Goal: Information Seeking & Learning: Learn about a topic

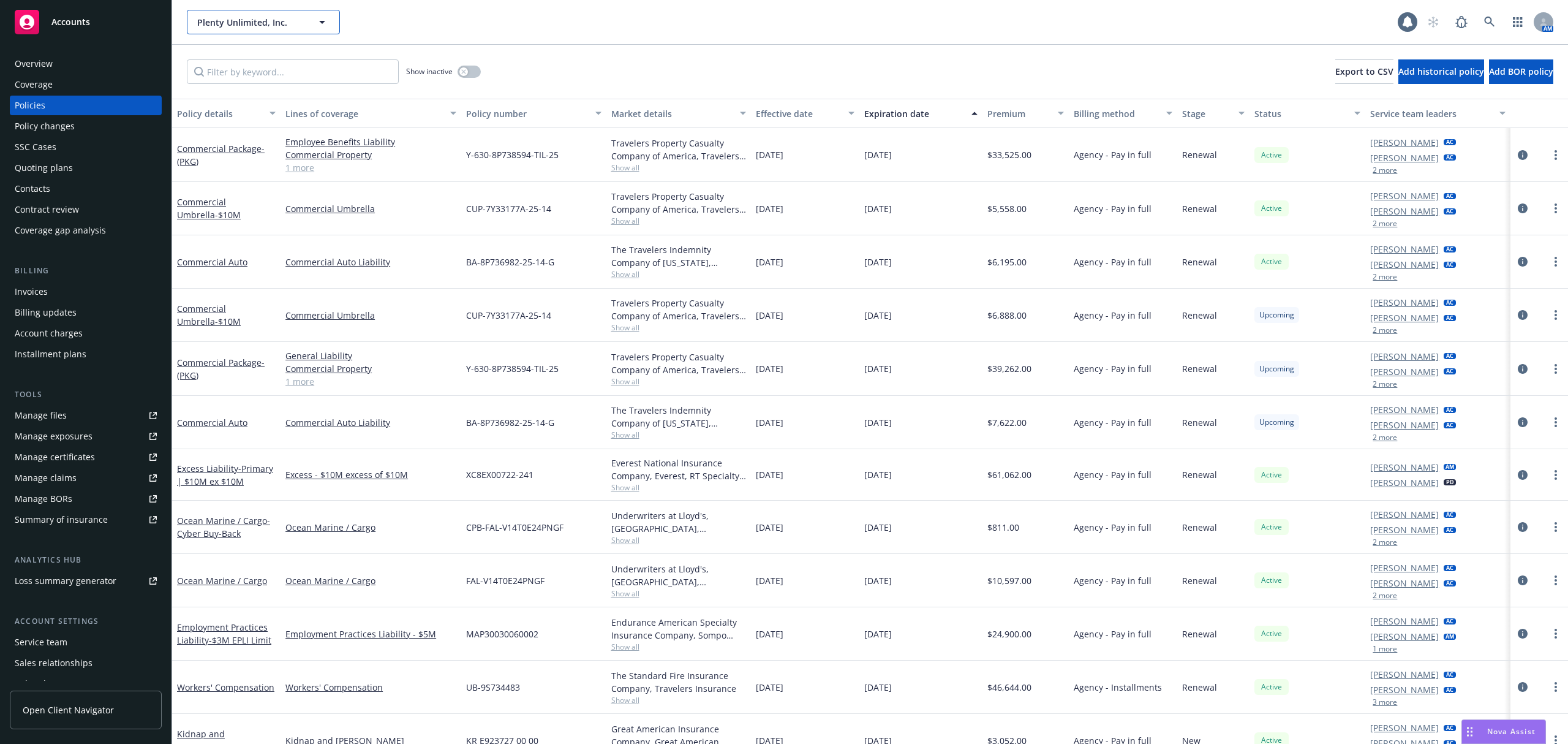
click at [301, 16] on span "Plenty Unlimited, Inc." at bounding box center [250, 22] width 106 height 12
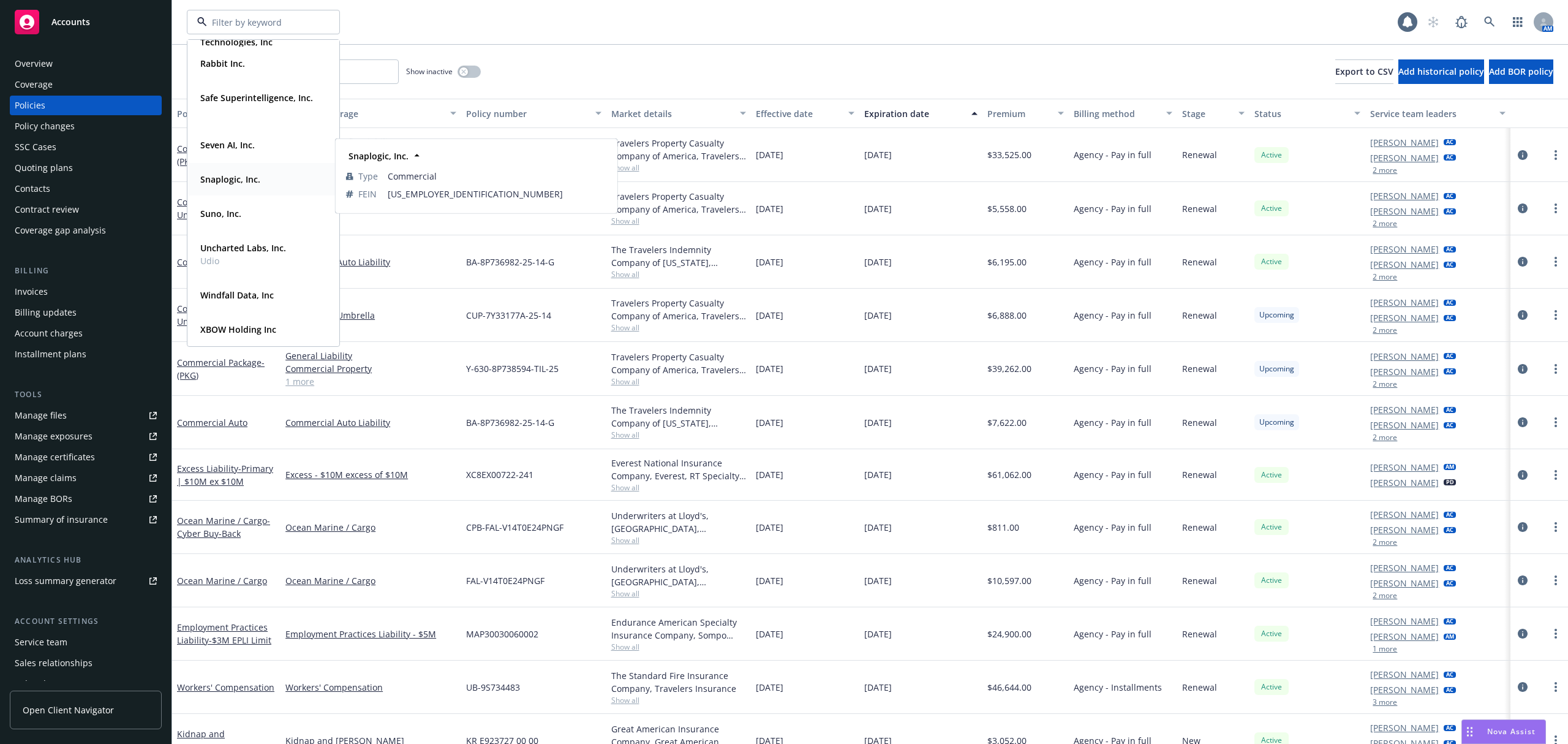
click at [249, 179] on strong "Snaplogic, Inc." at bounding box center [230, 179] width 60 height 12
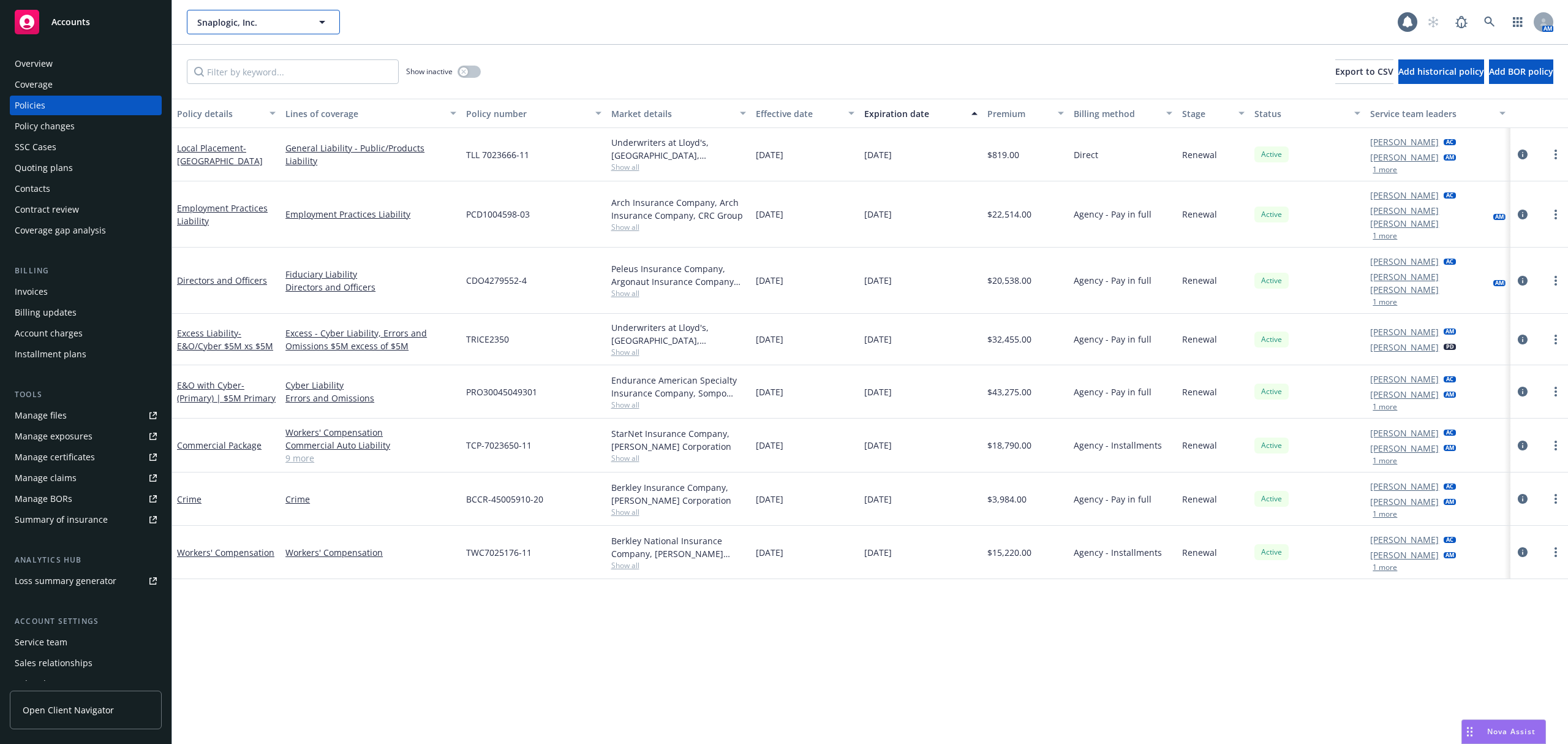
click at [237, 17] on span "Snaplogic, Inc." at bounding box center [250, 22] width 106 height 12
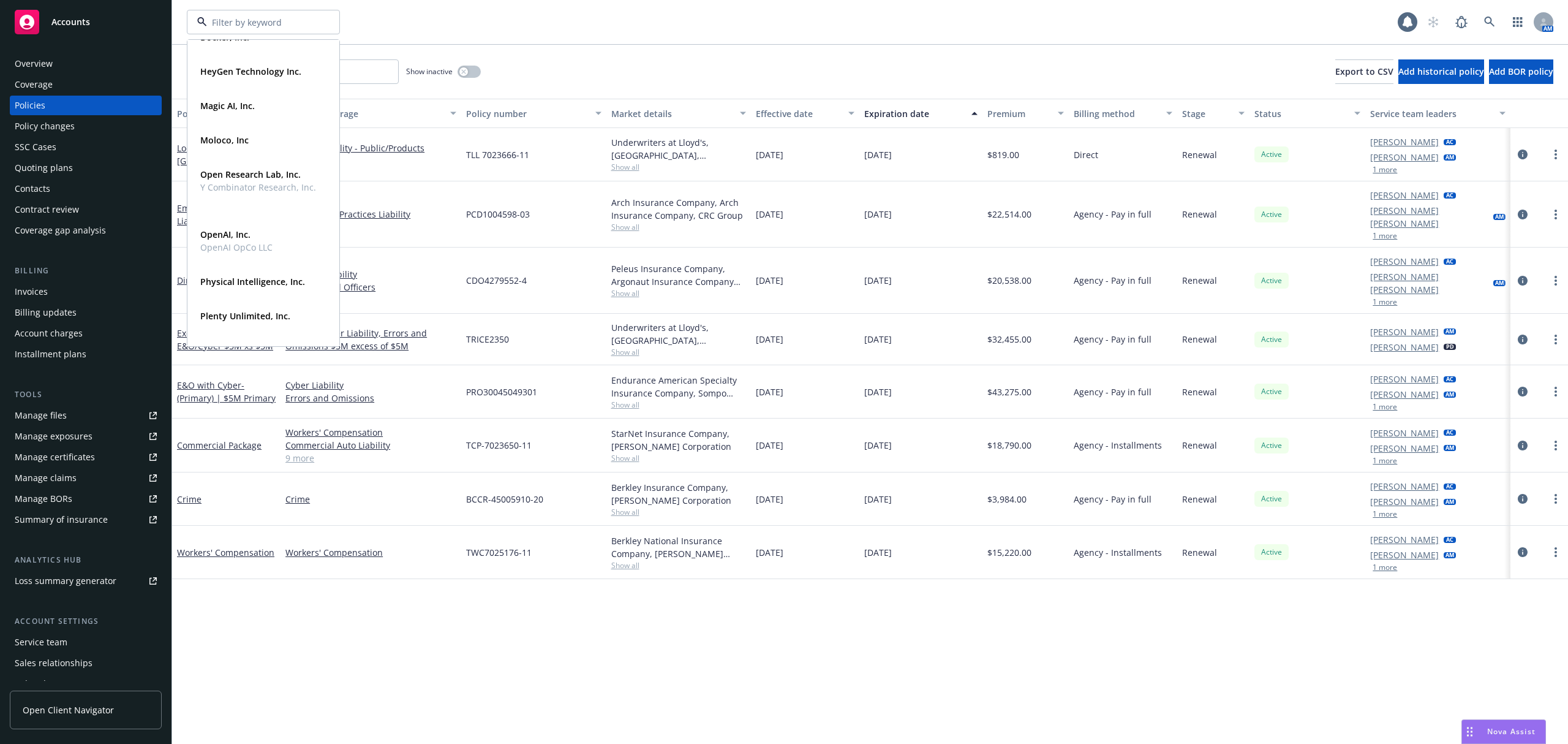
scroll to position [204, 0]
click at [255, 67] on strong "HeyGen Technology Inc." at bounding box center [251, 71] width 101 height 12
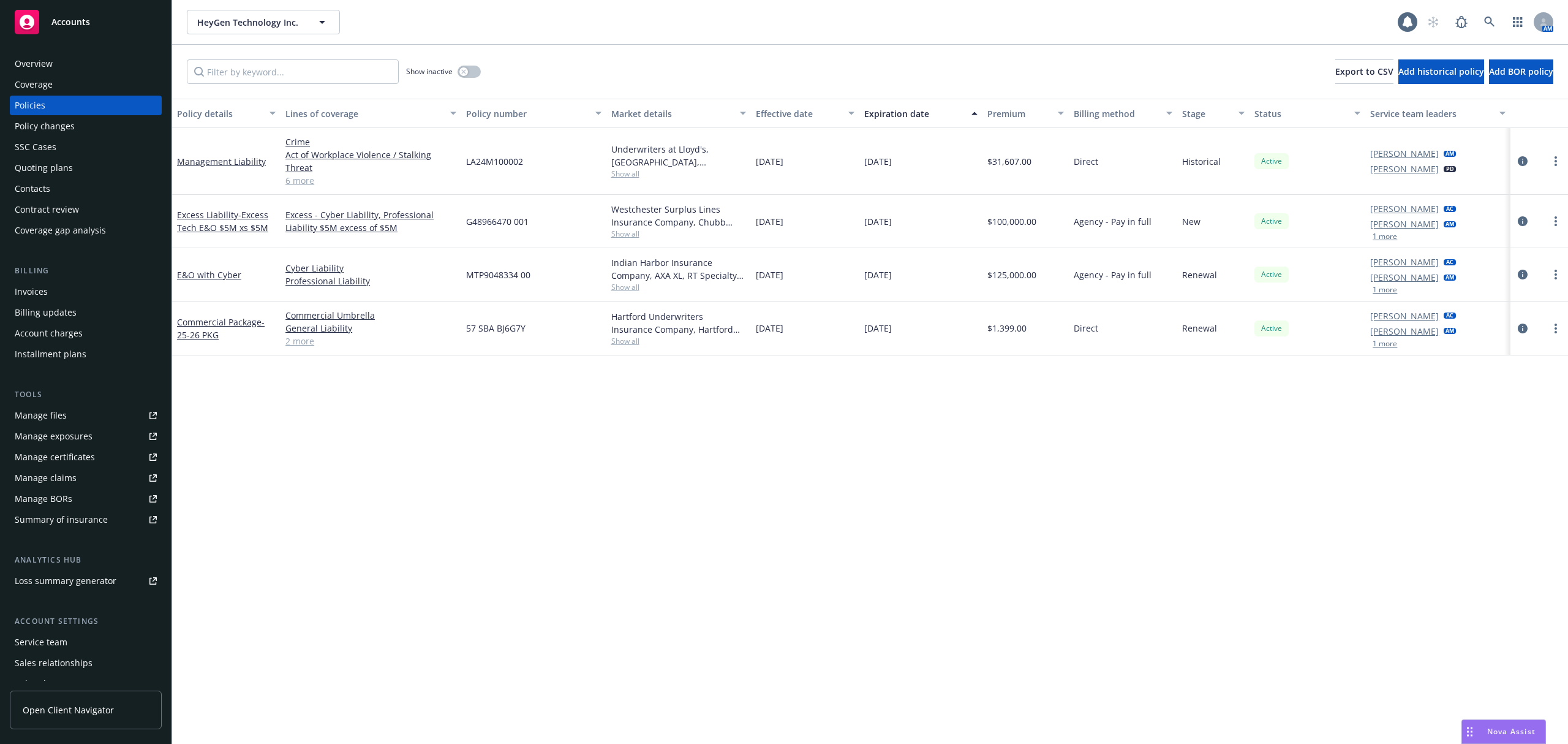
click at [294, 5] on div "HeyGen Technology Inc. HeyGen Technology Inc. 1 AM" at bounding box center [870, 22] width 1396 height 44
click at [294, 10] on button "HeyGen Technology Inc." at bounding box center [263, 22] width 153 height 25
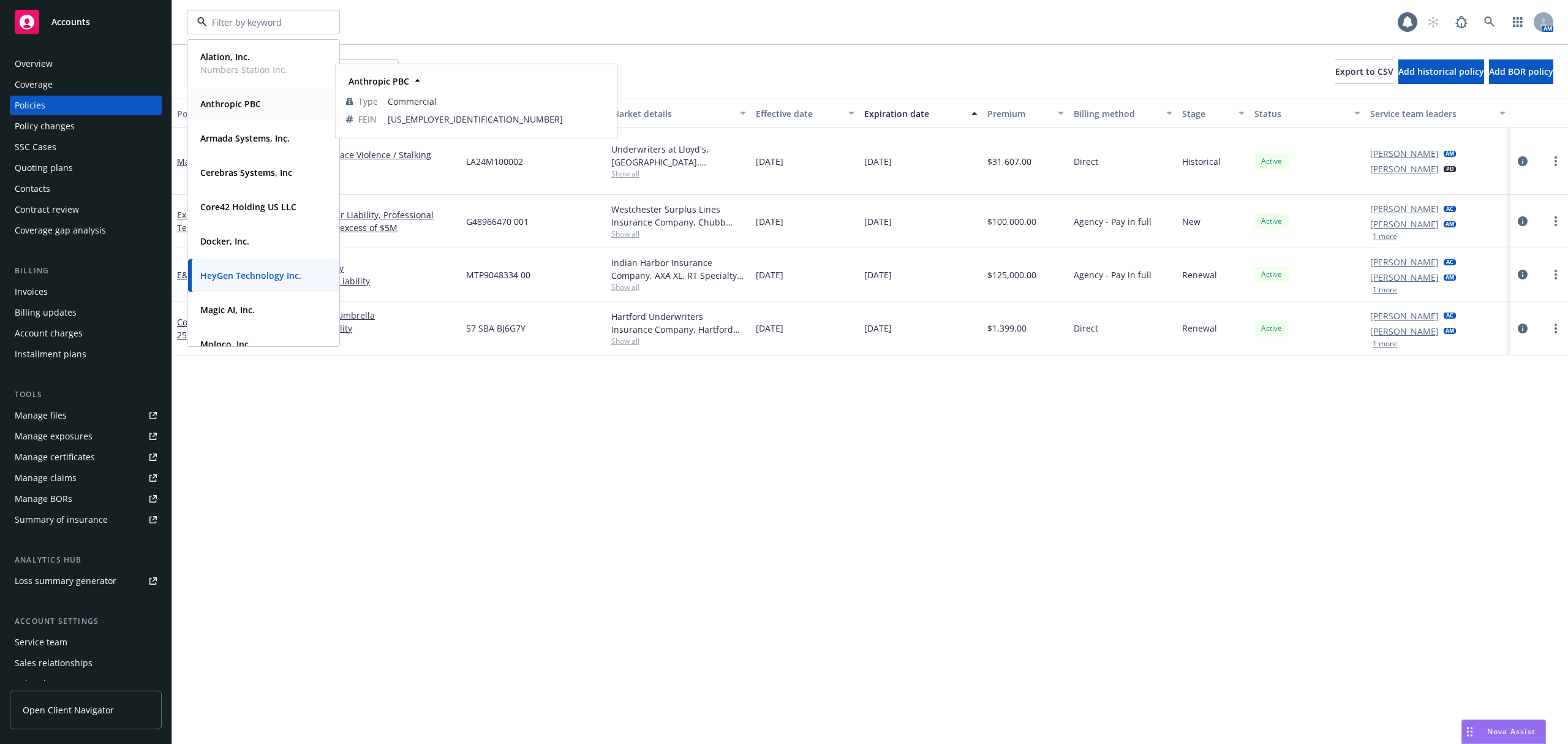
click at [262, 111] on div "Anthropic PBC" at bounding box center [229, 104] width 68 height 18
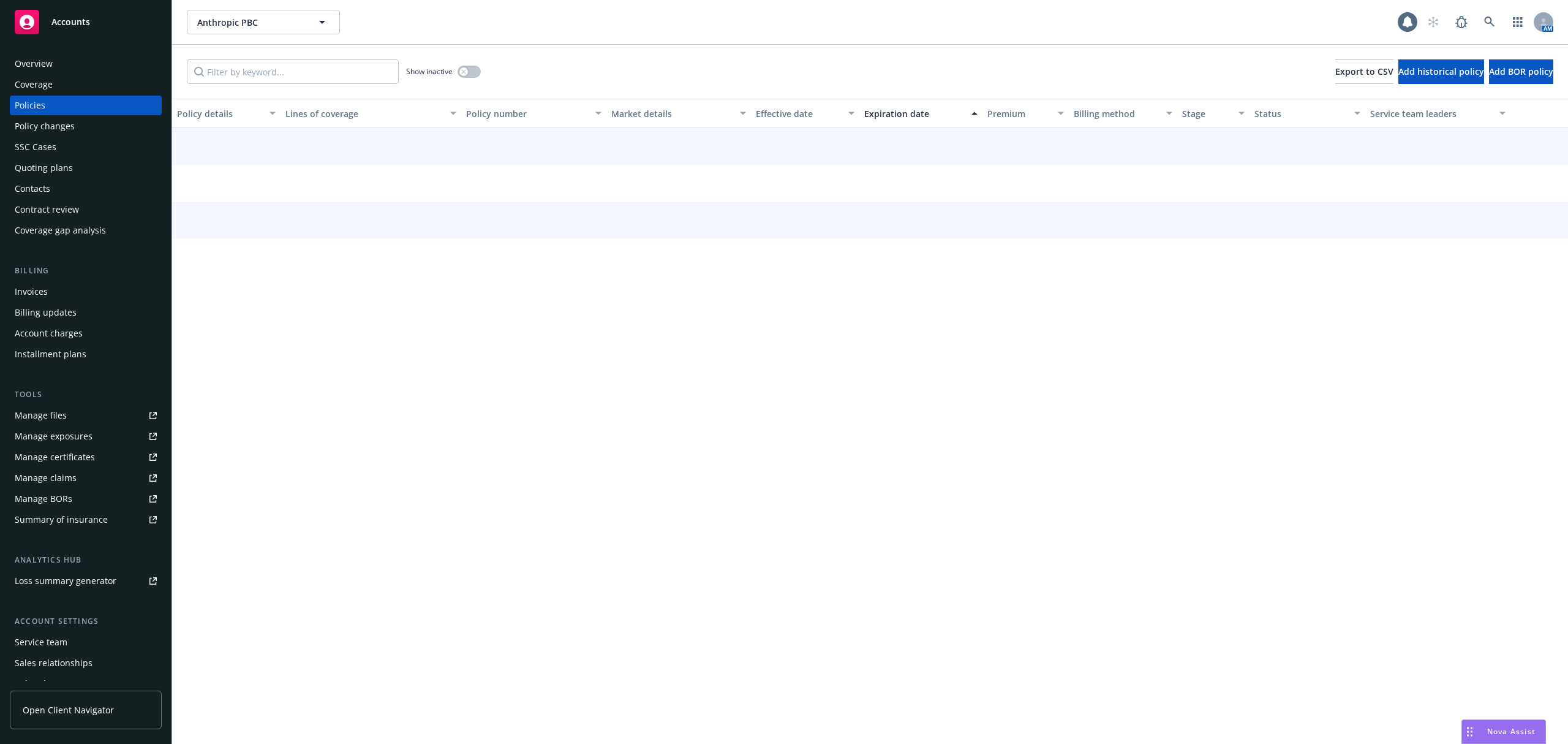
click at [107, 297] on div "Invoices" at bounding box center [86, 292] width 142 height 20
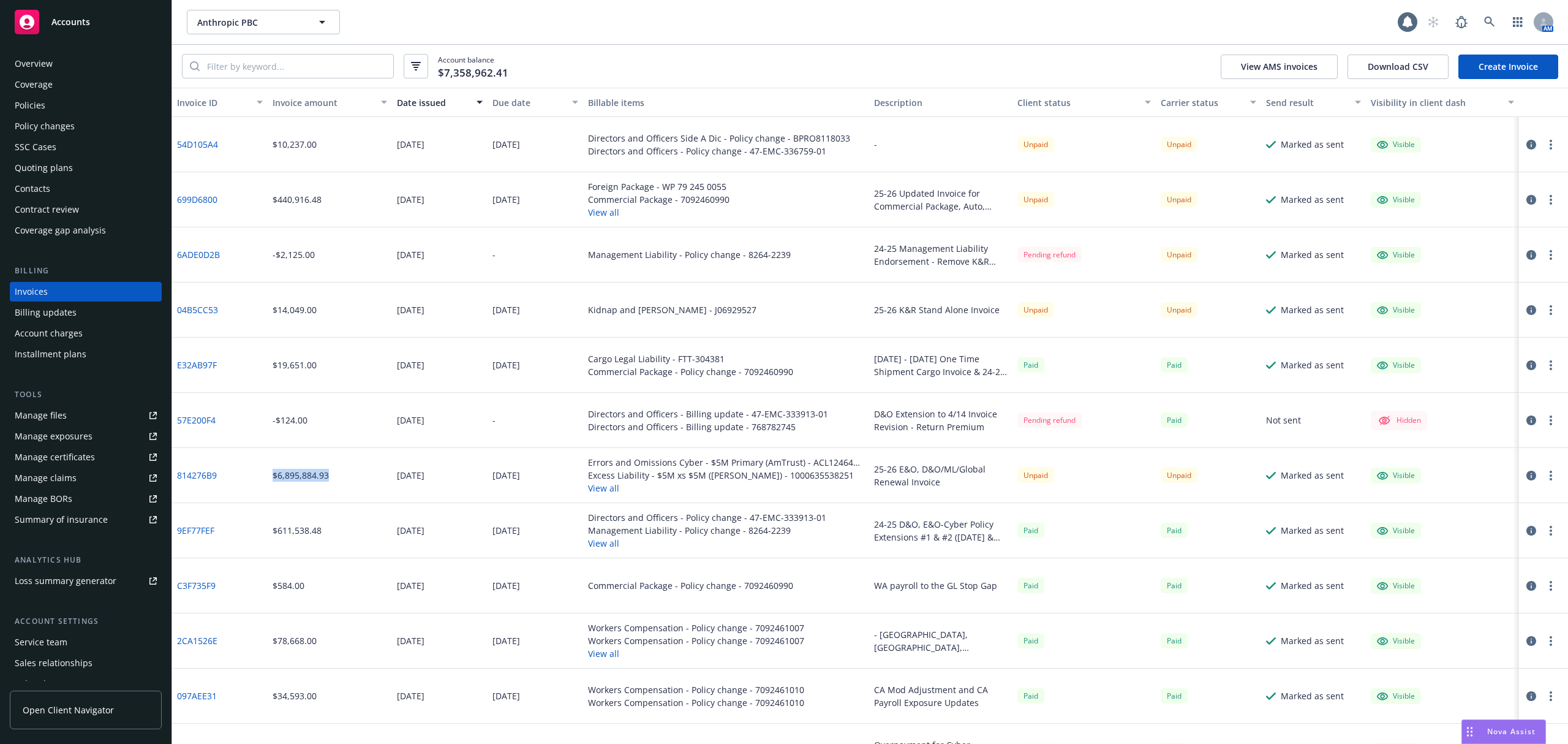
drag, startPoint x: 271, startPoint y: 474, endPoint x: 338, endPoint y: 476, distance: 67.0
click at [338, 476] on div "$6,895,884.93" at bounding box center [330, 476] width 124 height 55
drag, startPoint x: 878, startPoint y: 468, endPoint x: 955, endPoint y: 472, distance: 77.1
click at [955, 472] on div "25-26 E&O, D&O/ML/Global Renewal Invoice" at bounding box center [941, 475] width 133 height 26
click at [603, 489] on button "View all" at bounding box center [727, 488] width 277 height 12
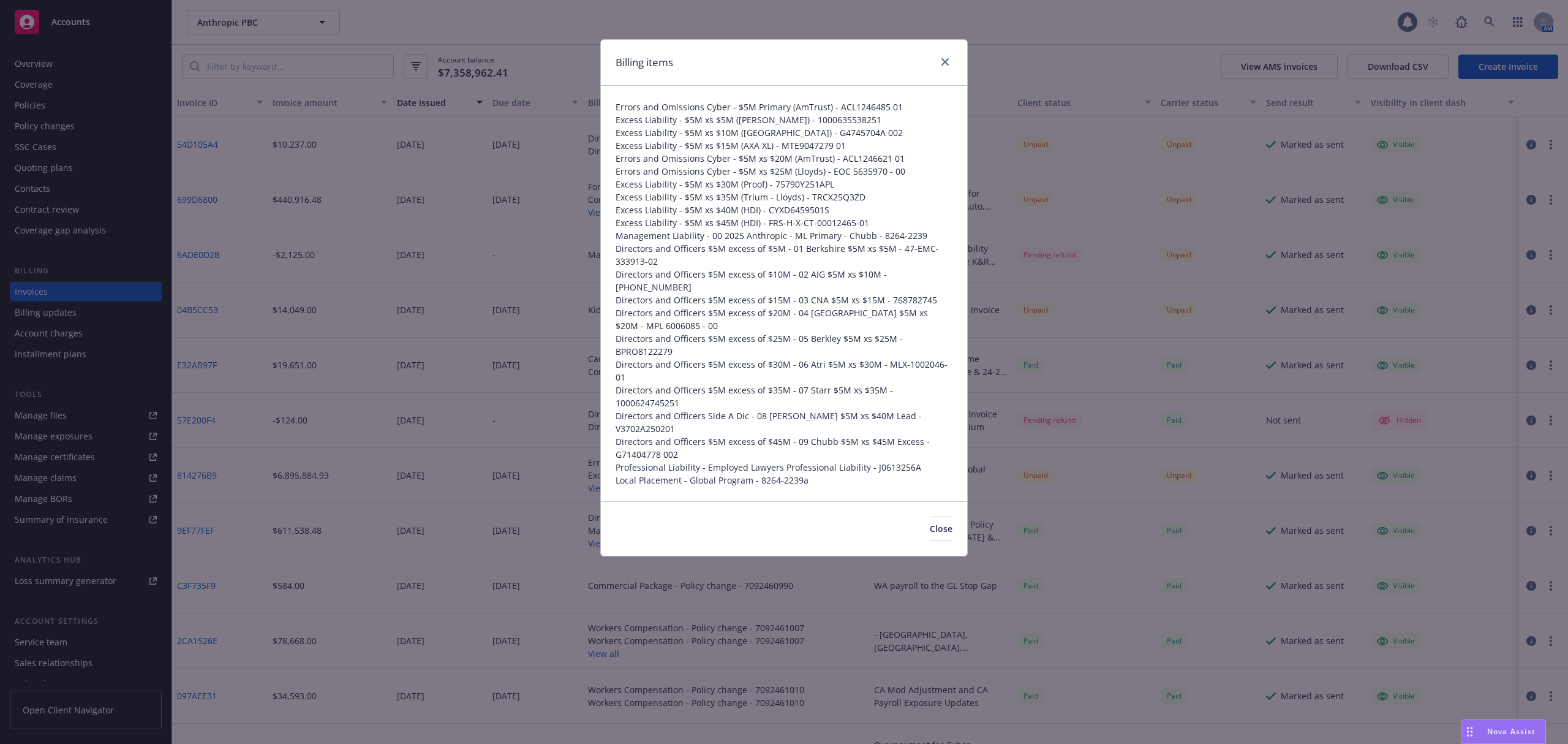
click at [953, 56] on div "Billing items" at bounding box center [784, 63] width 366 height 46
click at [949, 56] on link "close" at bounding box center [944, 61] width 15 height 15
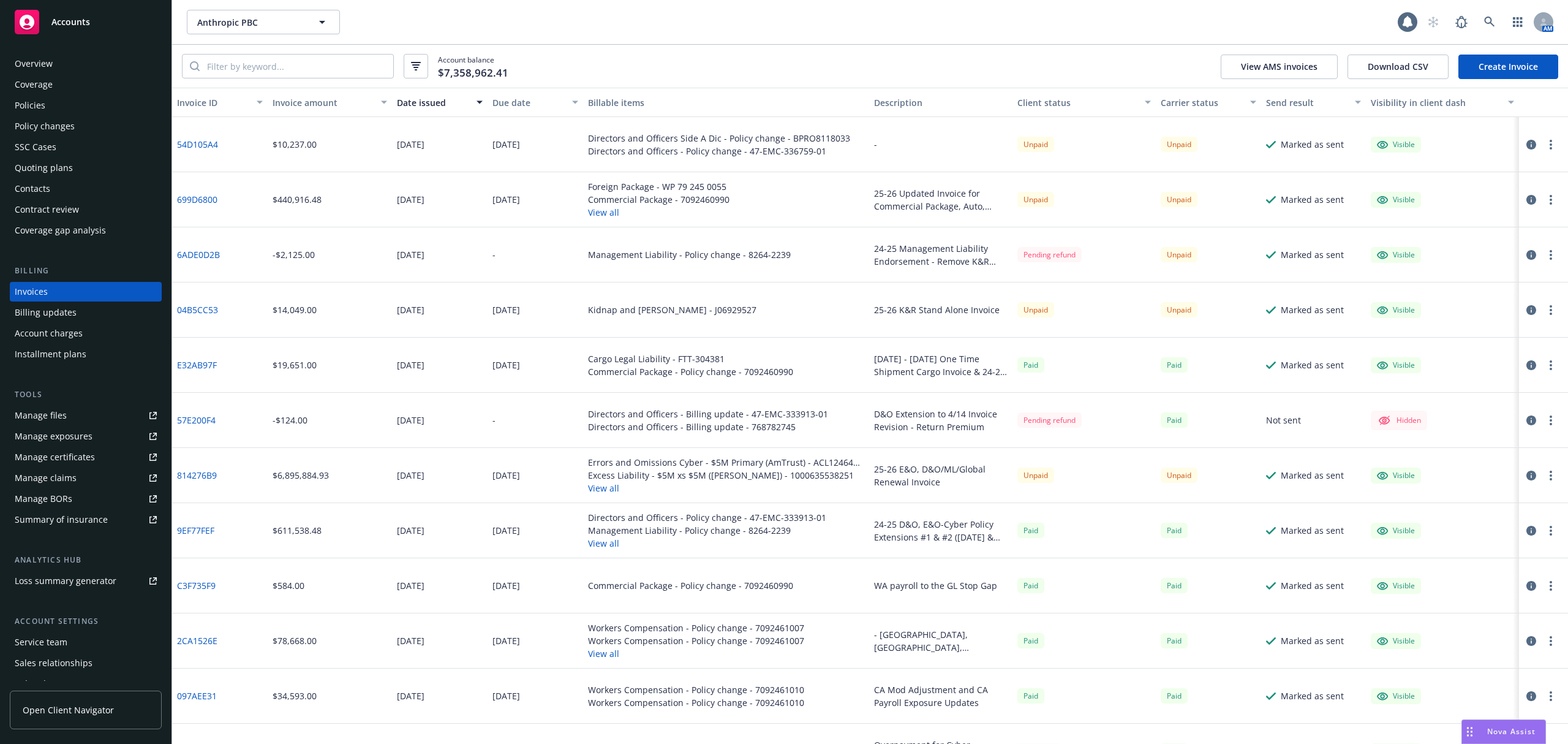
click at [204, 475] on link "814276B9" at bounding box center [196, 475] width 40 height 12
click at [625, 580] on div "Commercial Package - Policy change - 7092460990" at bounding box center [690, 585] width 205 height 12
click at [596, 488] on button "View all" at bounding box center [727, 488] width 277 height 12
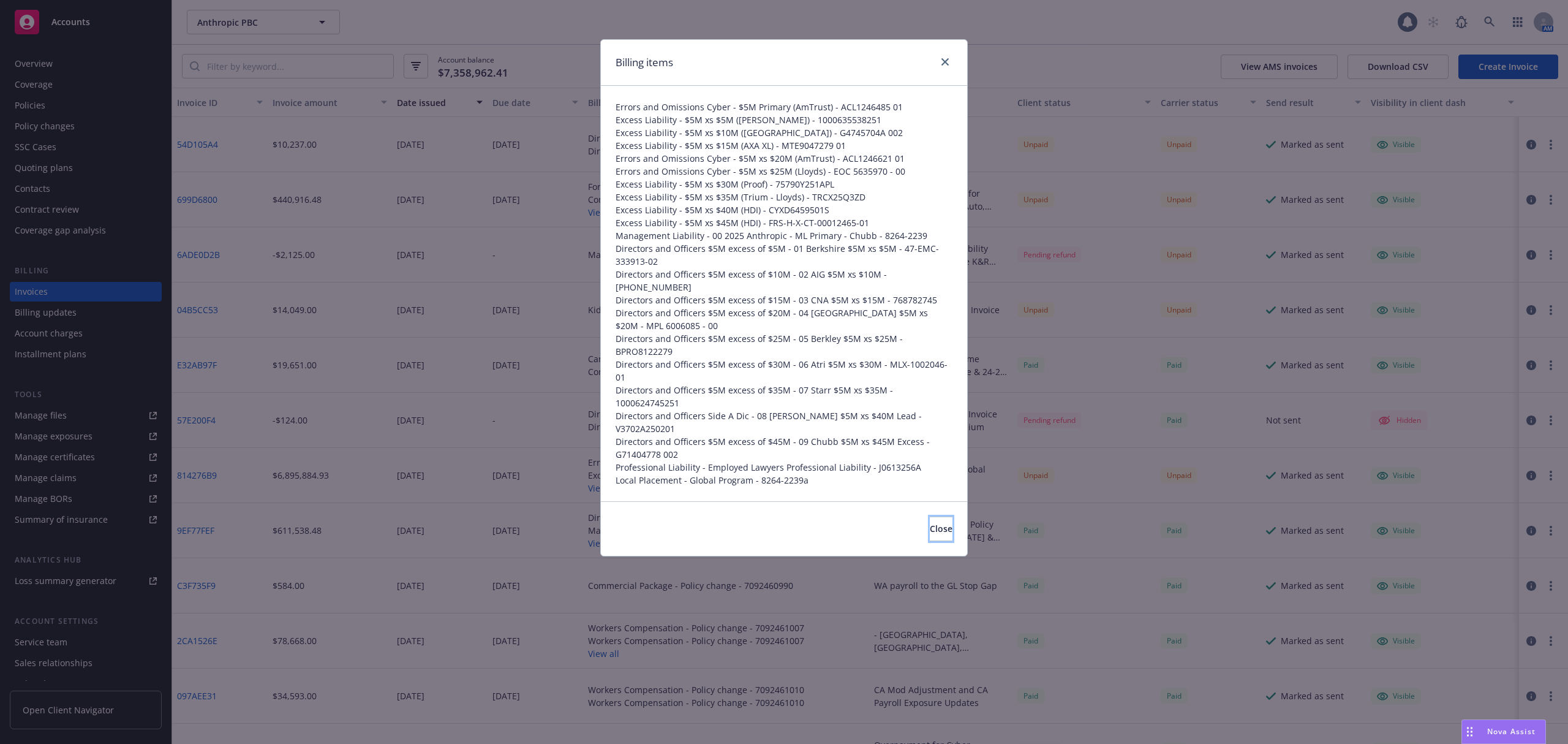
click at [939, 516] on button "Close" at bounding box center [941, 529] width 23 height 25
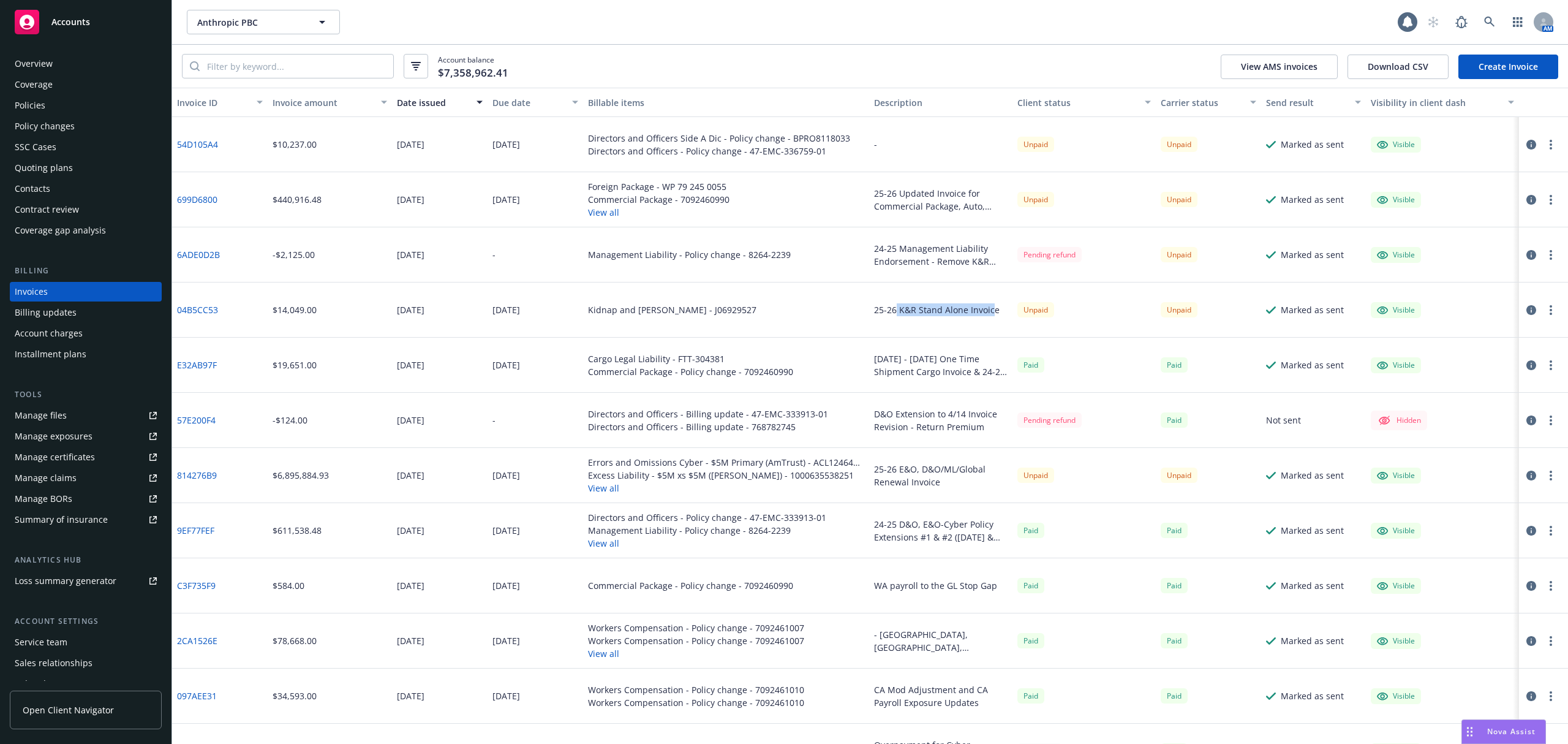
drag, startPoint x: 890, startPoint y: 308, endPoint x: 981, endPoint y: 319, distance: 91.7
click at [981, 319] on div "25-26 K&R Stand Alone Invoice" at bounding box center [940, 310] width 143 height 55
drag, startPoint x: 858, startPoint y: 308, endPoint x: 951, endPoint y: 305, distance: 93.0
click at [951, 305] on div "04B5CC53 $14,049.00 [DATE] [DATE] Kidnap and [PERSON_NAME] - J06929527 25-26 K&…" at bounding box center [870, 310] width 1396 height 55
drag, startPoint x: 860, startPoint y: 192, endPoint x: 829, endPoint y: 197, distance: 31.4
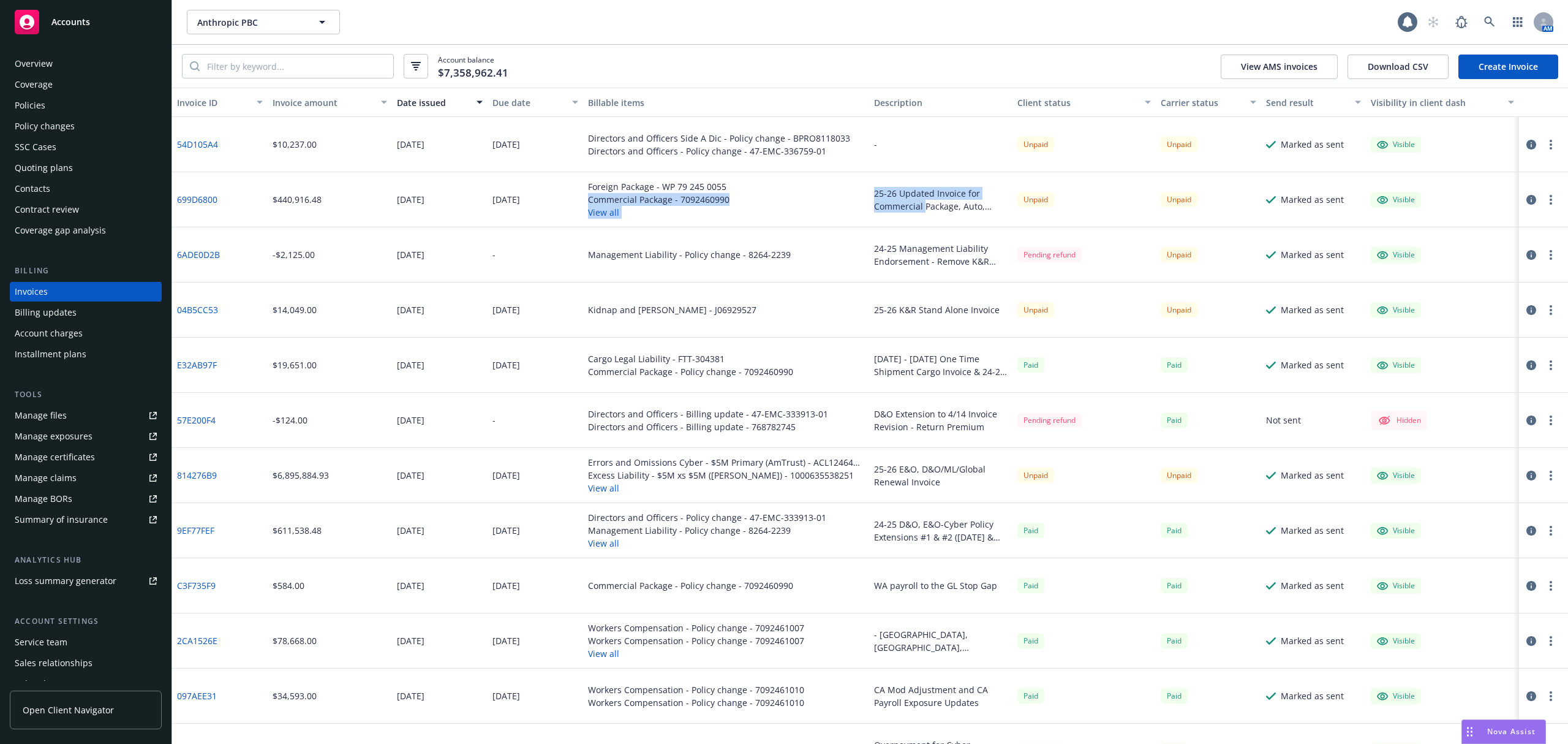
click at [917, 204] on div "699D6800 $440,916.48 [DATE] [DATE] Foreign Package - WP 79 245 0055 Commercial …" at bounding box center [870, 200] width 1396 height 55
drag, startPoint x: 310, startPoint y: 196, endPoint x: 358, endPoint y: 194, distance: 48.0
click at [358, 194] on div "$440,916.48" at bounding box center [330, 200] width 124 height 55
click at [1526, 197] on icon "button" at bounding box center [1531, 199] width 10 height 10
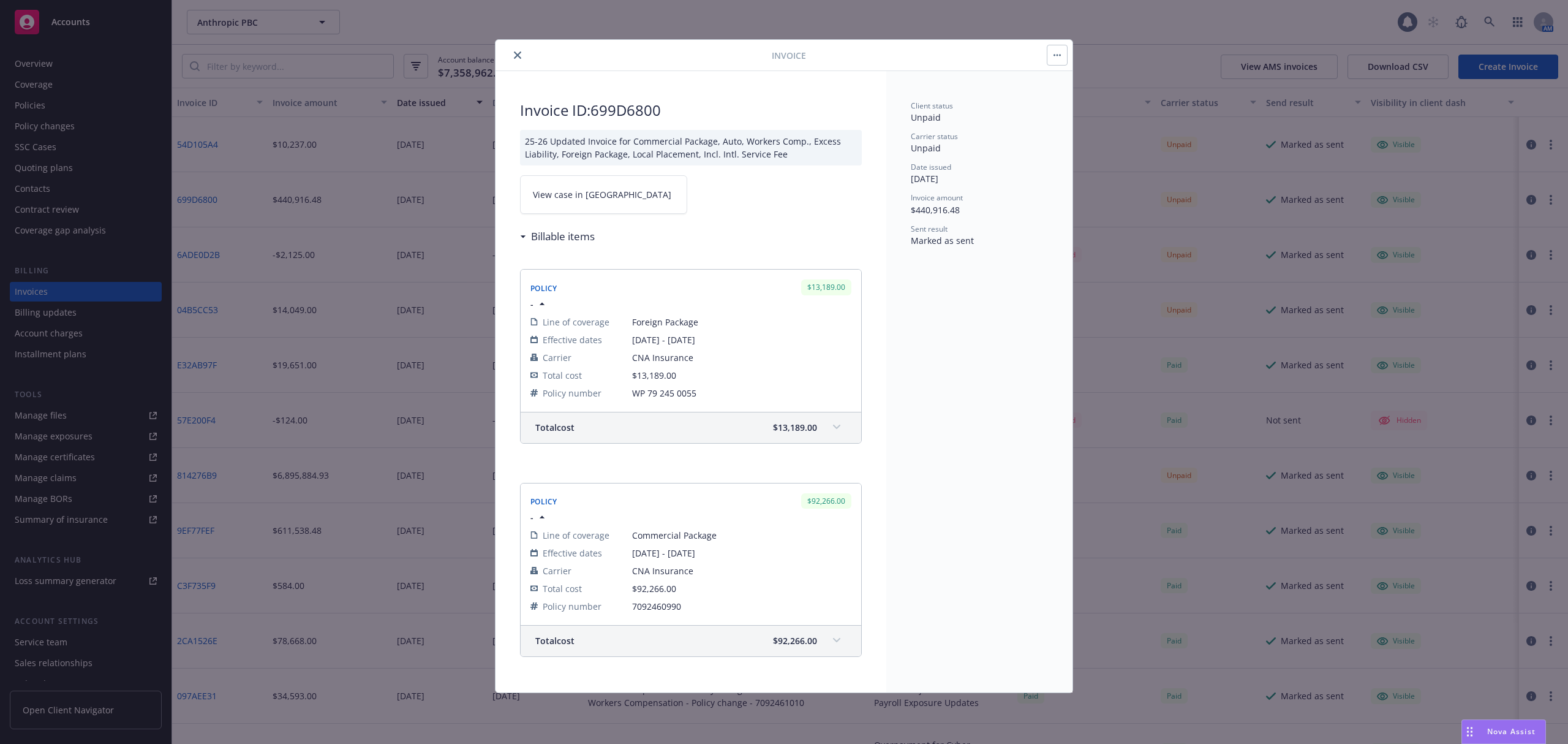
click at [567, 210] on link "View case in [GEOGRAPHIC_DATA]" at bounding box center [603, 194] width 167 height 38
click at [517, 54] on icon "close" at bounding box center [517, 55] width 7 height 7
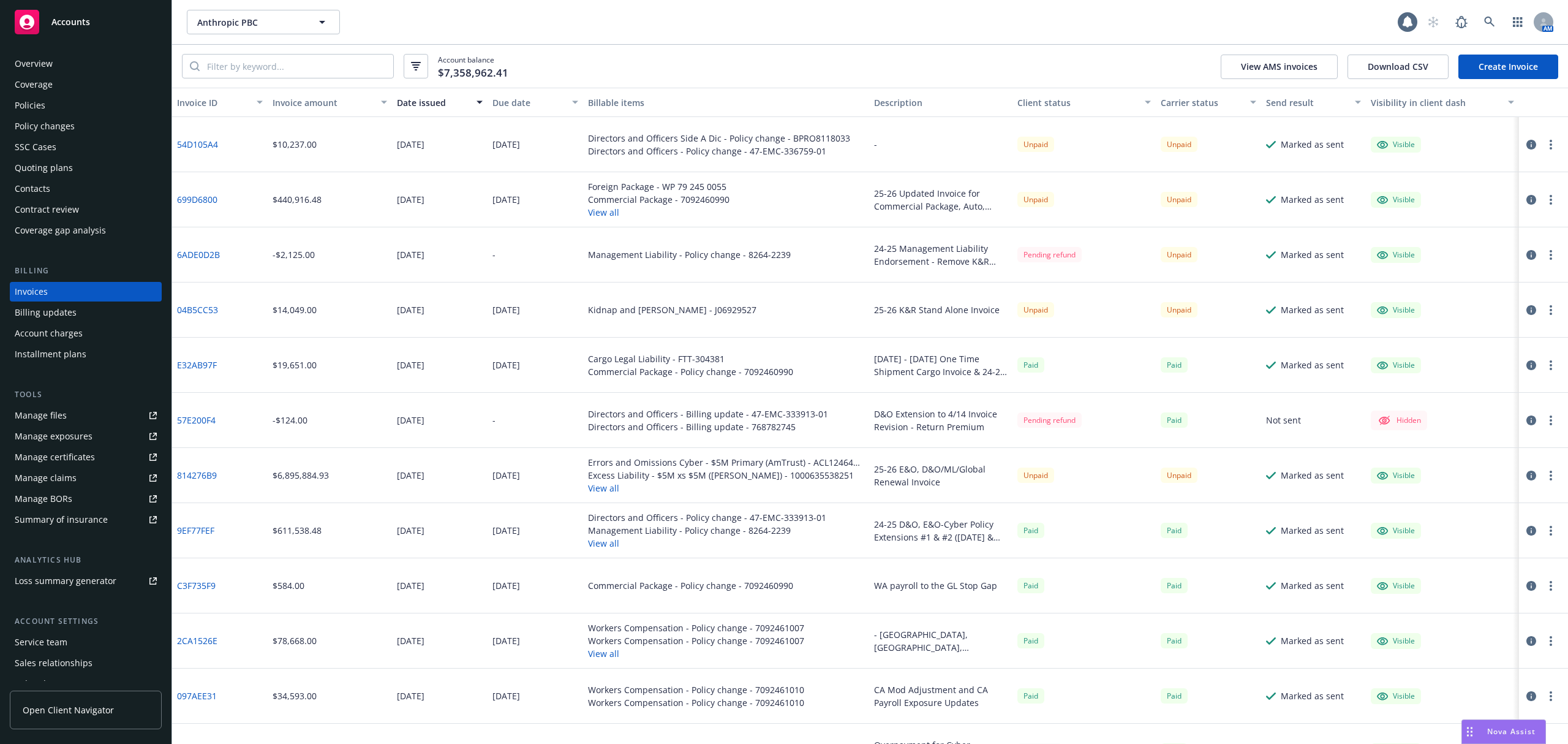
click at [92, 522] on div "Summary of insurance" at bounding box center [61, 520] width 93 height 20
click at [275, 26] on span "Anthropic PBC" at bounding box center [250, 22] width 106 height 12
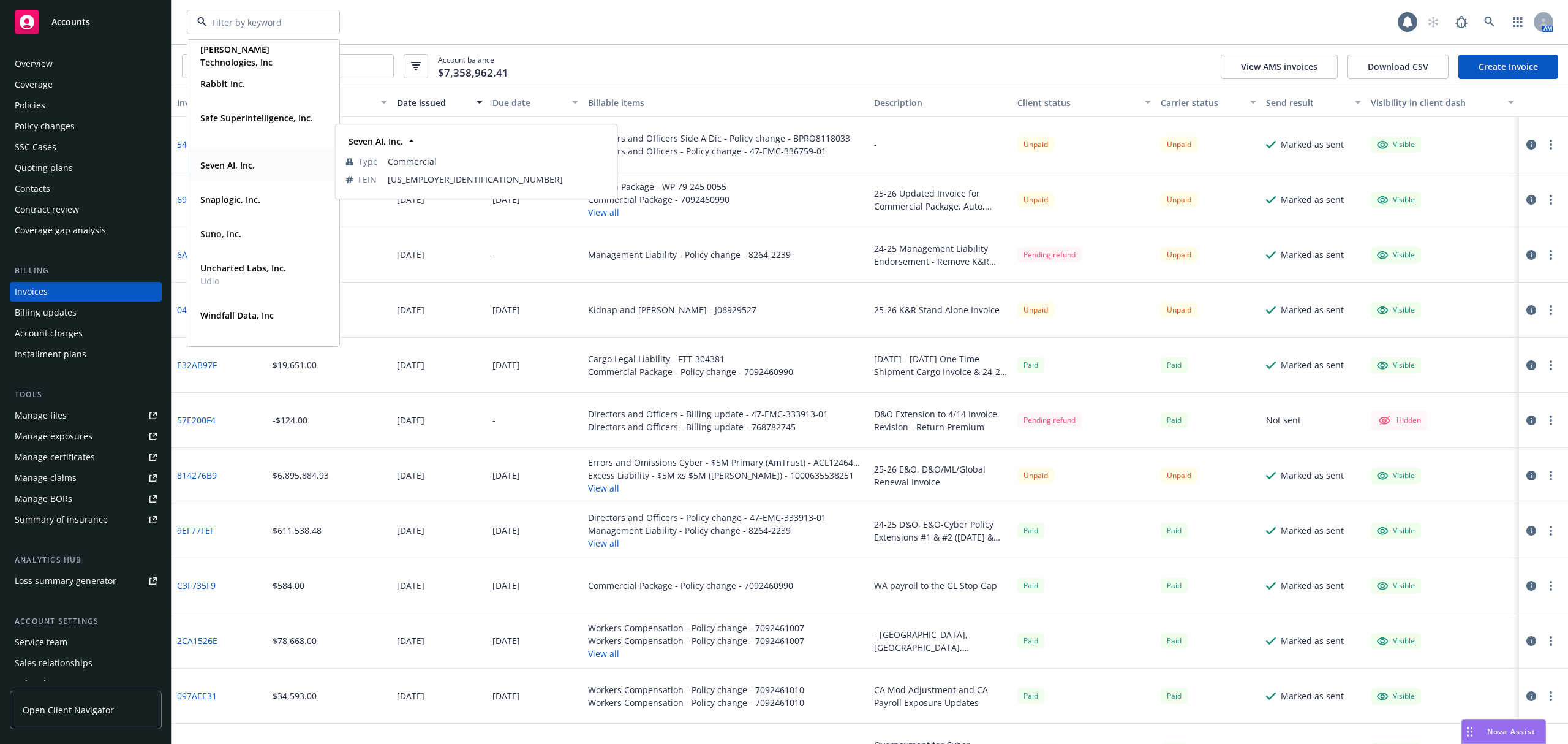
click at [234, 164] on strong "Seven AI, Inc." at bounding box center [227, 164] width 54 height 12
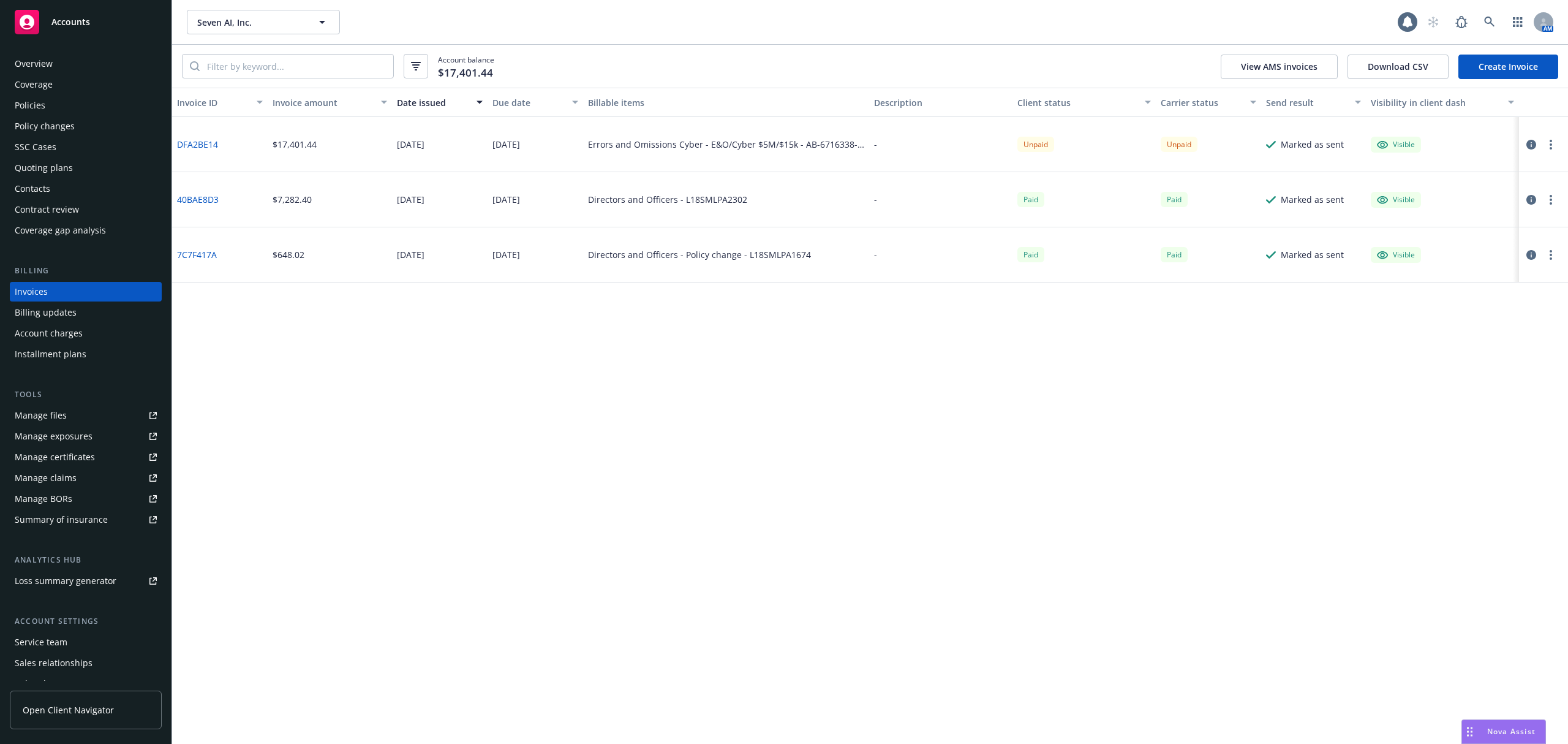
click at [79, 108] on div "Policies" at bounding box center [86, 106] width 142 height 20
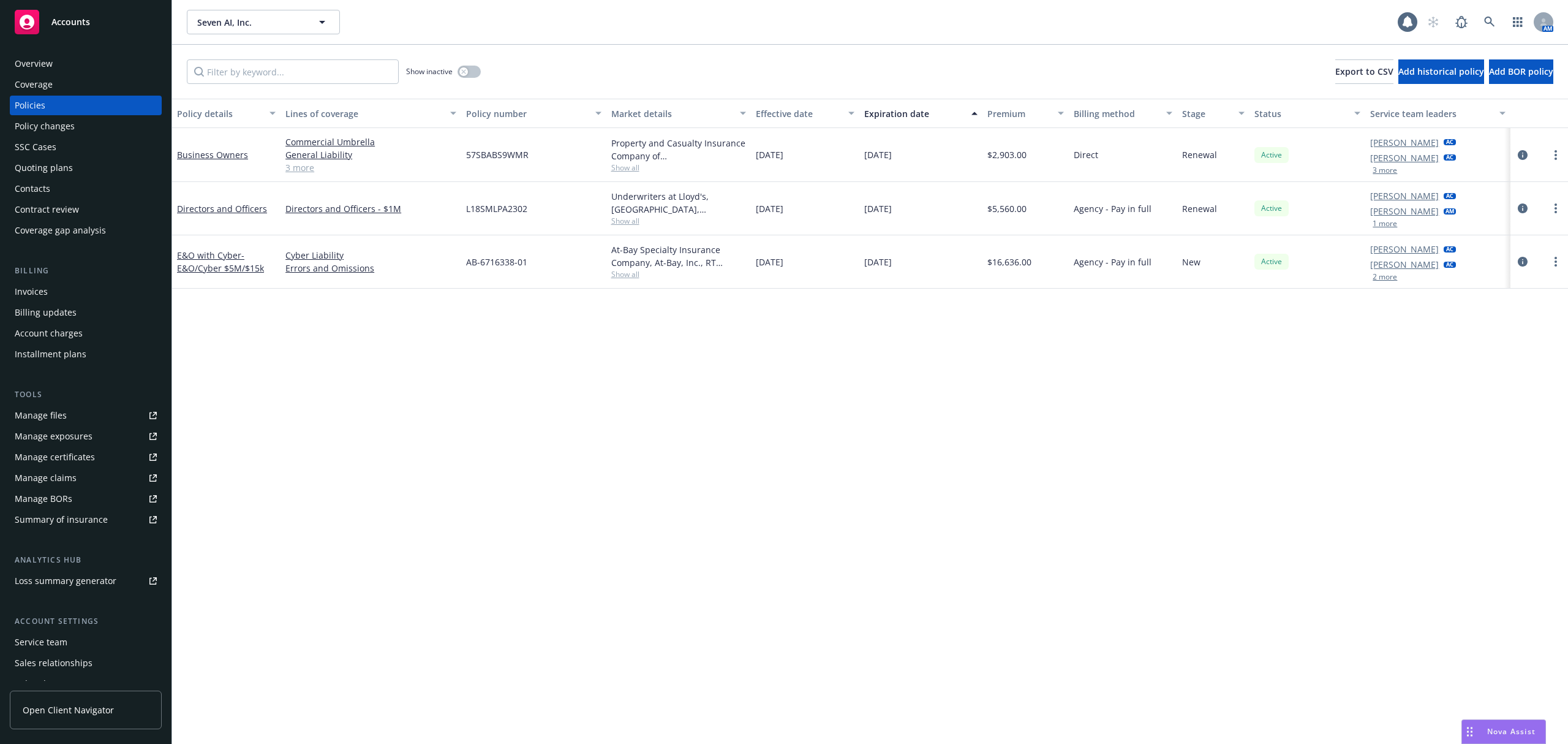
click at [72, 528] on div "Summary of insurance" at bounding box center [61, 520] width 93 height 20
click at [90, 130] on div "Policy changes" at bounding box center [86, 126] width 142 height 20
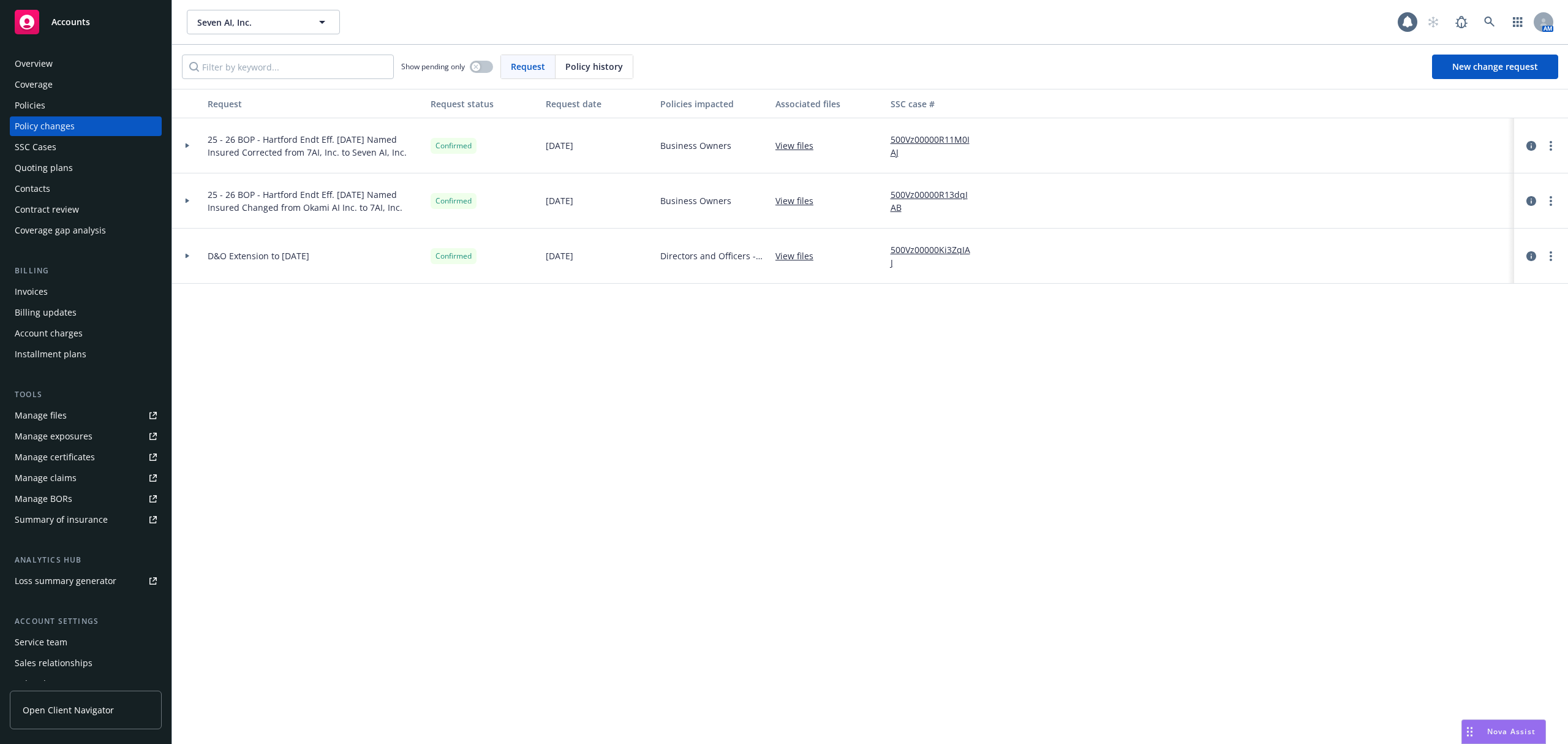
click at [86, 106] on div "Policies" at bounding box center [86, 106] width 142 height 20
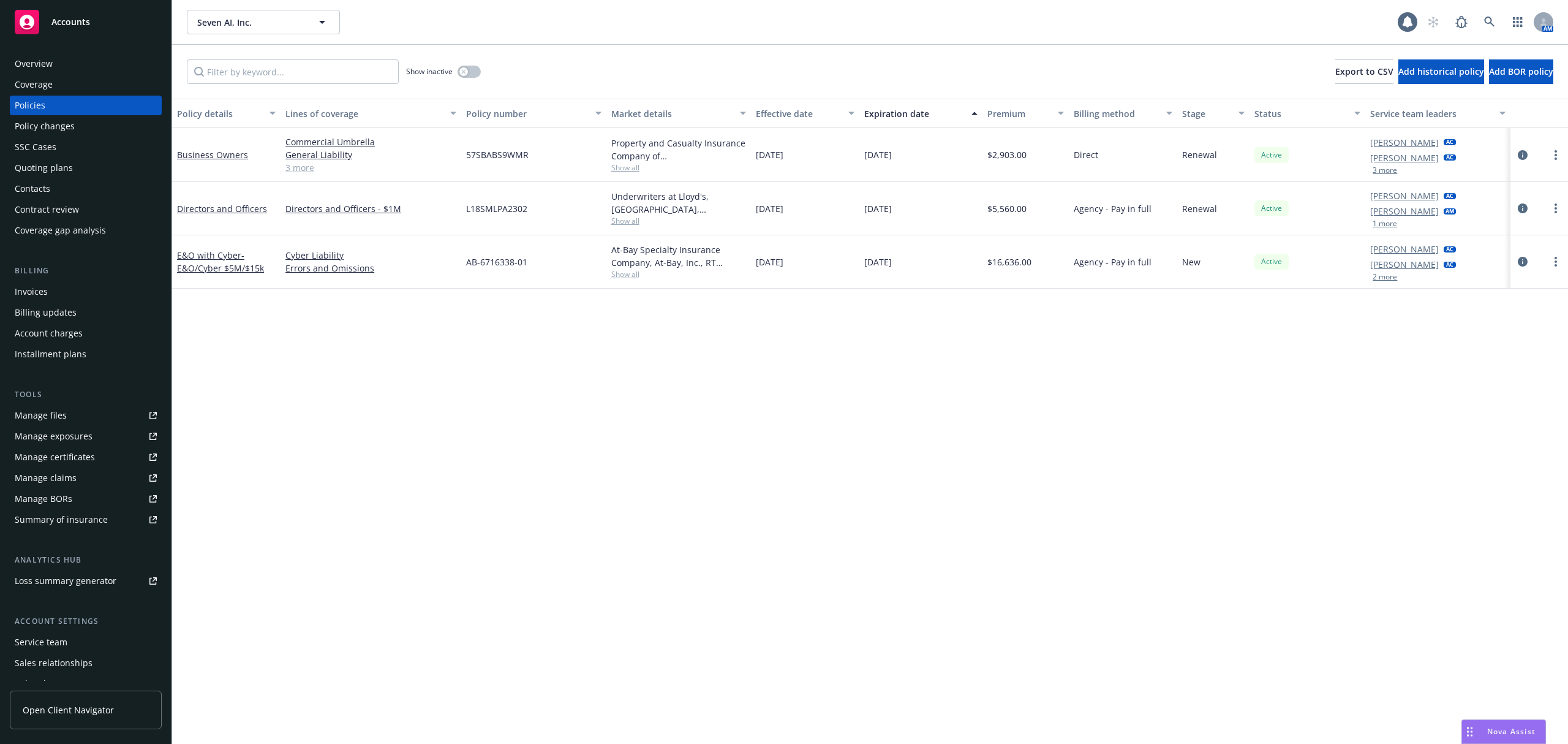
click at [1388, 277] on button "2 more" at bounding box center [1385, 276] width 25 height 7
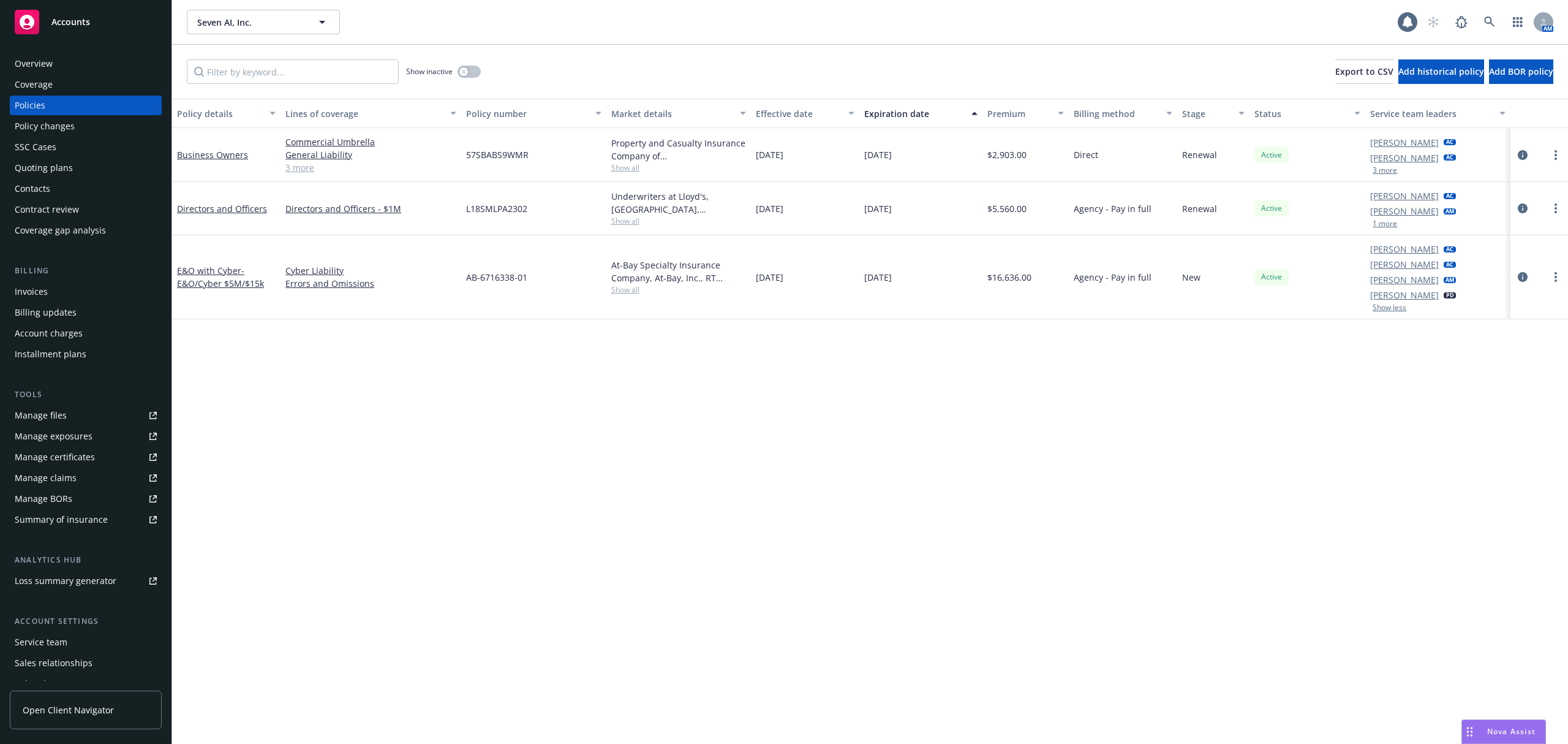
click at [101, 60] on div "Overview" at bounding box center [86, 64] width 142 height 20
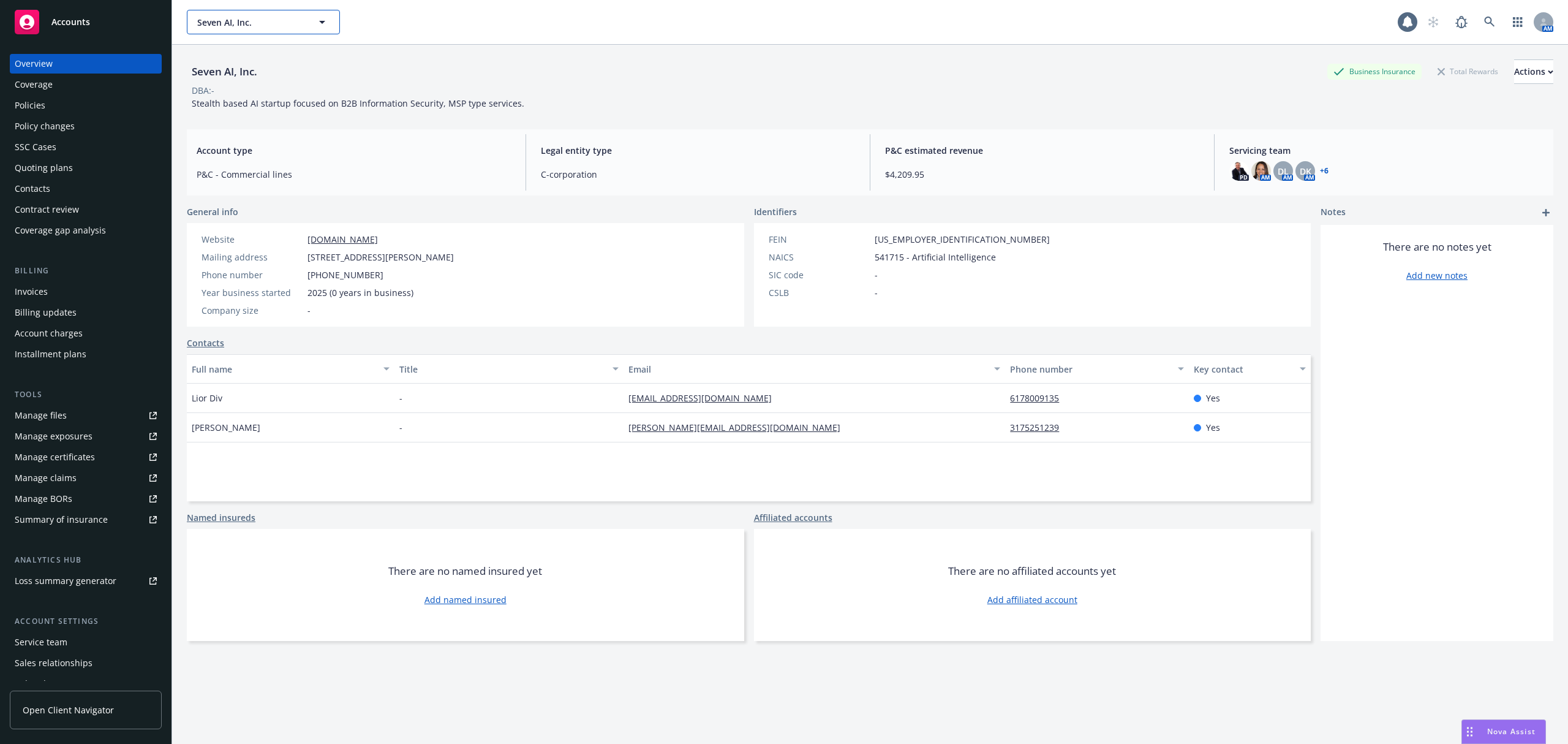
click at [252, 32] on button "Seven AI, Inc." at bounding box center [263, 22] width 153 height 25
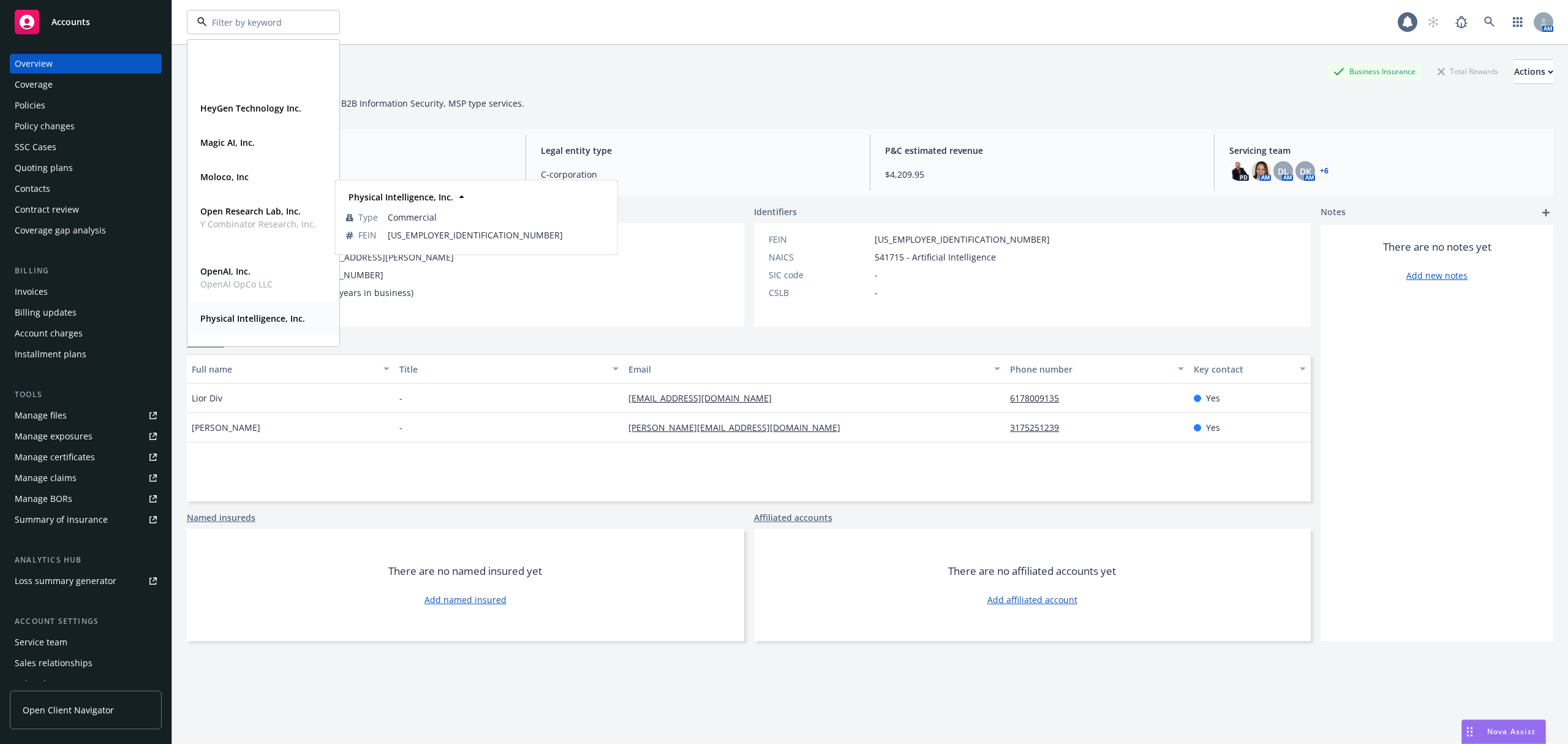
scroll to position [268, 0]
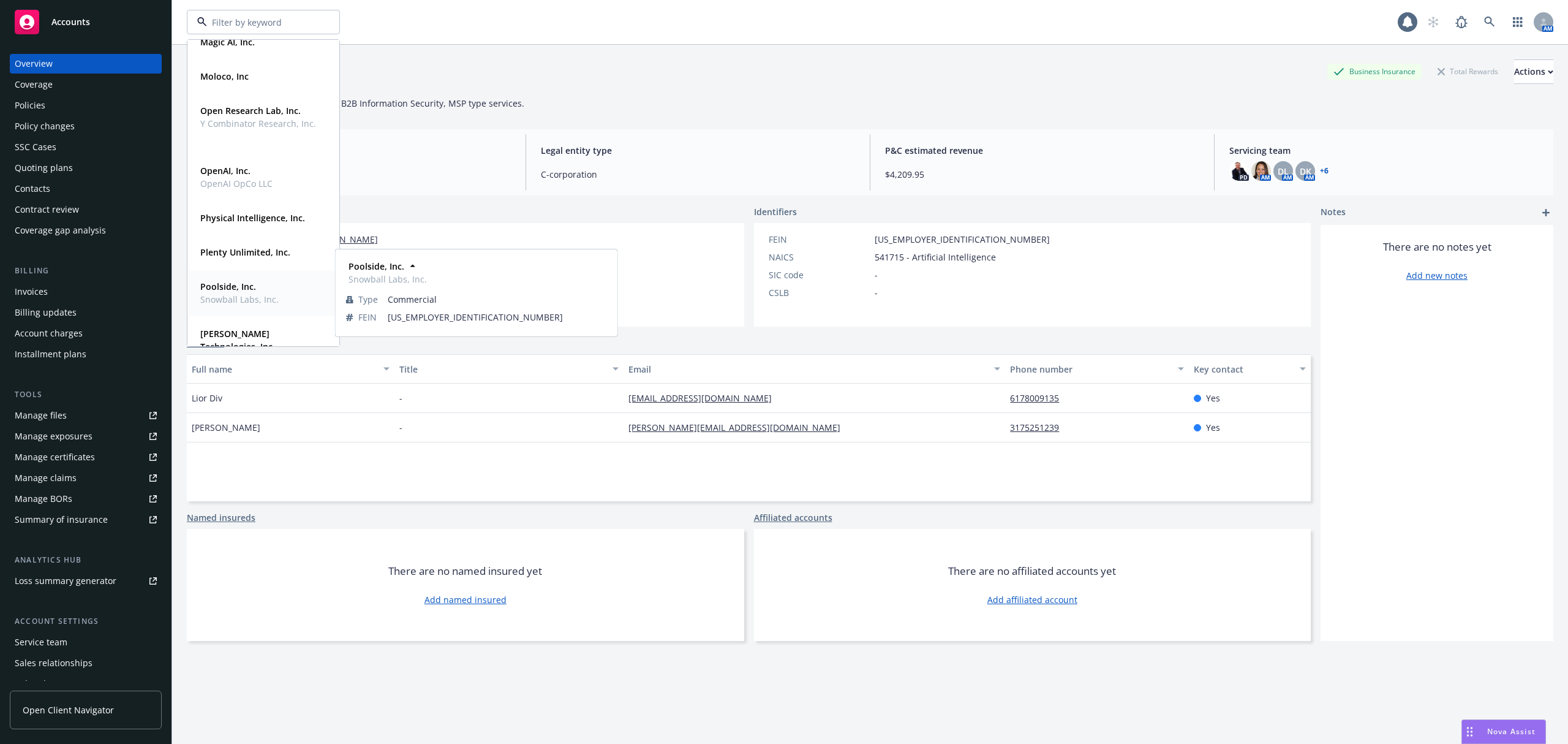
click at [243, 288] on strong "Poolside, Inc." at bounding box center [227, 286] width 56 height 12
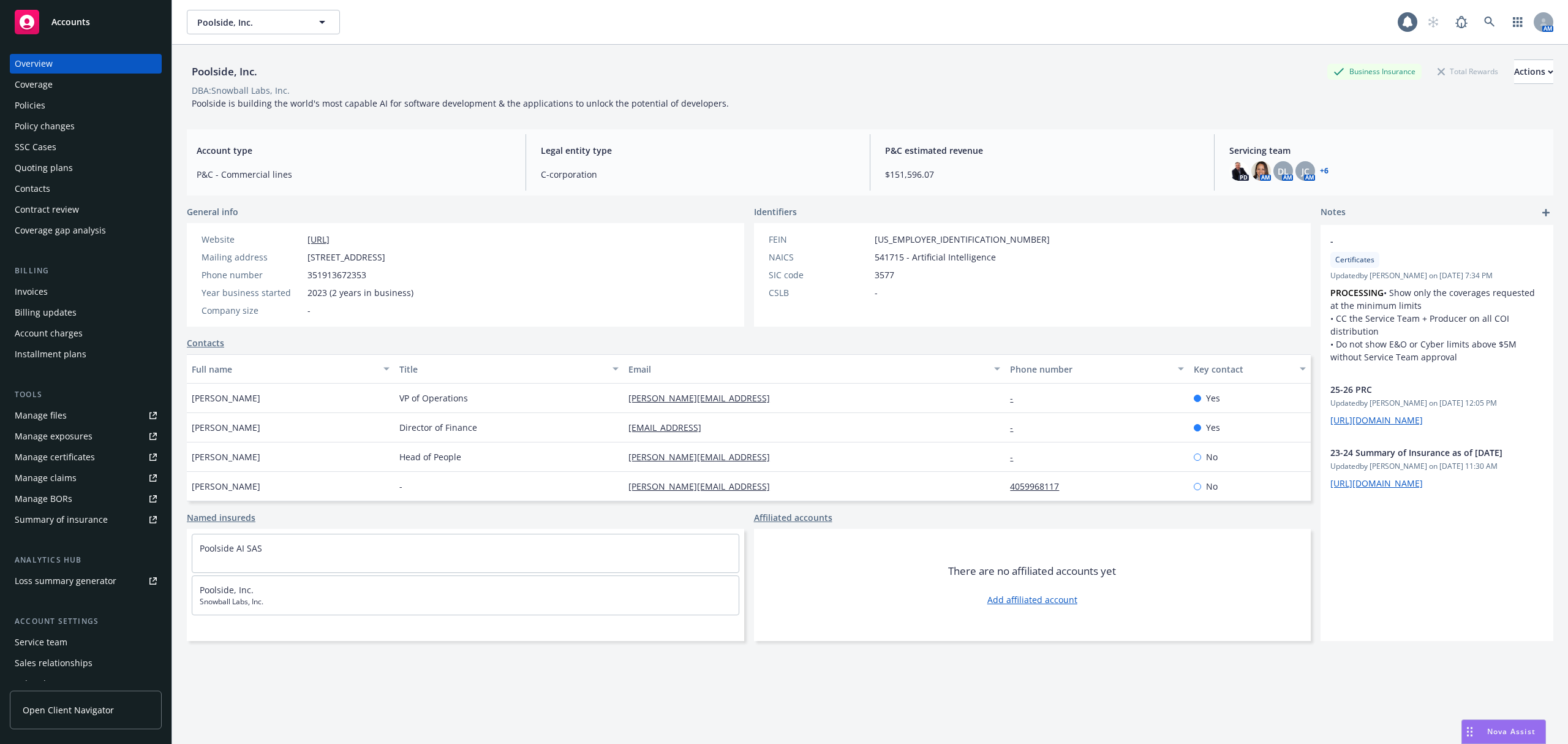
click at [88, 101] on div "Policies" at bounding box center [86, 106] width 142 height 20
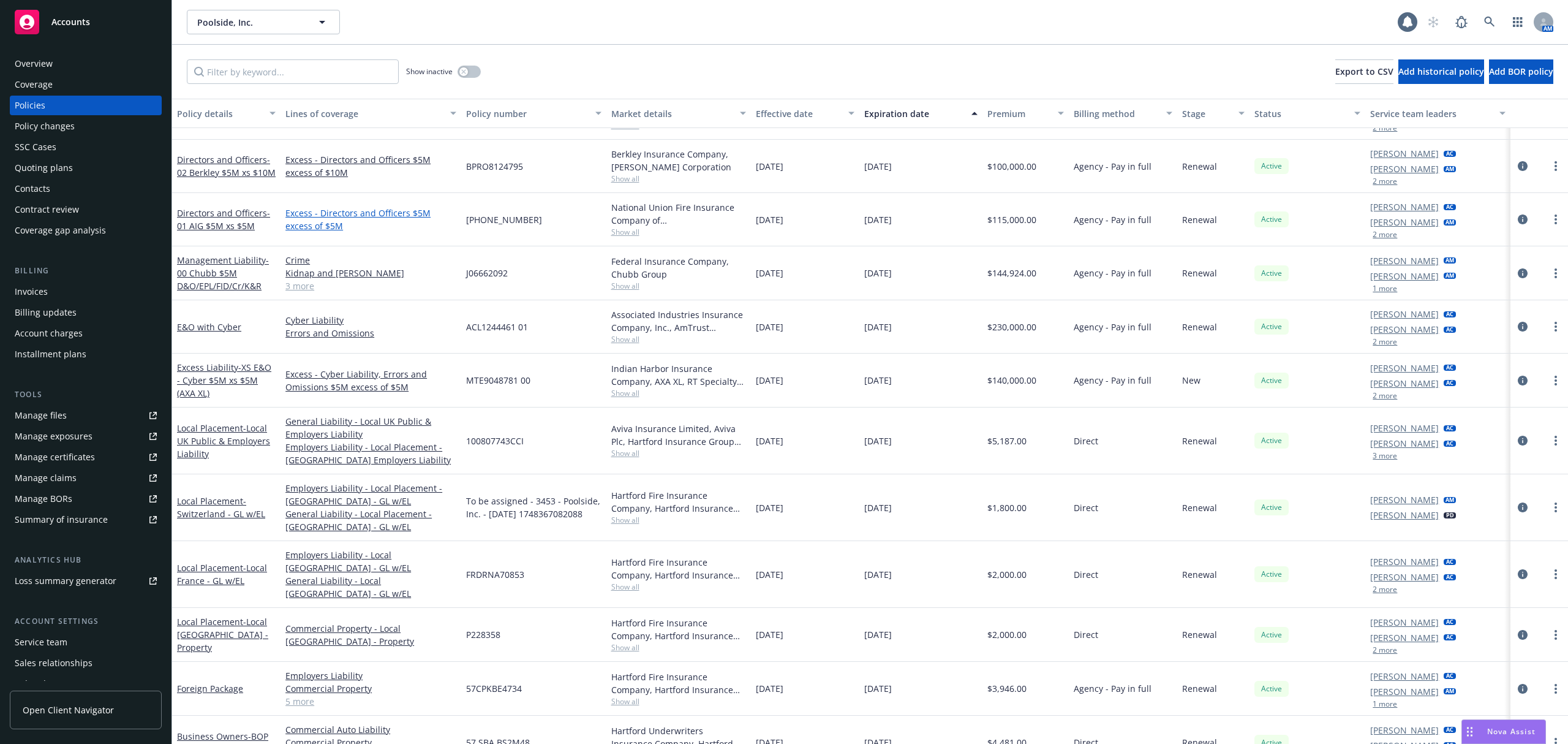
scroll to position [1, 0]
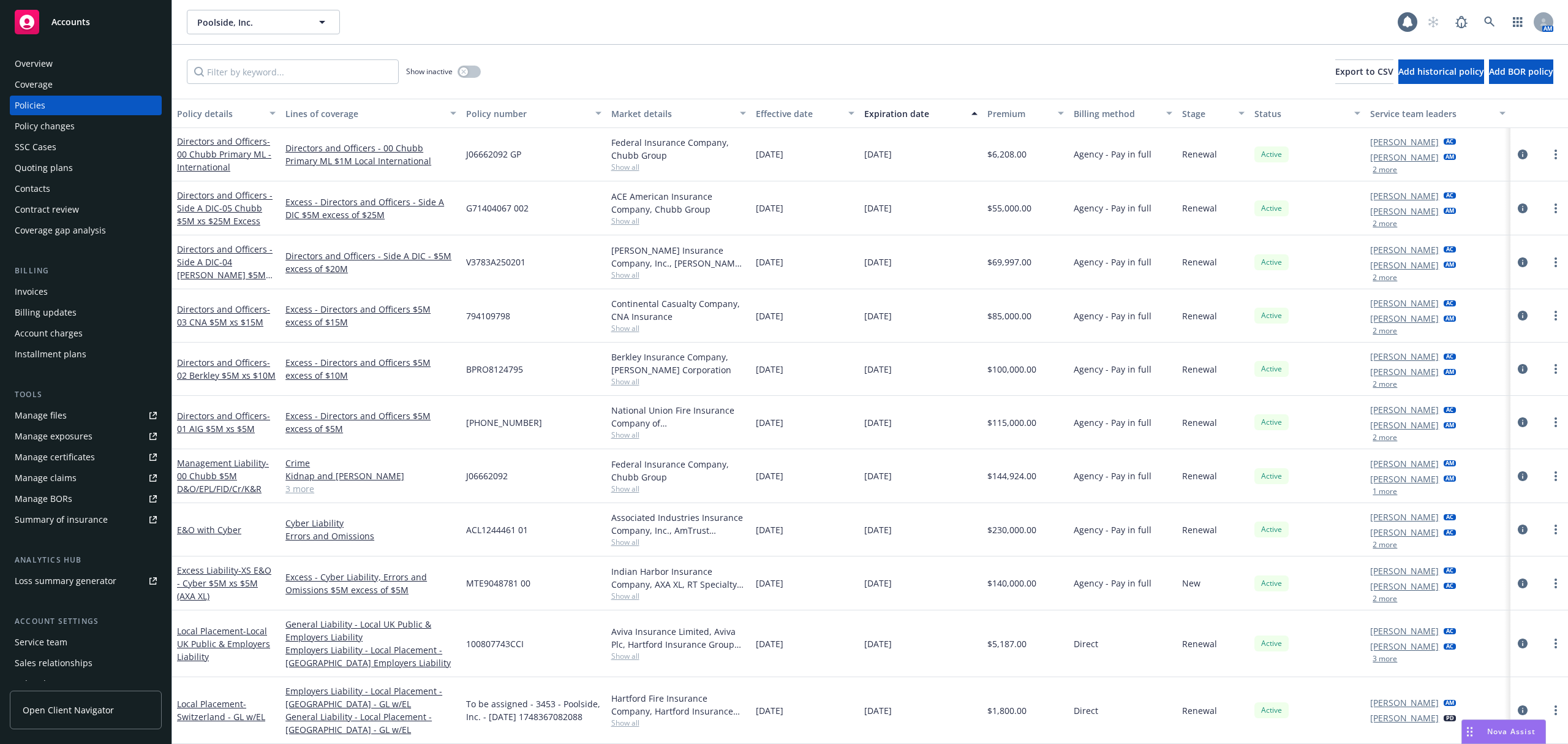
click at [92, 524] on div "Summary of insurance" at bounding box center [61, 520] width 93 height 20
click at [65, 301] on div "Invoices Billing updates Account charges Installment plans" at bounding box center [85, 323] width 152 height 82
click at [60, 292] on div "Invoices" at bounding box center [86, 292] width 142 height 20
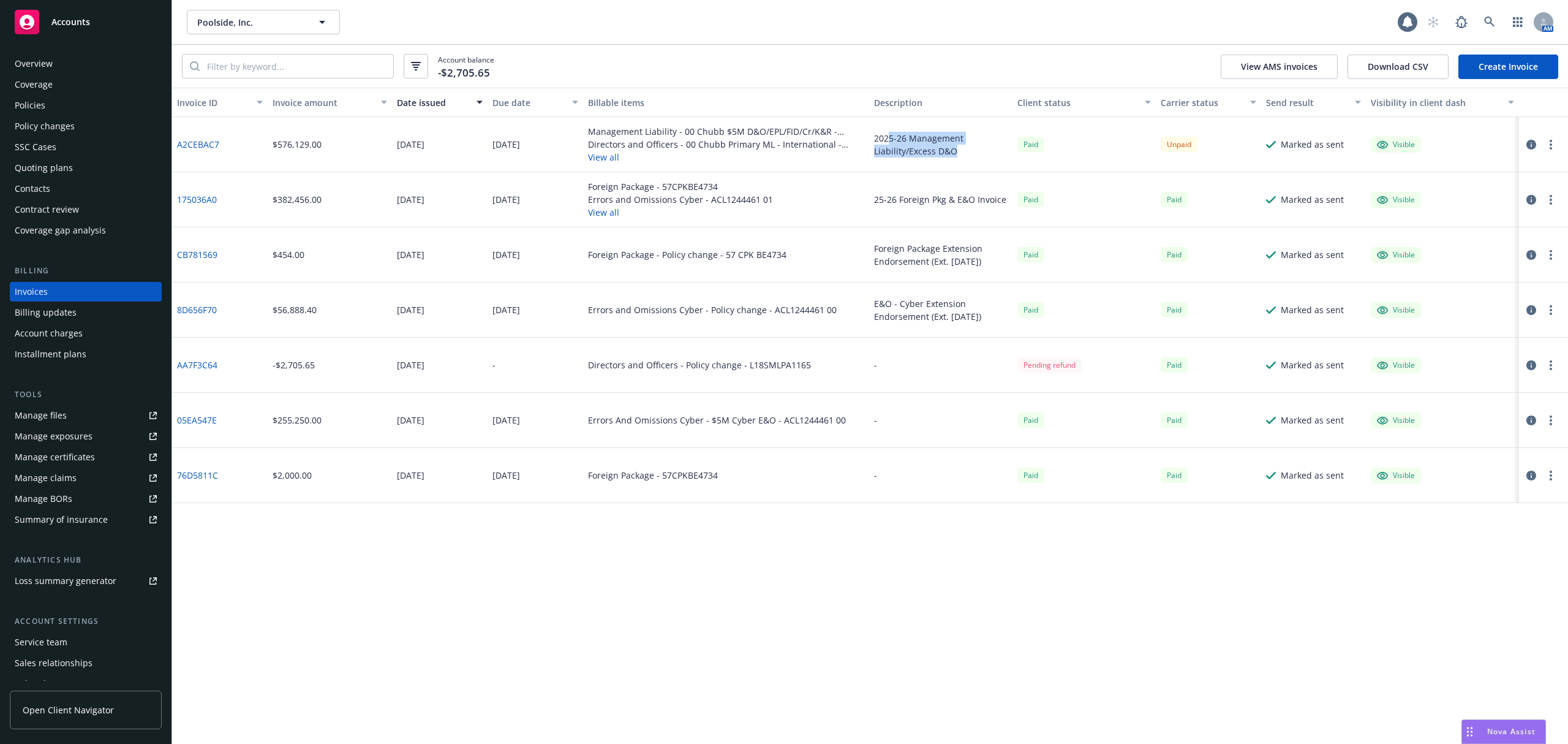
drag, startPoint x: 887, startPoint y: 143, endPoint x: 956, endPoint y: 157, distance: 70.4
click at [956, 157] on div "2025-26 Management Liability/Excess D&O" at bounding box center [940, 145] width 143 height 55
drag, startPoint x: 1148, startPoint y: 150, endPoint x: 1213, endPoint y: 145, distance: 65.2
click at [1213, 145] on div "A2CEBAC7 $576,129.00 [DATE] [DATE] Management Liability - 00 Chubb $5M D&O/EPL/…" at bounding box center [870, 145] width 1396 height 55
click at [922, 185] on div "25-26 Foreign Pkg & E&O Invoice" at bounding box center [940, 200] width 143 height 55
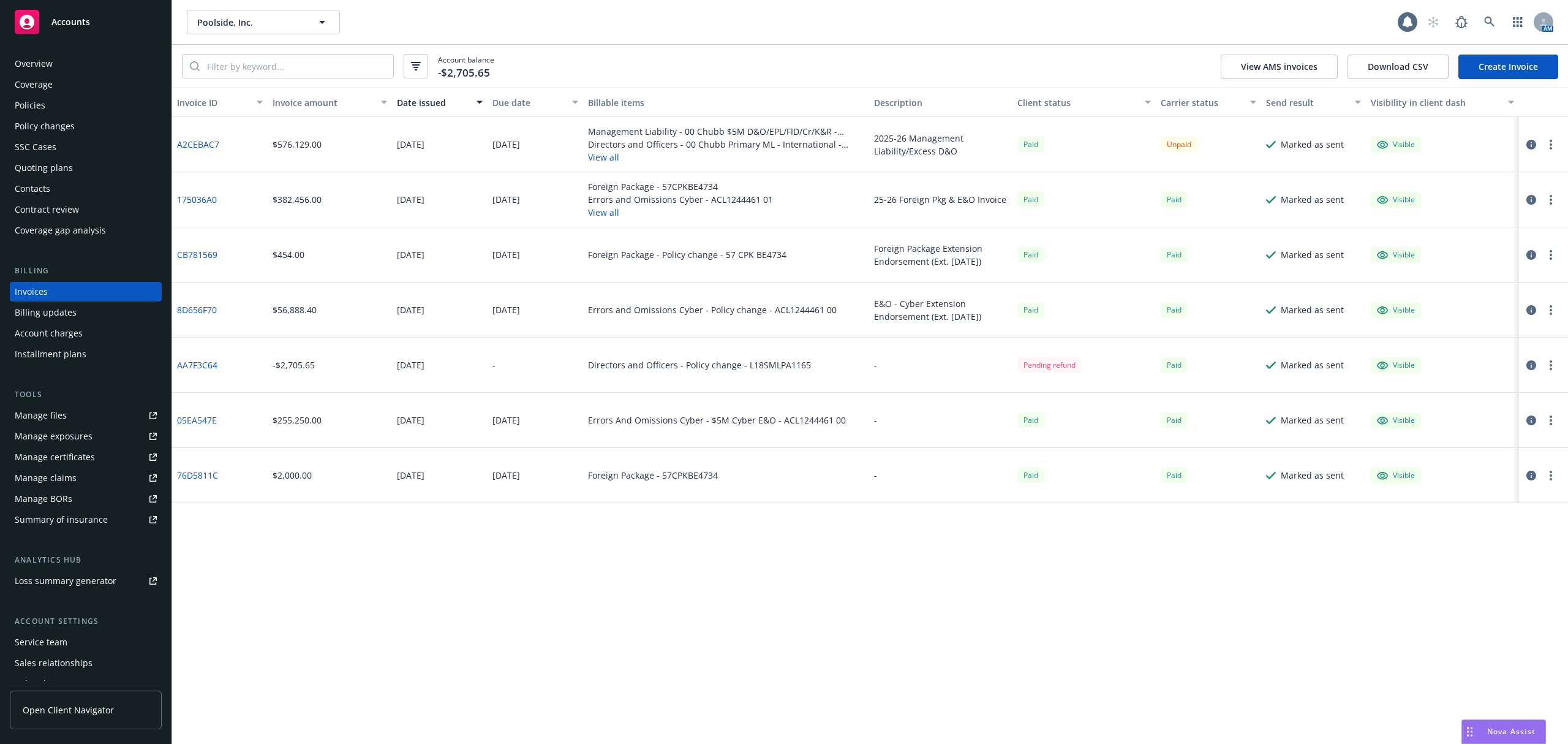
click at [605, 163] on button "View all" at bounding box center [727, 157] width 277 height 12
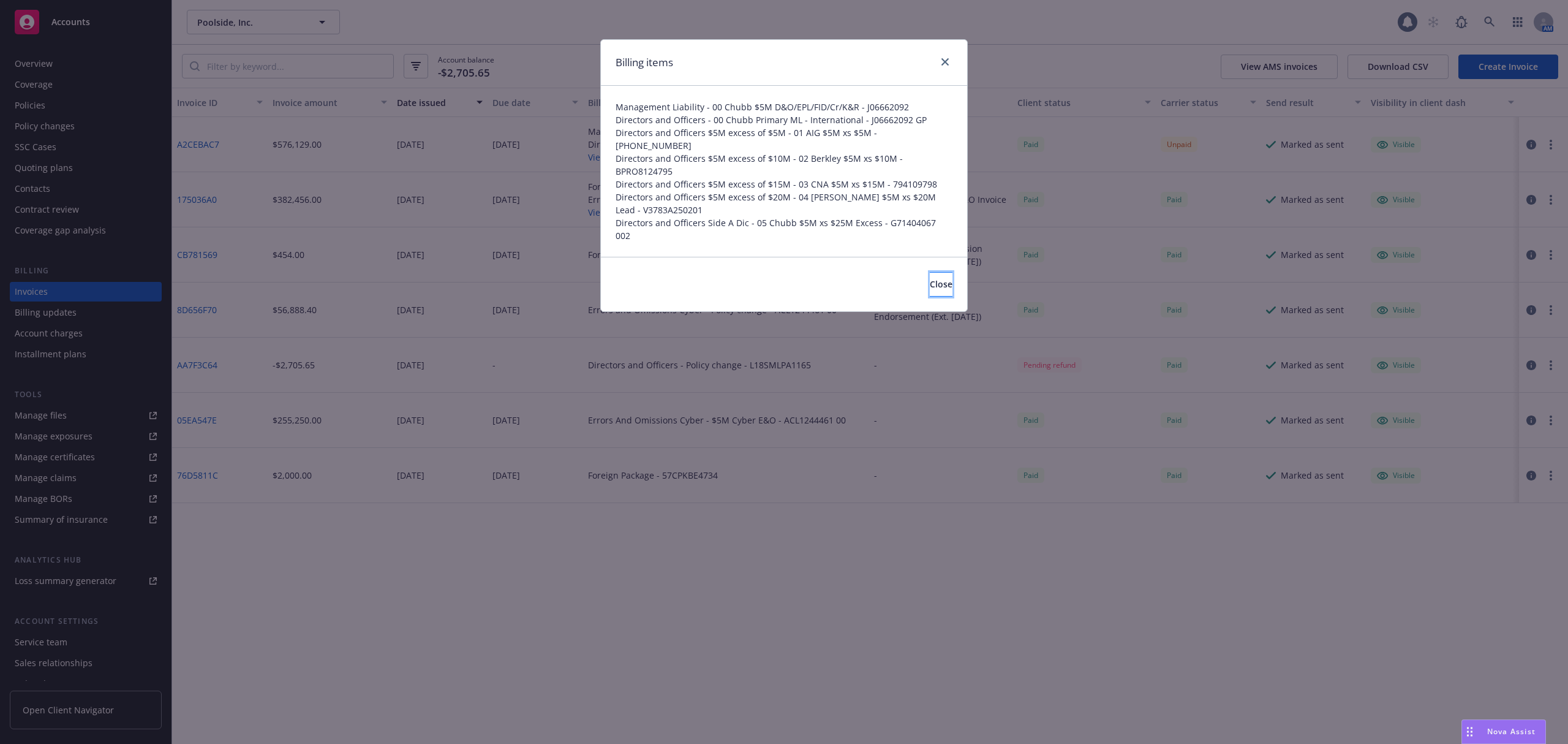
click at [939, 272] on button "Close" at bounding box center [941, 284] width 23 height 25
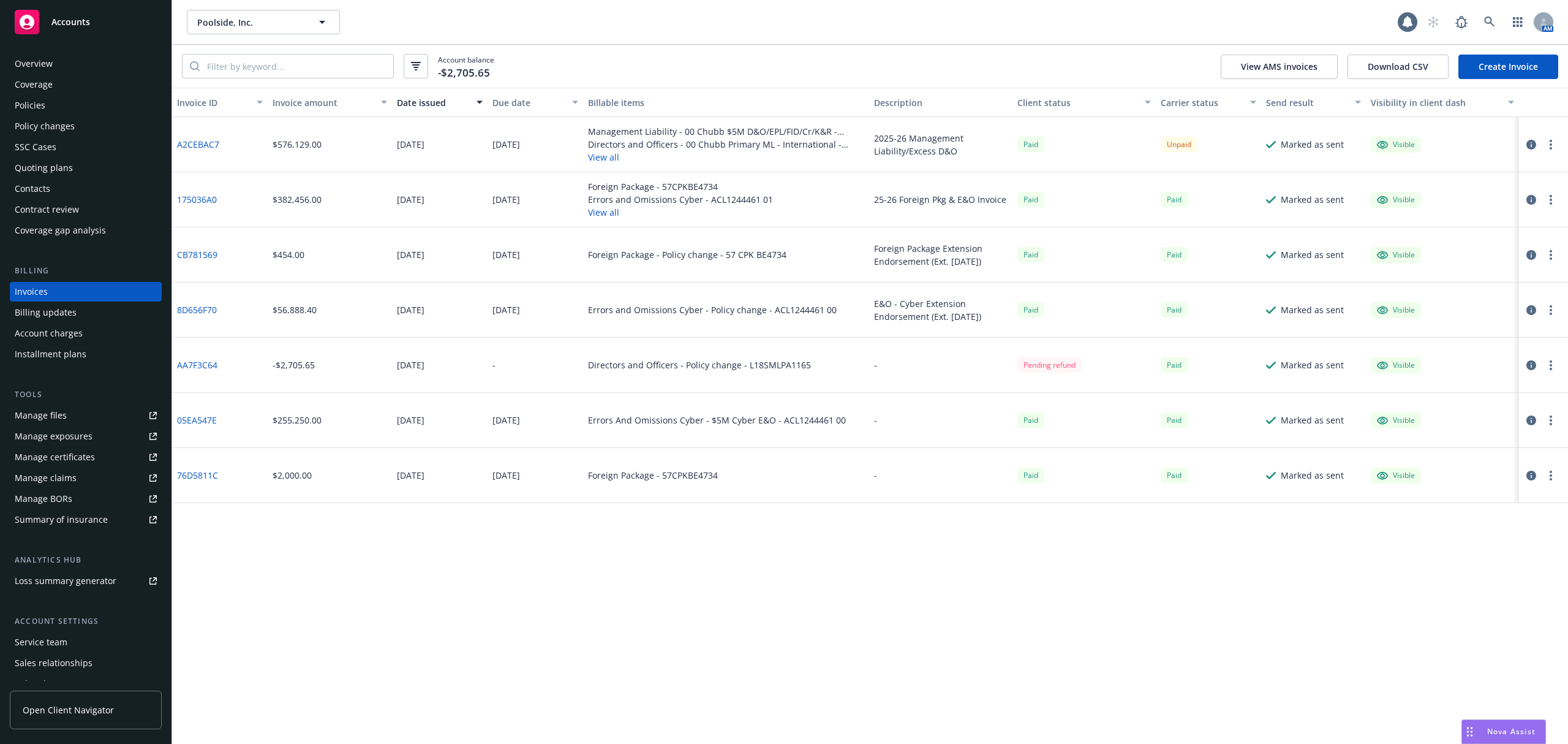
click at [72, 113] on div "Policies" at bounding box center [86, 106] width 142 height 20
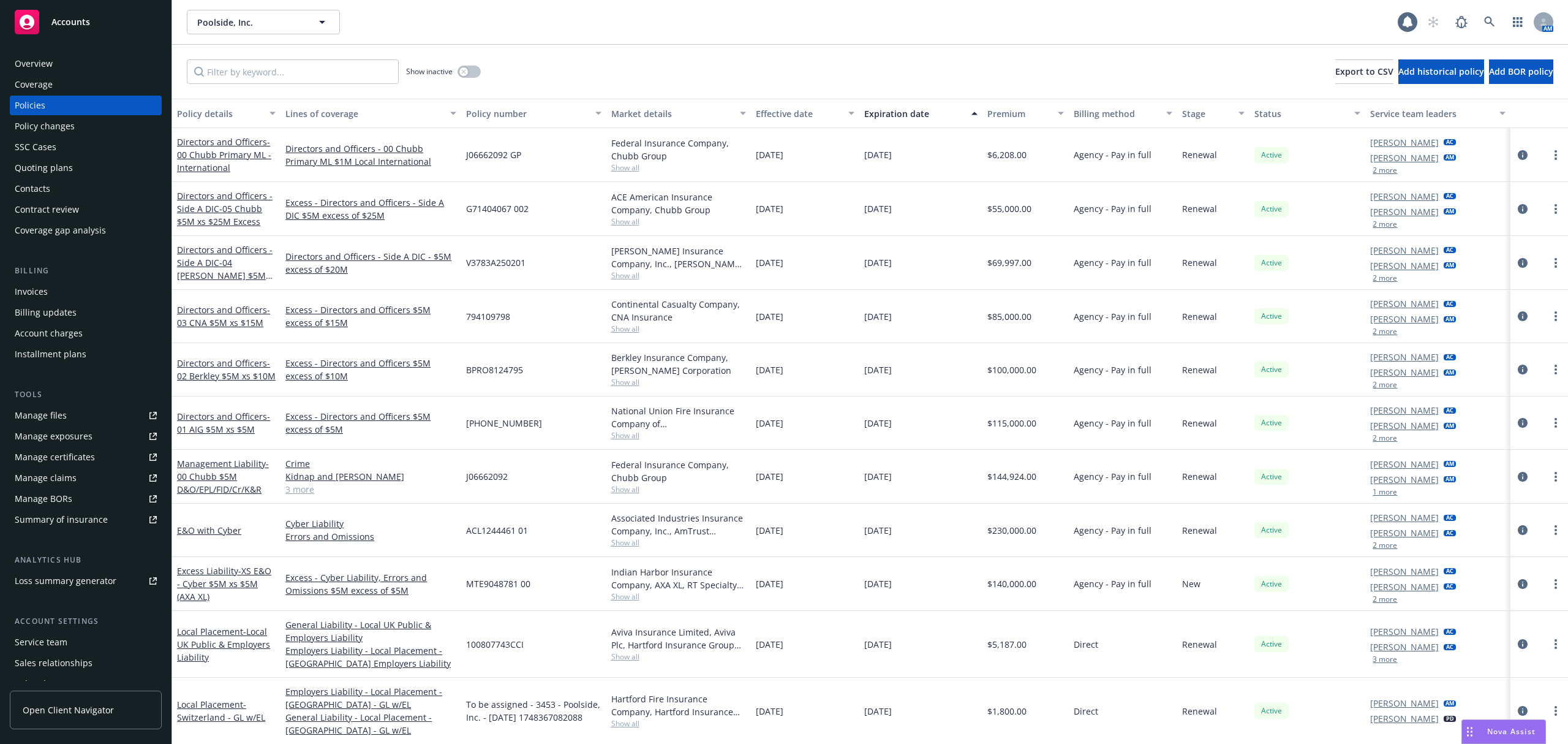
click at [49, 295] on div "Invoices" at bounding box center [86, 292] width 142 height 20
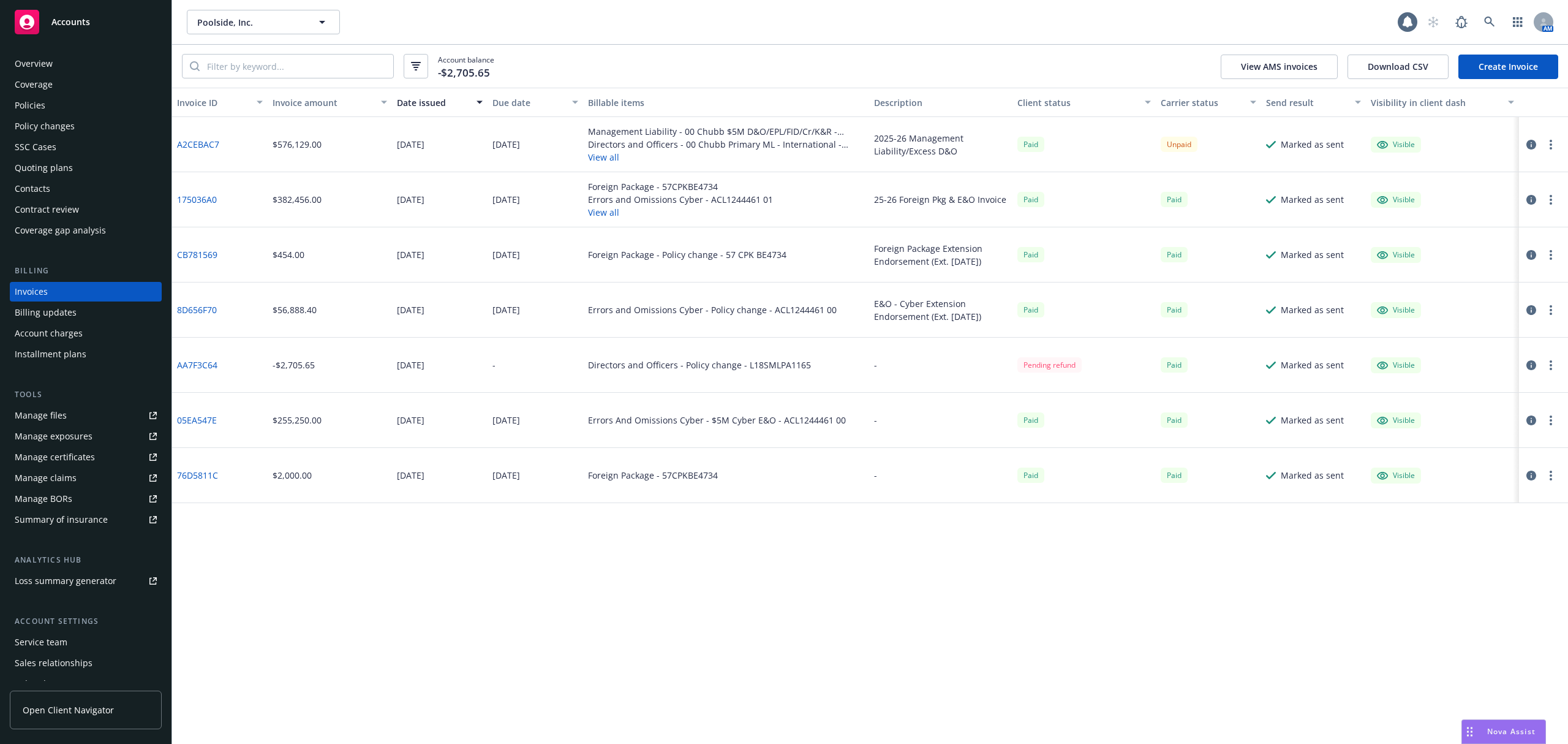
click at [49, 108] on div "Policies" at bounding box center [86, 106] width 142 height 20
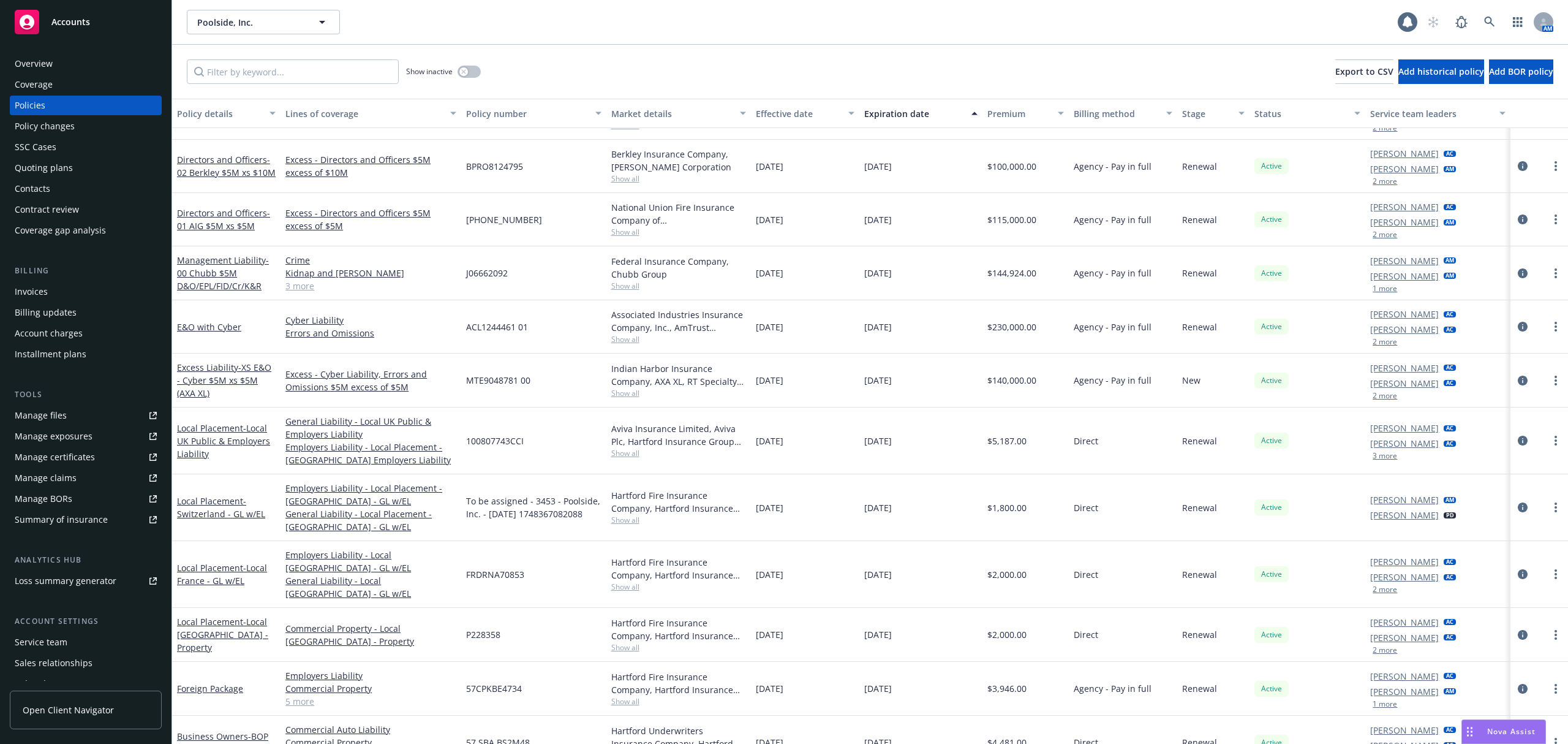
scroll to position [9, 0]
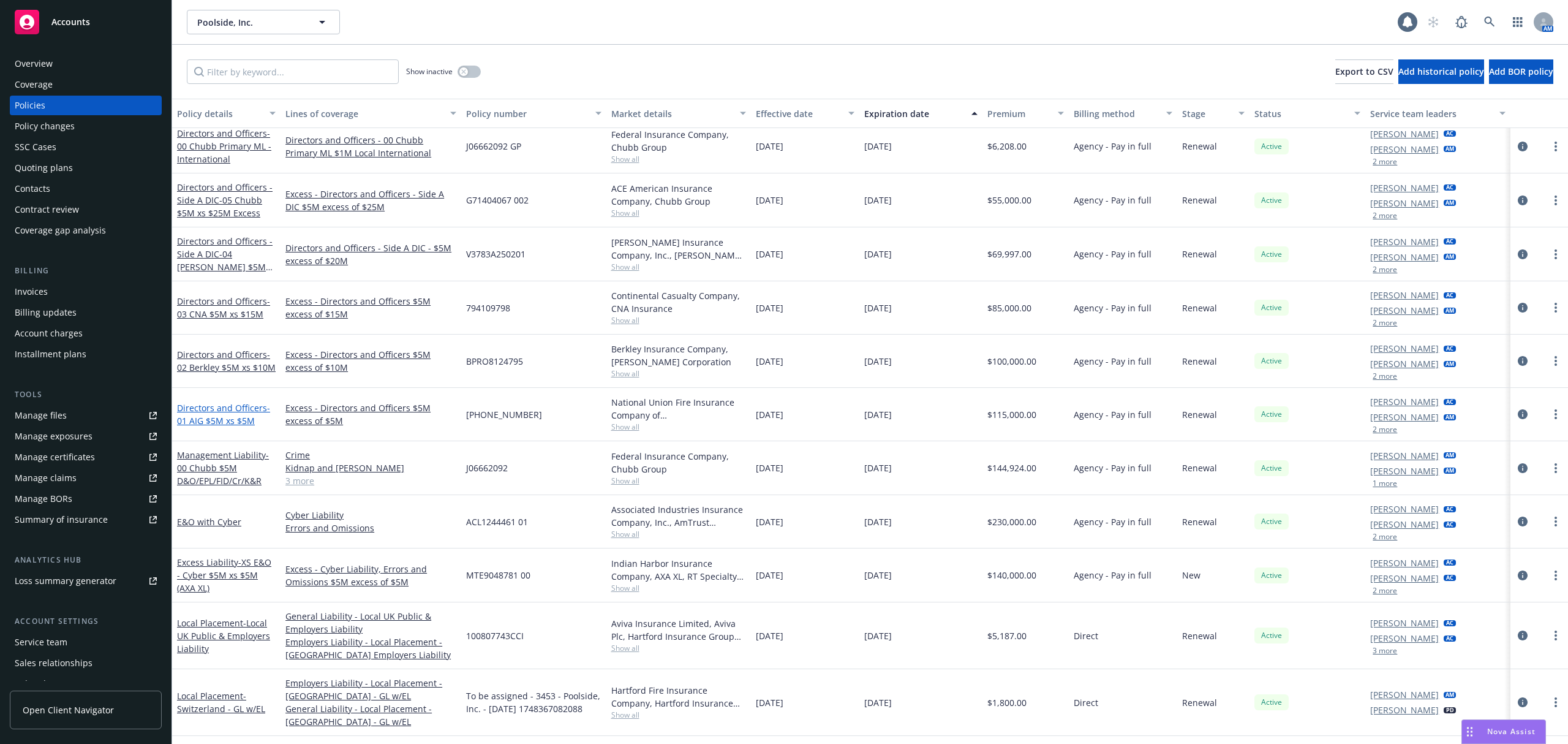
click at [217, 420] on span "- 01 AIG $5M xs $5M" at bounding box center [223, 414] width 93 height 25
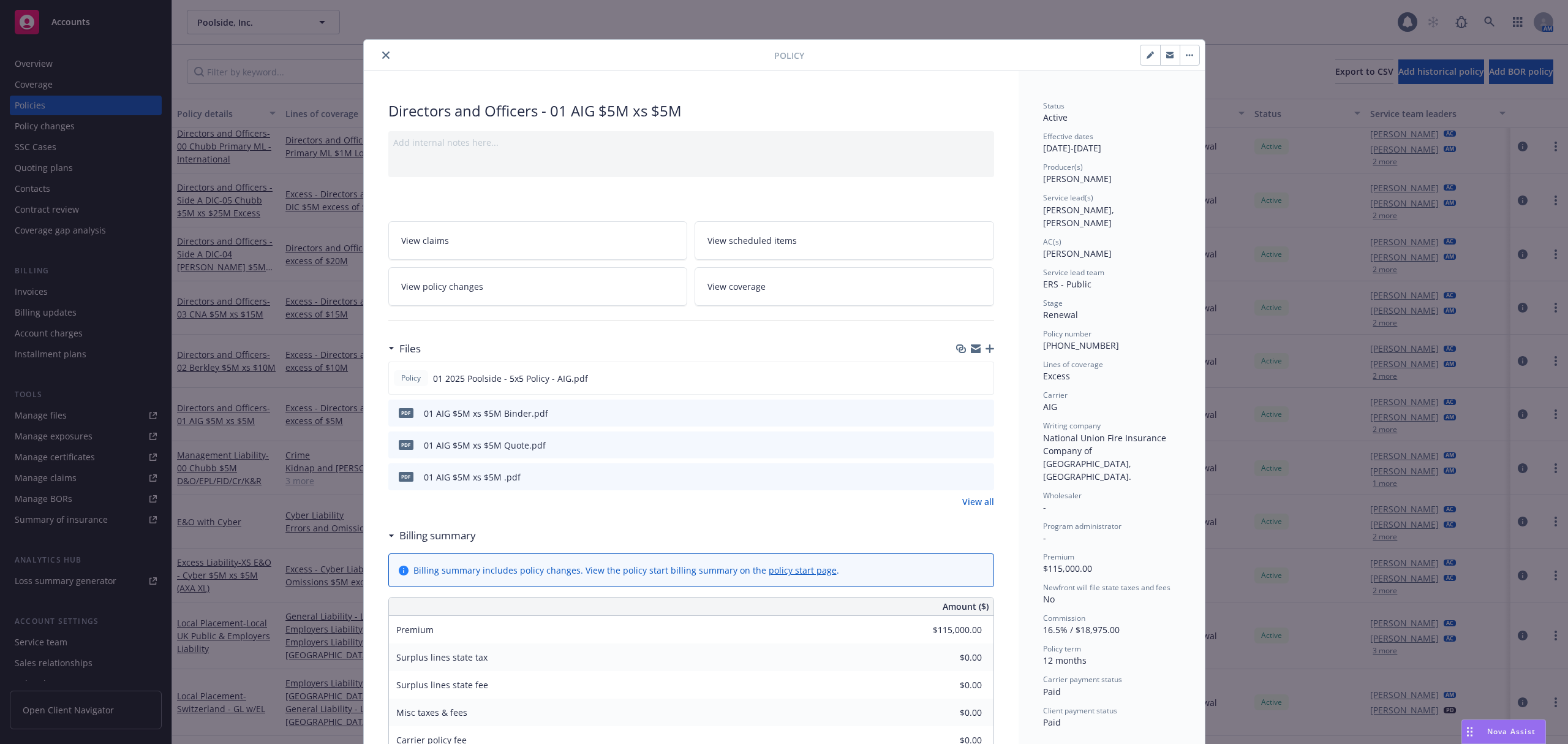
click at [539, 295] on link "View policy changes" at bounding box center [537, 286] width 299 height 38
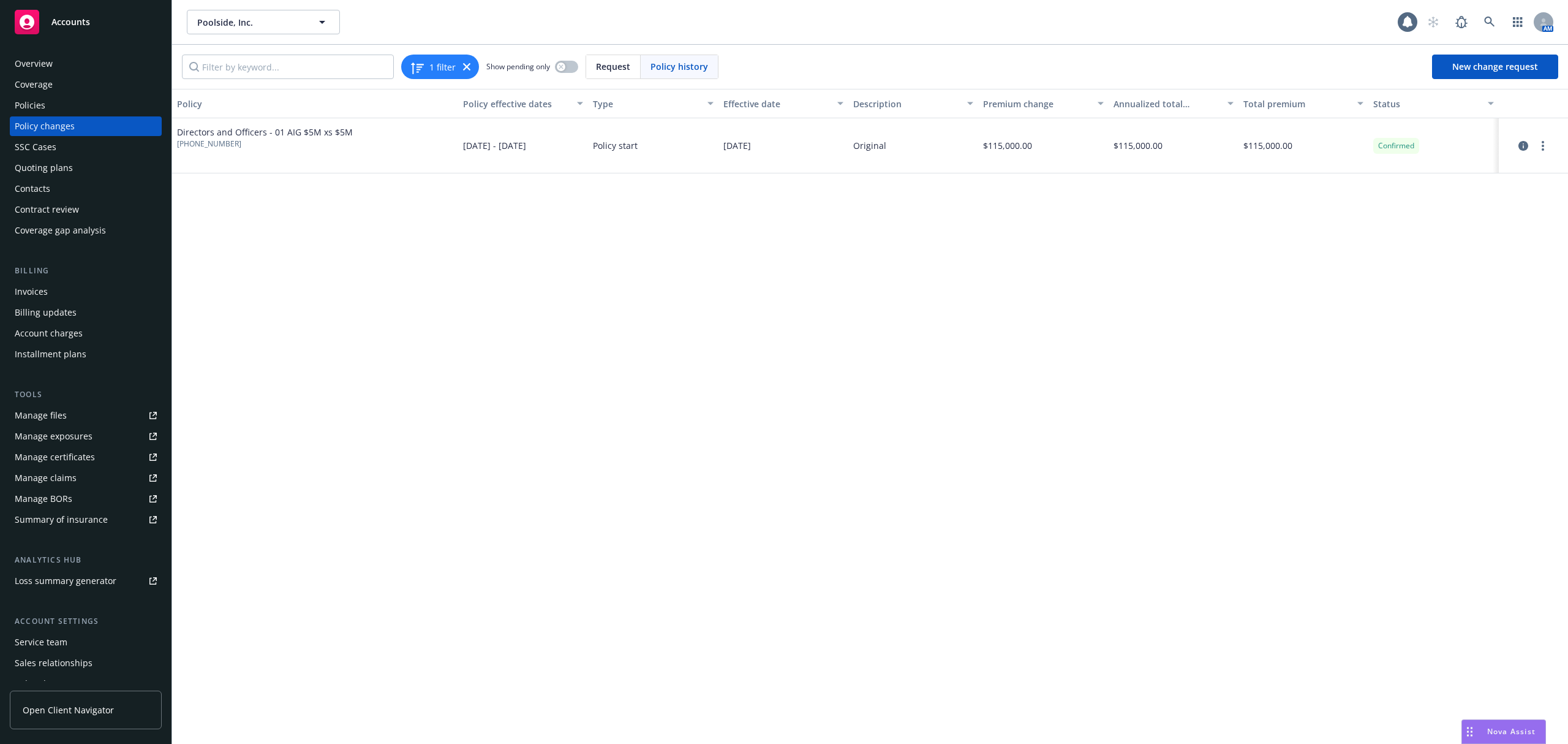
click at [275, 188] on div "Policy Policy effective dates Type Effective date Description Premium change An…" at bounding box center [870, 416] width 1396 height 655
click at [64, 61] on div "Overview" at bounding box center [86, 64] width 142 height 20
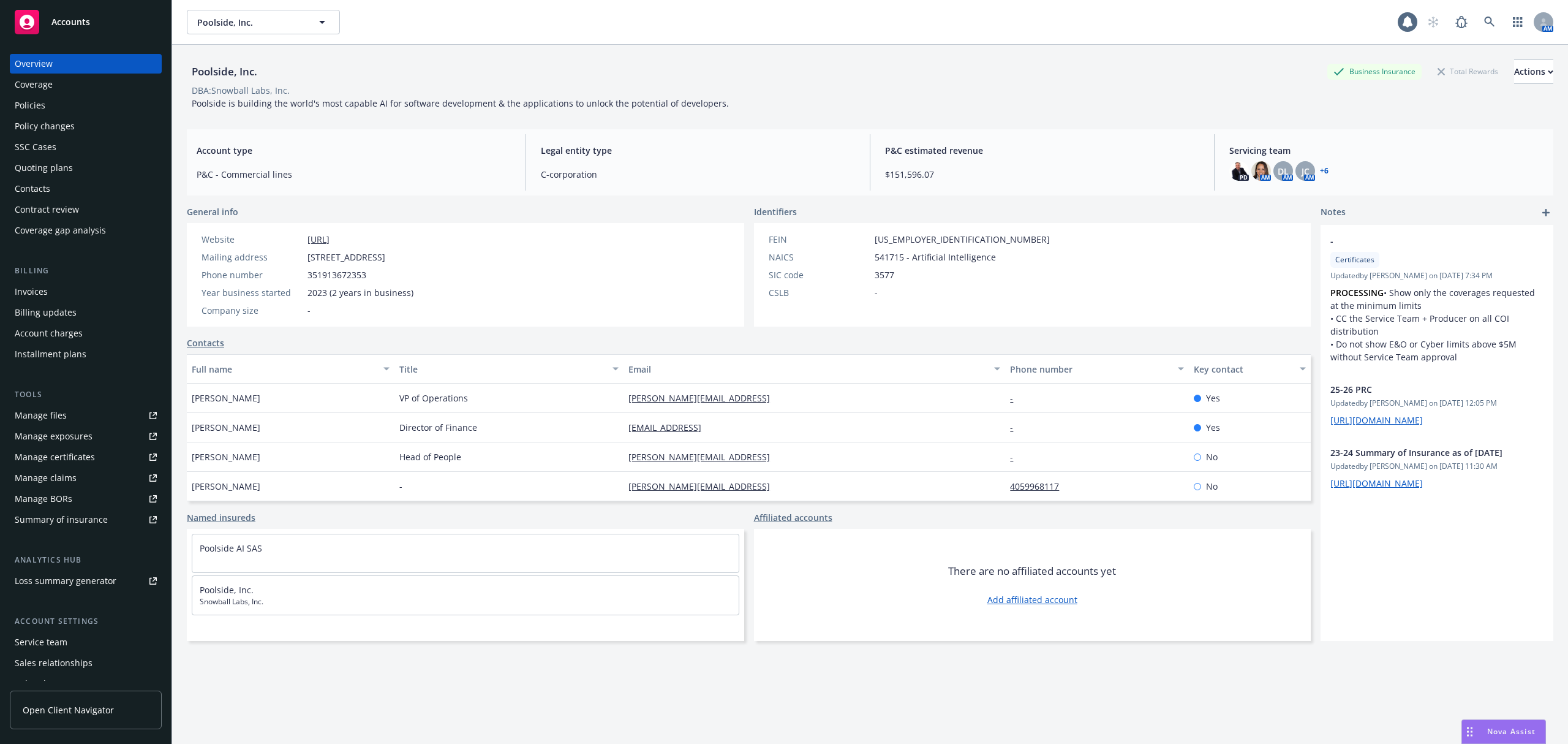
click at [101, 108] on div "Policies" at bounding box center [86, 106] width 142 height 20
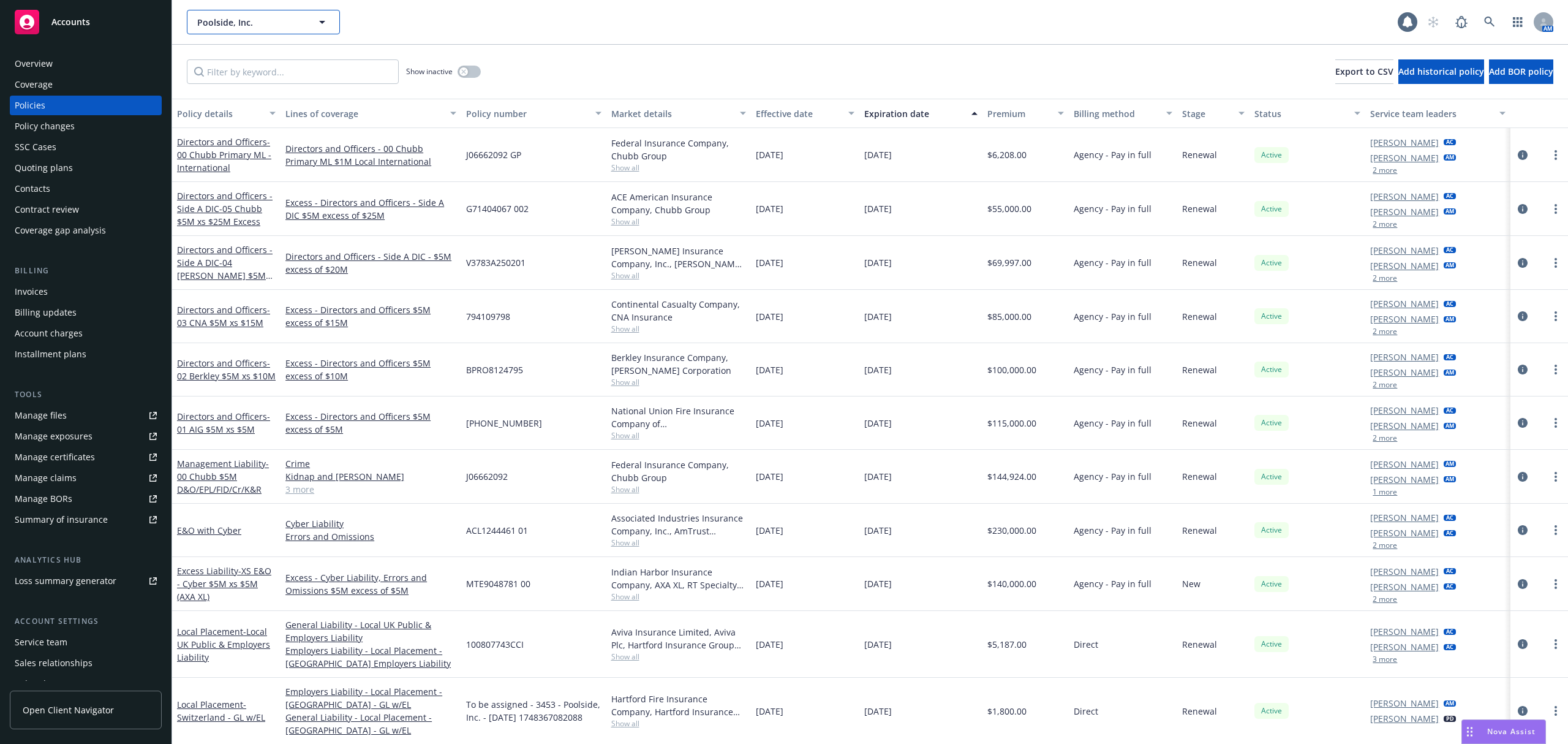
click at [255, 16] on span "Poolside, Inc." at bounding box center [250, 22] width 106 height 12
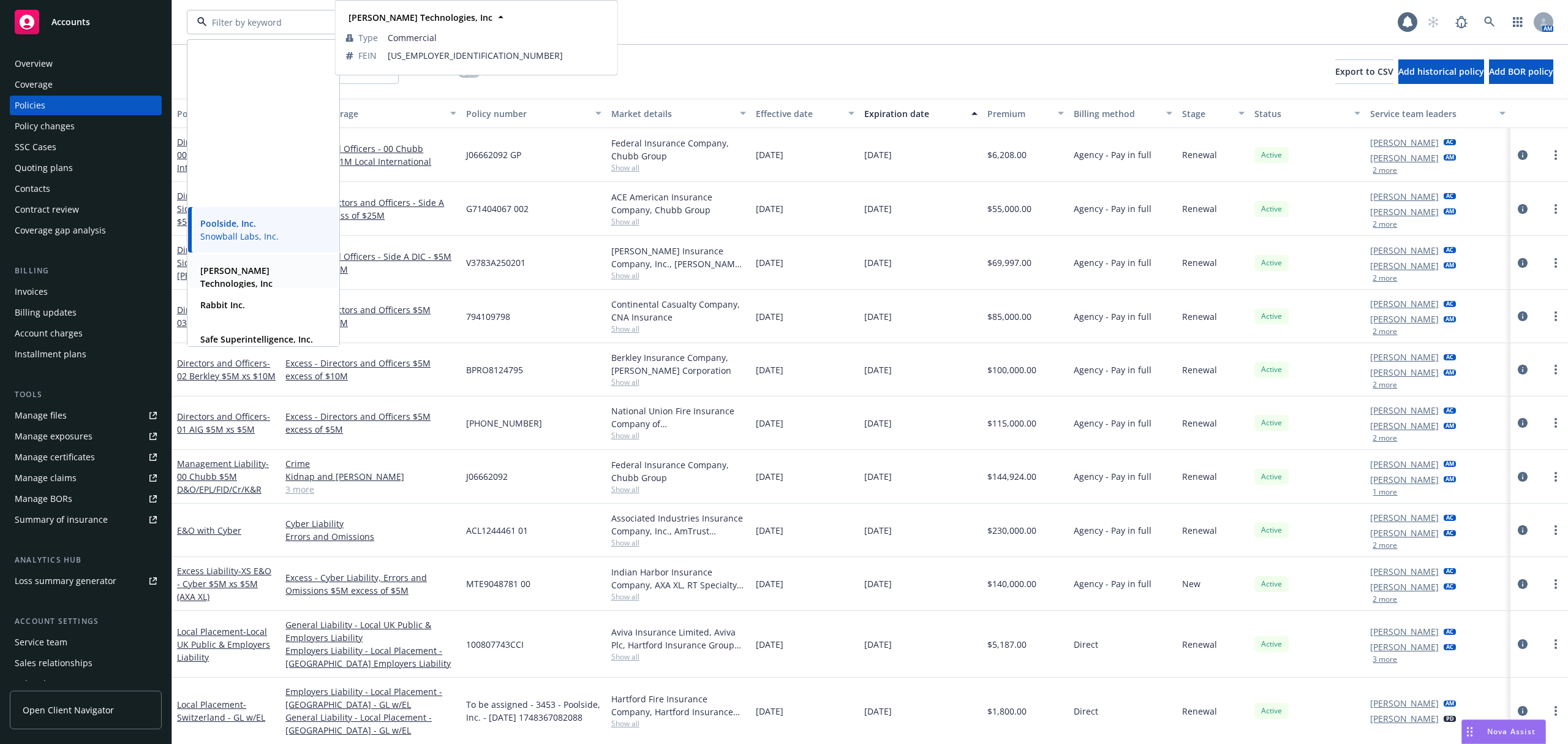
scroll to position [572, 0]
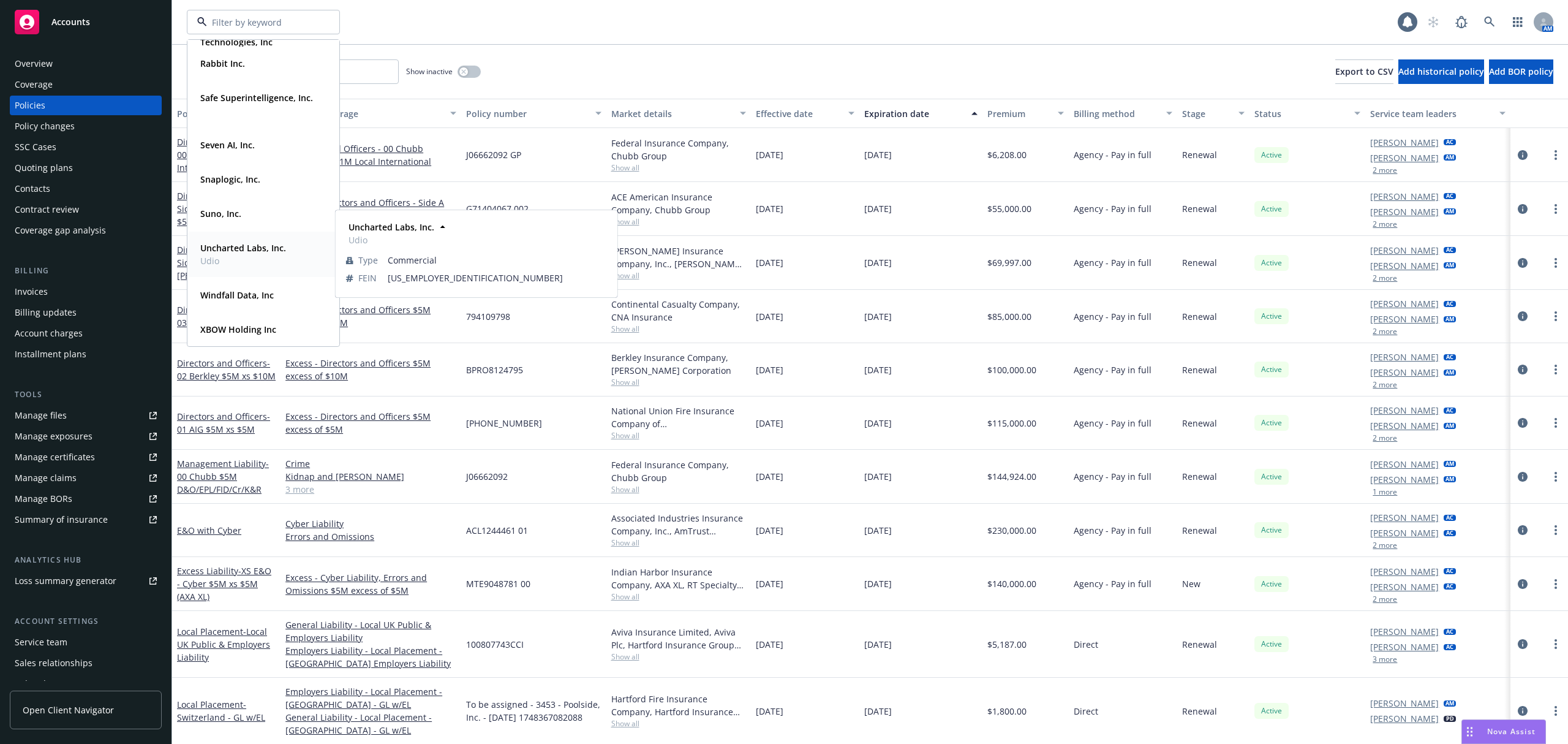
click at [251, 245] on strong "Uncharted Labs, Inc." at bounding box center [243, 247] width 86 height 12
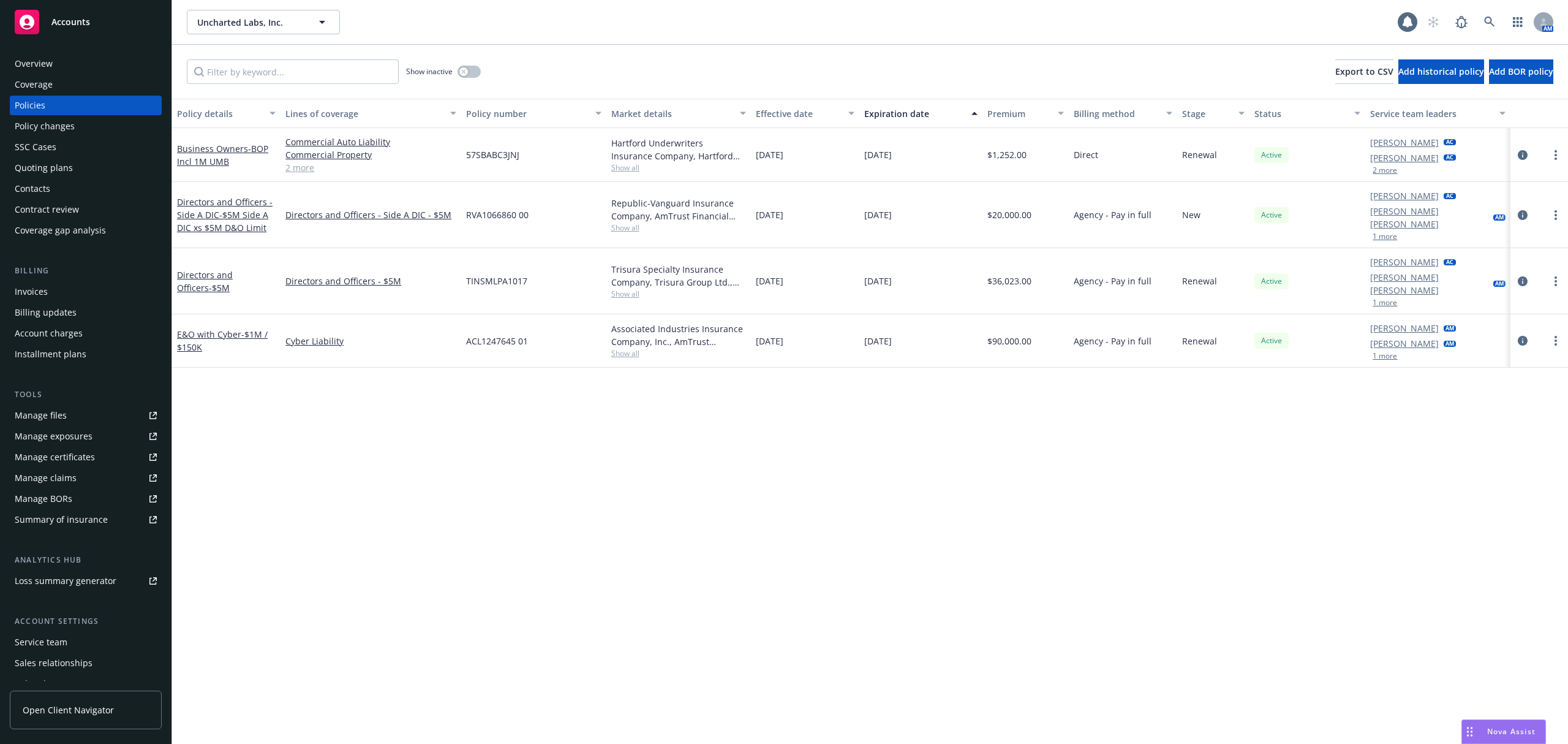
click at [71, 447] on div "Manage certificates" at bounding box center [55, 457] width 80 height 20
click at [1522, 333] on link "circleInformation" at bounding box center [1522, 340] width 15 height 15
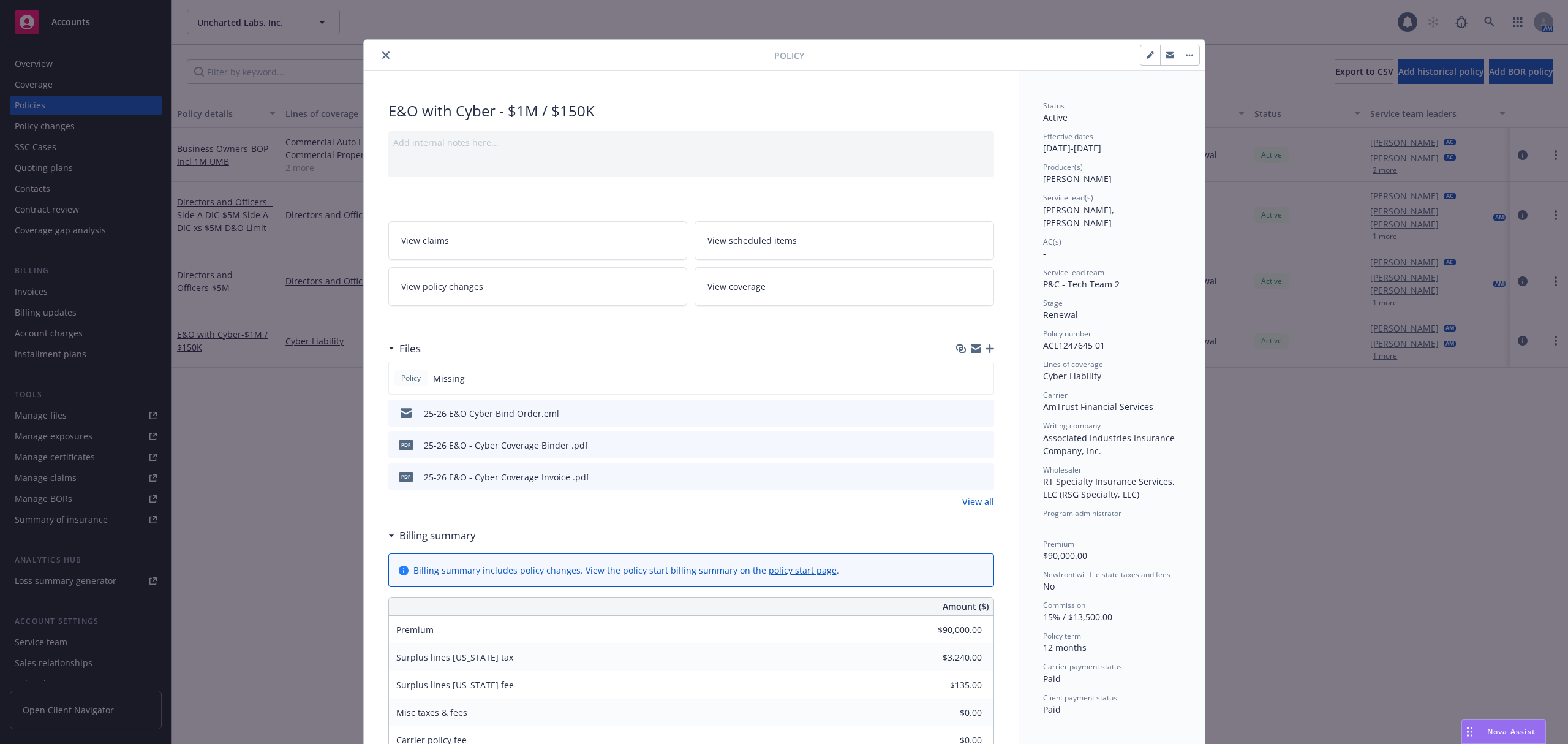
click at [213, 498] on div "Policy E&O with Cyber - $1M / $150K Add internal notes here... View claims View…" at bounding box center [784, 372] width 1568 height 744
click at [382, 65] on div "Policy" at bounding box center [784, 55] width 840 height 31
click at [380, 62] on button "close" at bounding box center [386, 55] width 15 height 15
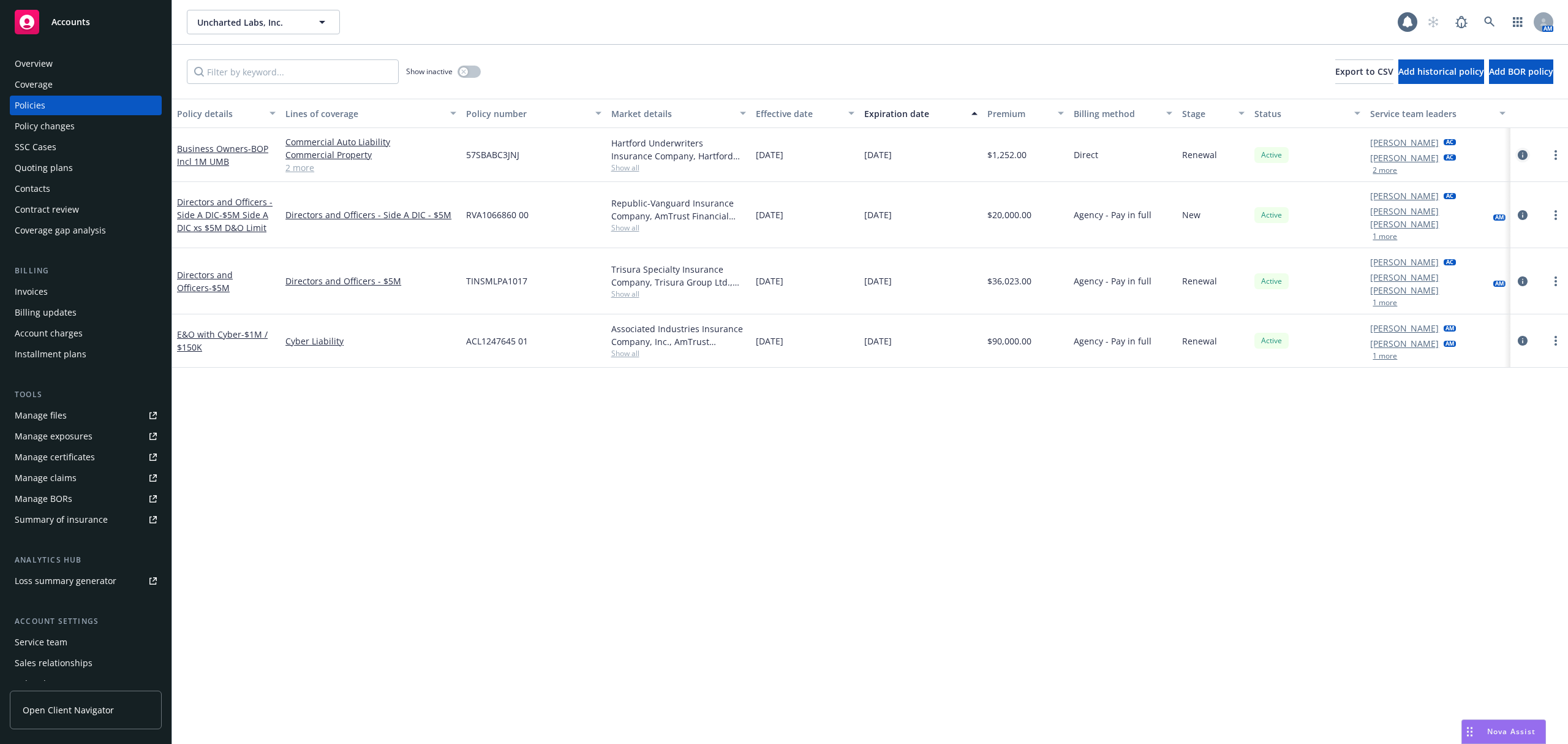
click at [1516, 155] on link "circleInformation" at bounding box center [1522, 155] width 15 height 15
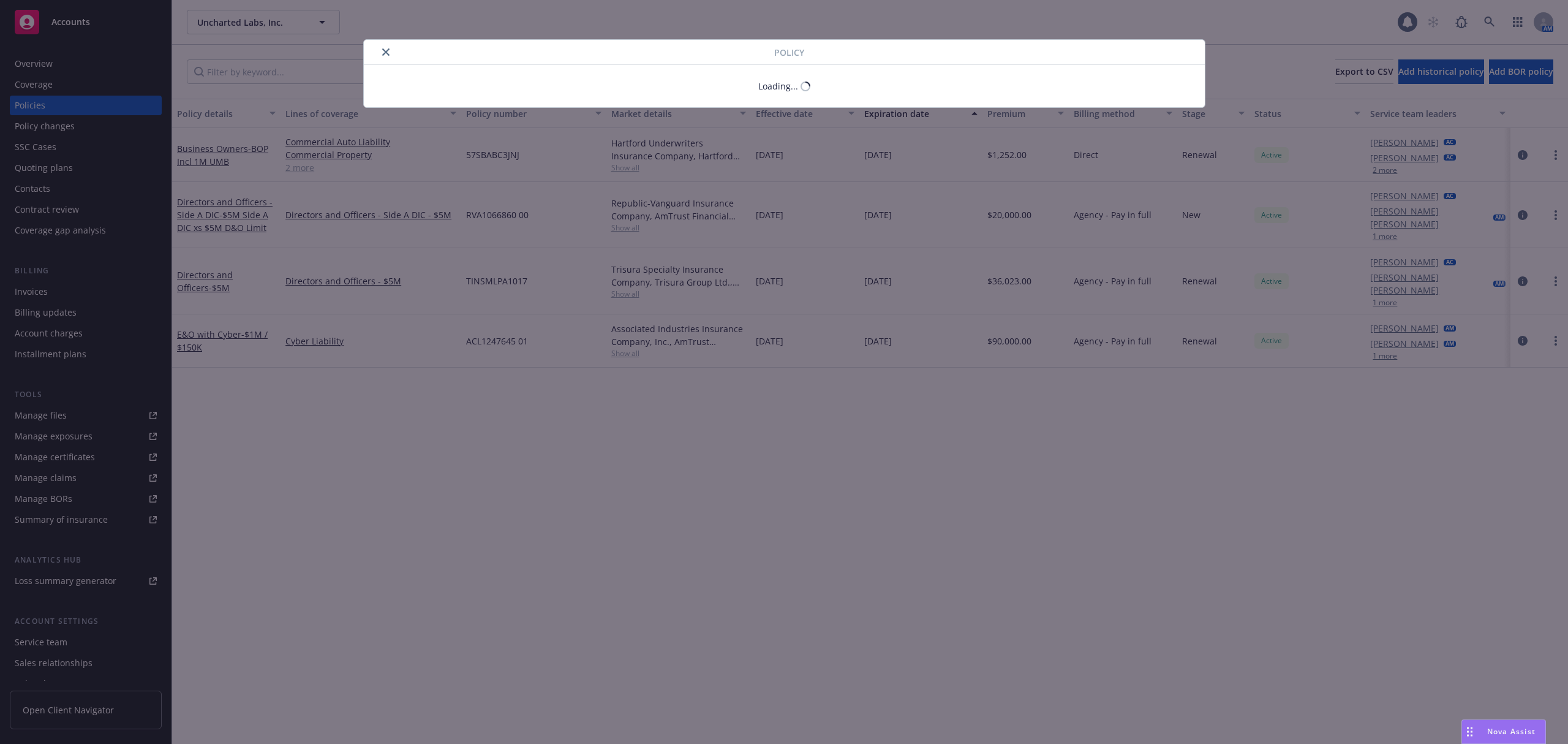
click at [563, 216] on div "Policy Loading..." at bounding box center [784, 372] width 1568 height 744
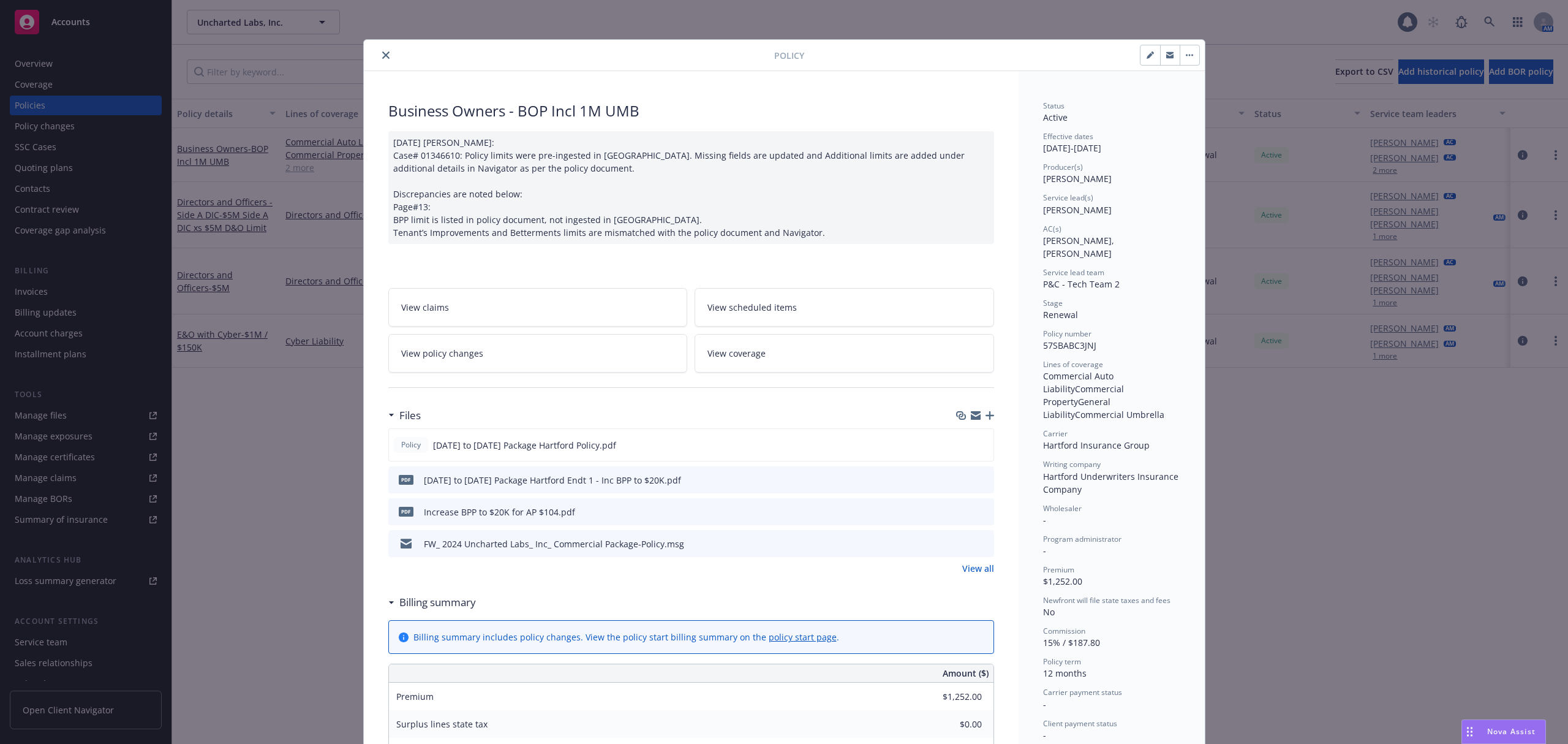
click at [382, 54] on icon "close" at bounding box center [386, 55] width 7 height 7
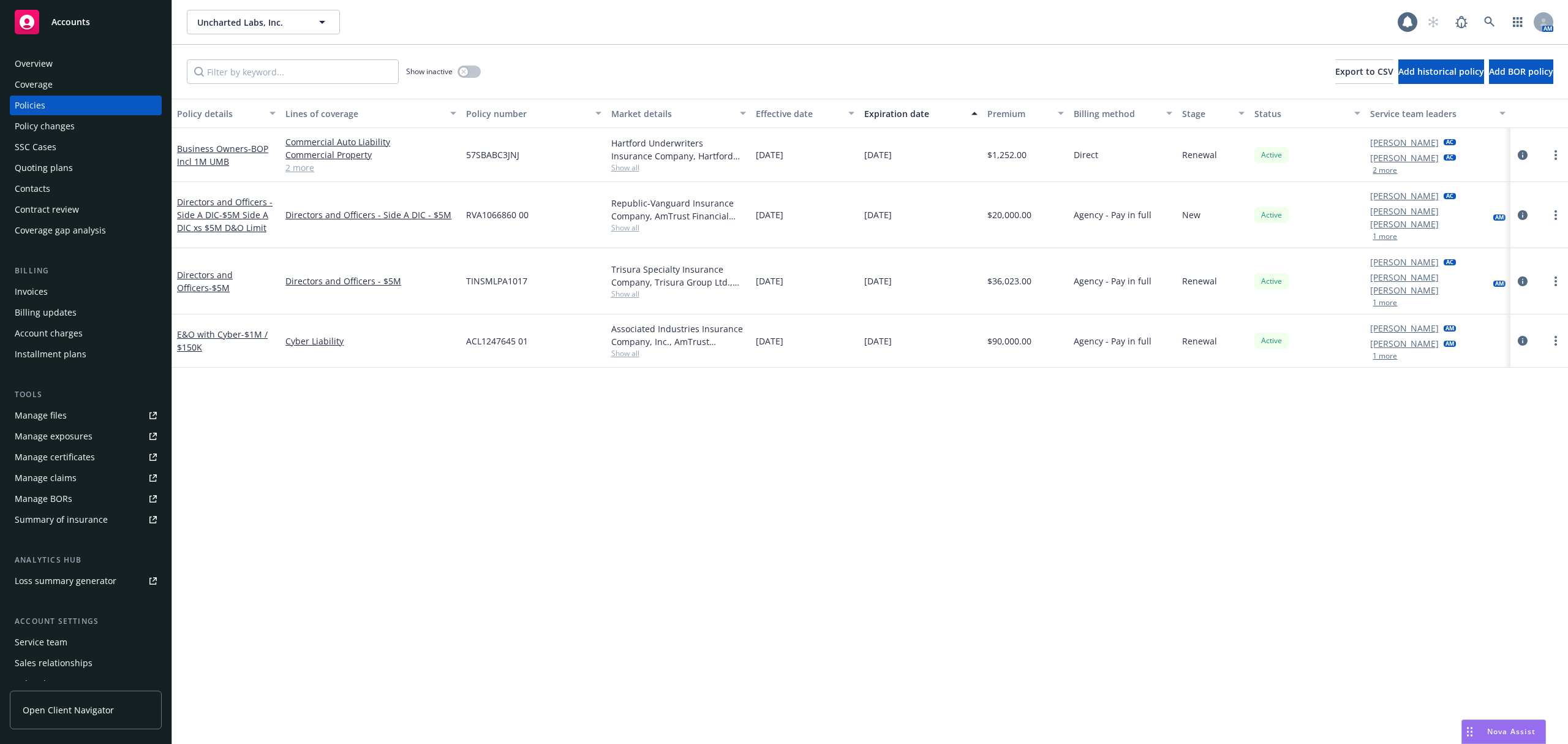
click at [40, 289] on div "Invoices" at bounding box center [31, 292] width 33 height 20
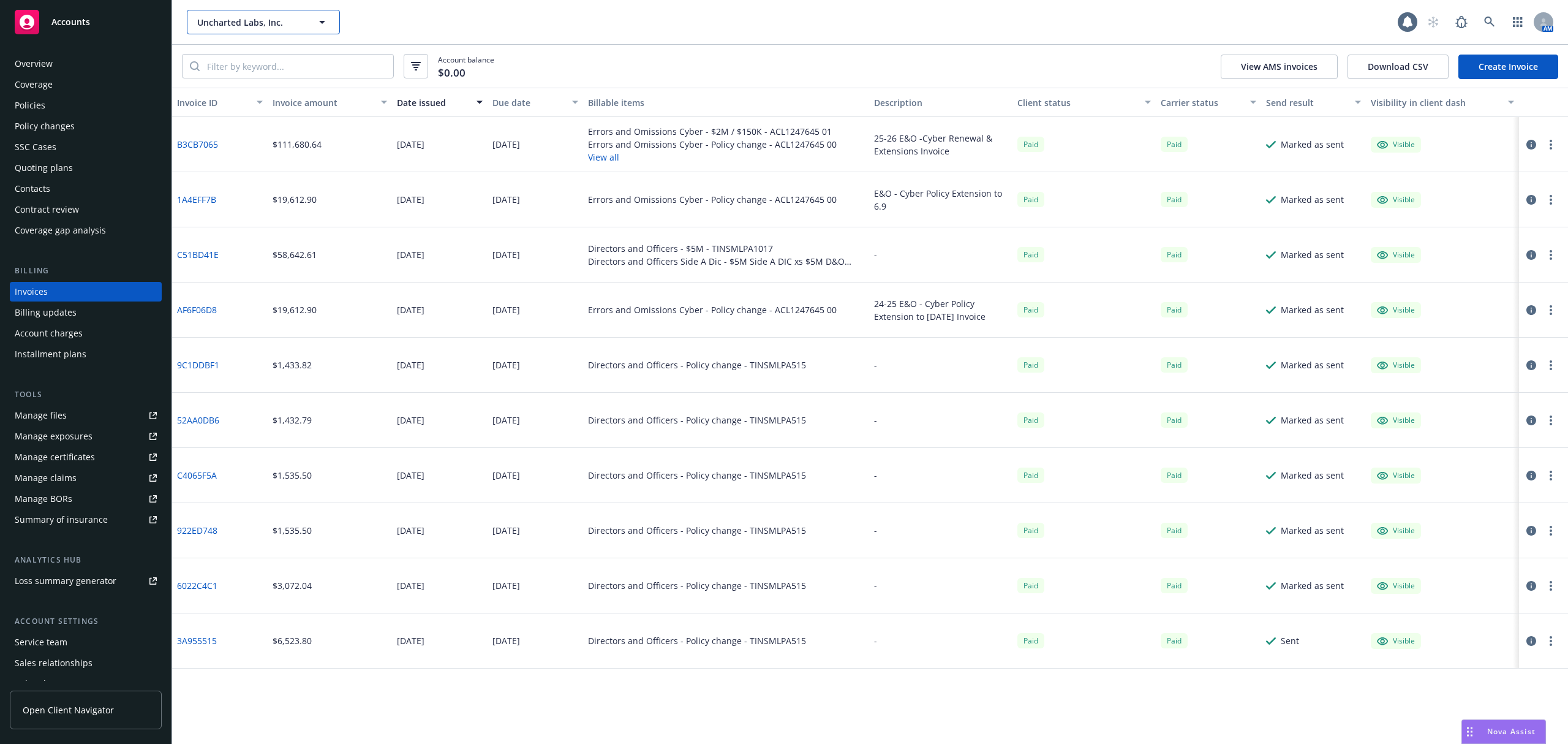
click at [202, 28] on span "Uncharted Labs, Inc." at bounding box center [250, 22] width 106 height 12
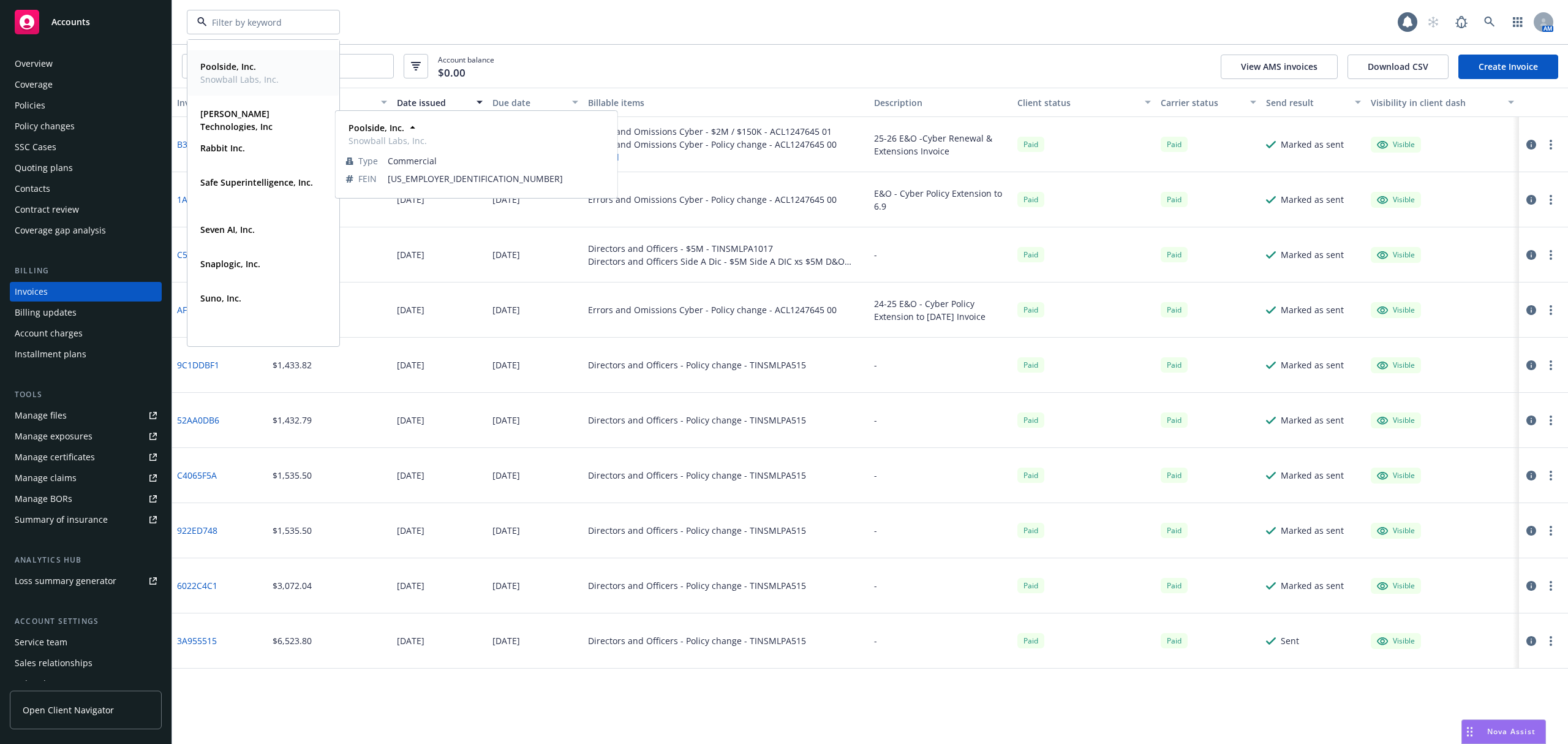
scroll to position [404, 0]
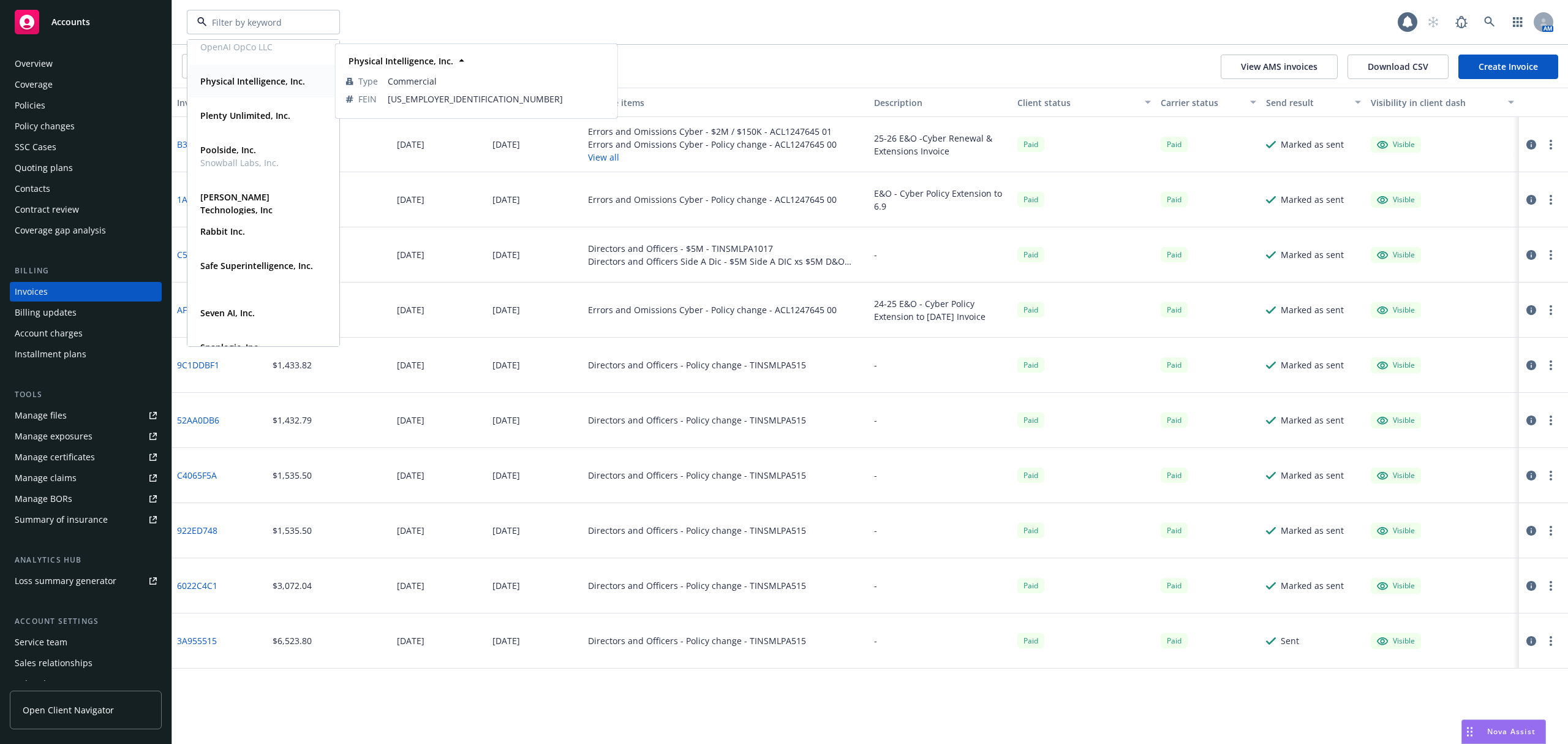
click at [245, 89] on div "Physical Intelligence, Inc." at bounding box center [251, 81] width 112 height 18
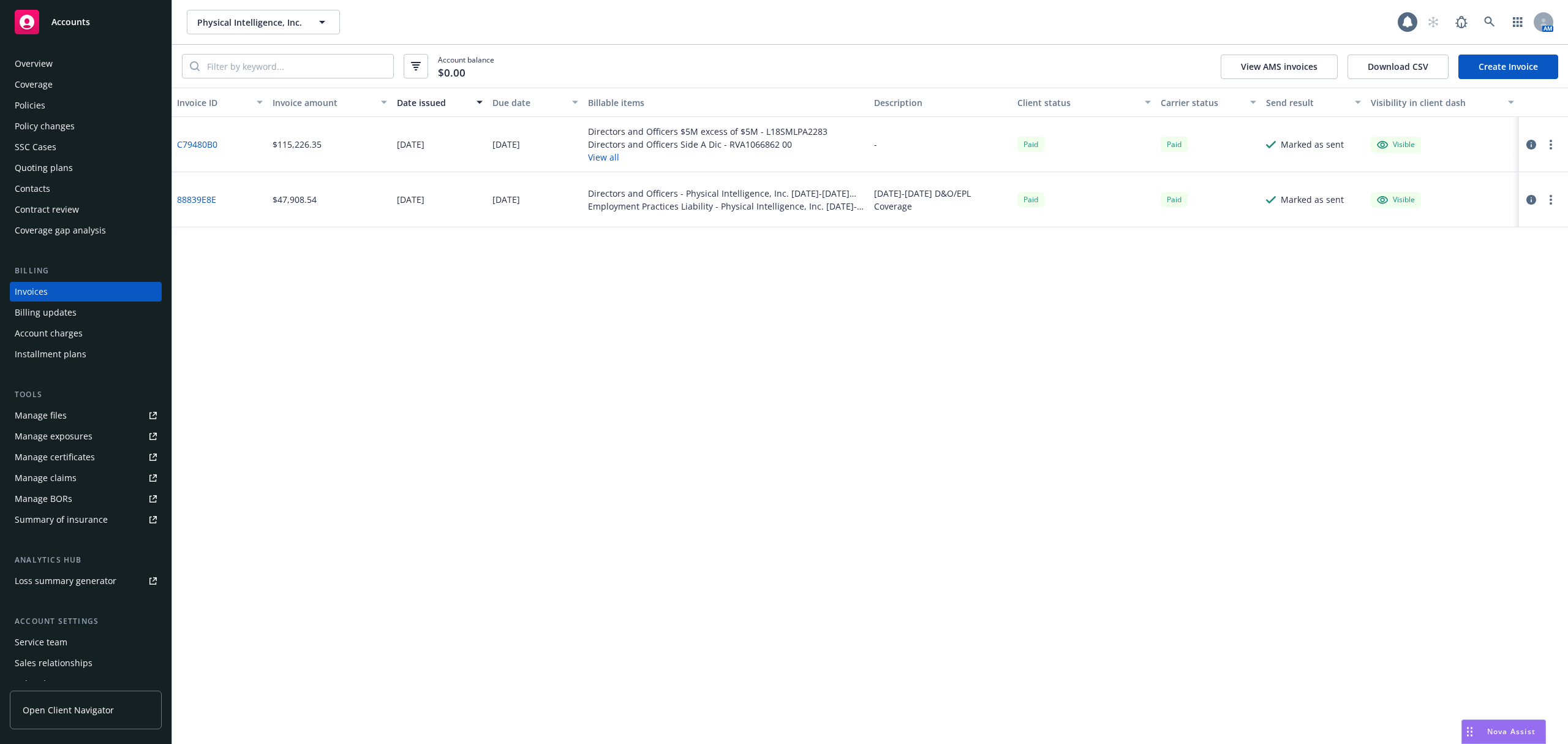
click at [52, 62] on div "Overview" at bounding box center [86, 64] width 142 height 20
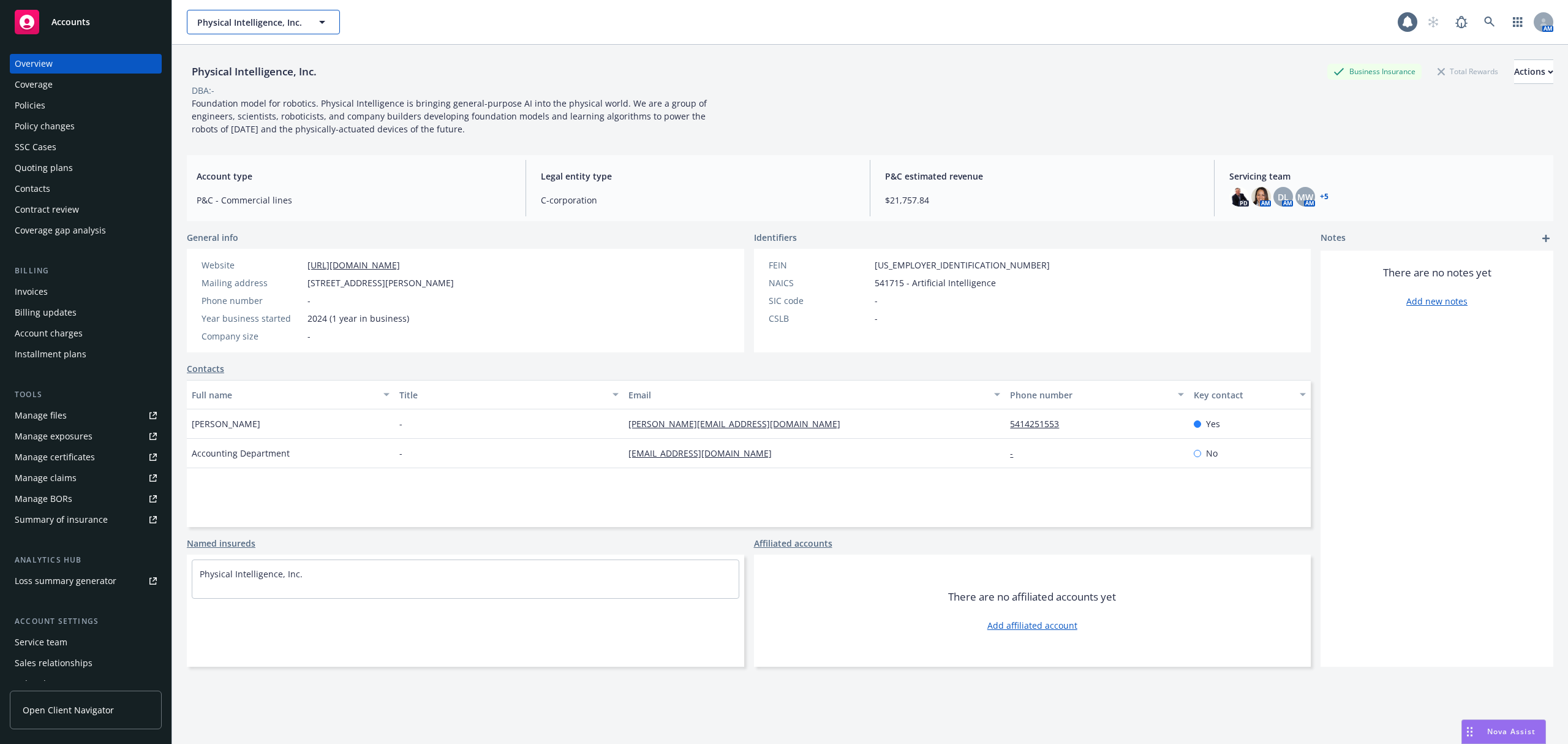
click at [229, 22] on span "Physical Intelligence, Inc." at bounding box center [250, 22] width 106 height 12
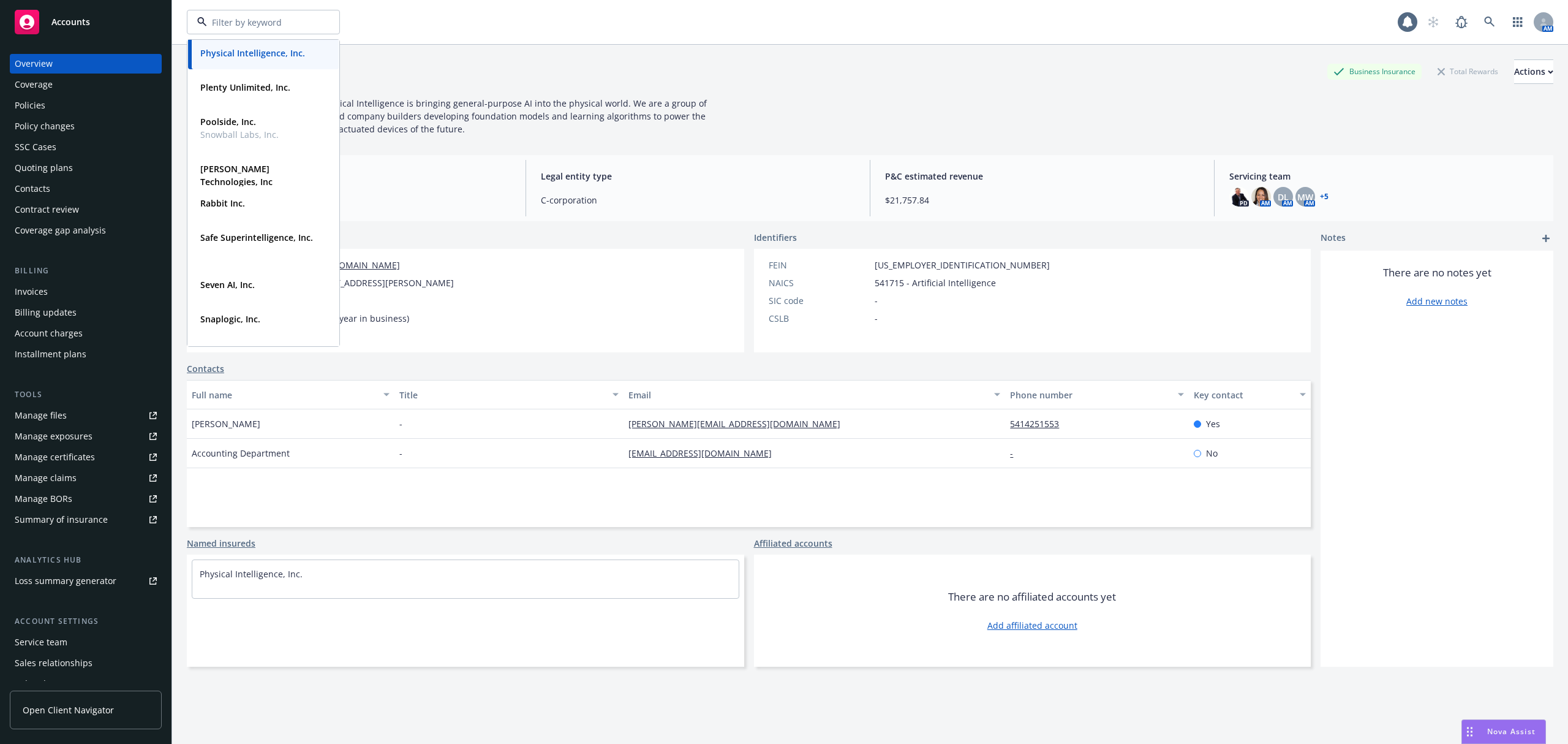
scroll to position [457, 0]
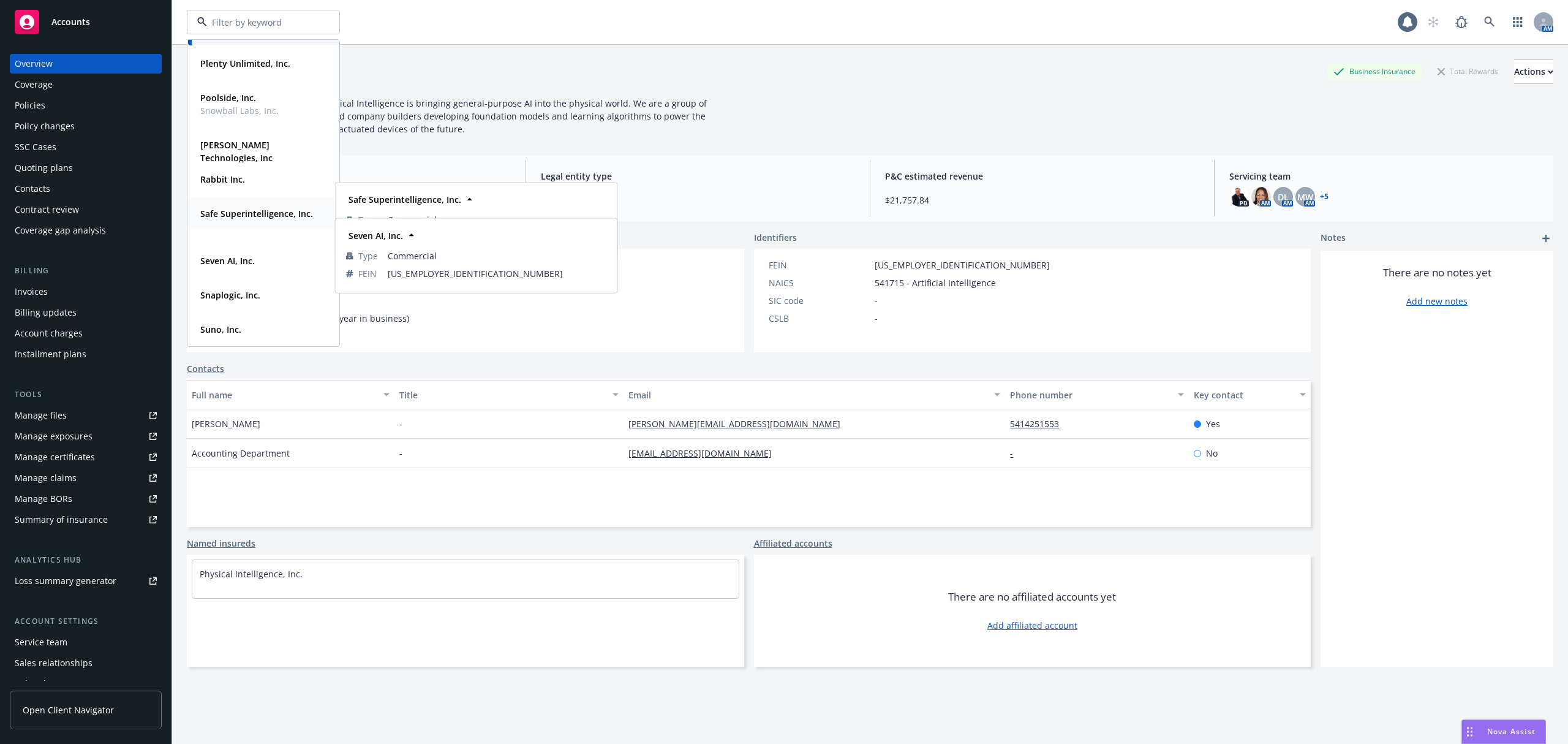
click at [252, 220] on span "Safe Superintelligence, Inc." at bounding box center [256, 213] width 113 height 12
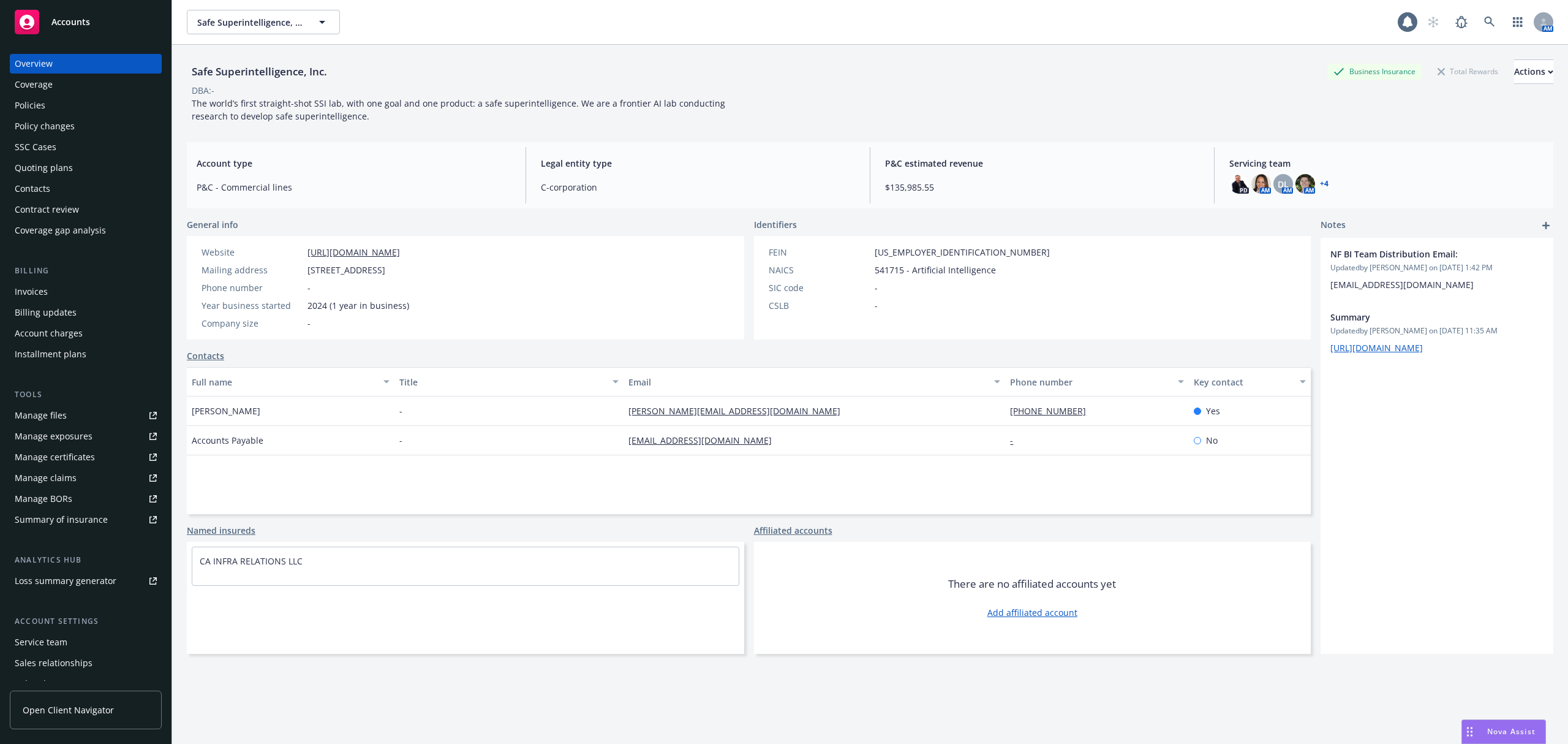
click at [62, 123] on div "Policy changes" at bounding box center [45, 126] width 60 height 20
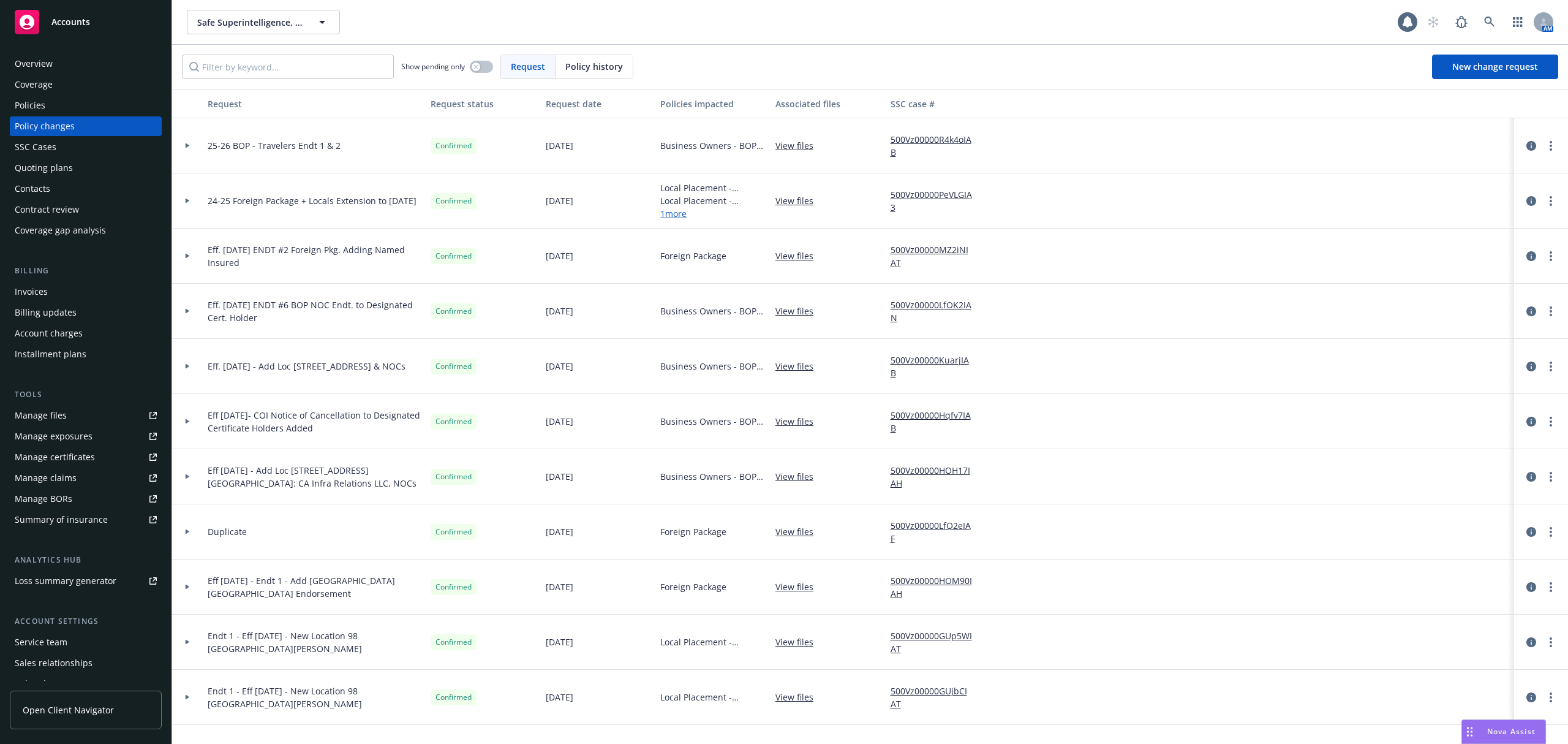
click at [48, 106] on div "Policies" at bounding box center [86, 106] width 142 height 20
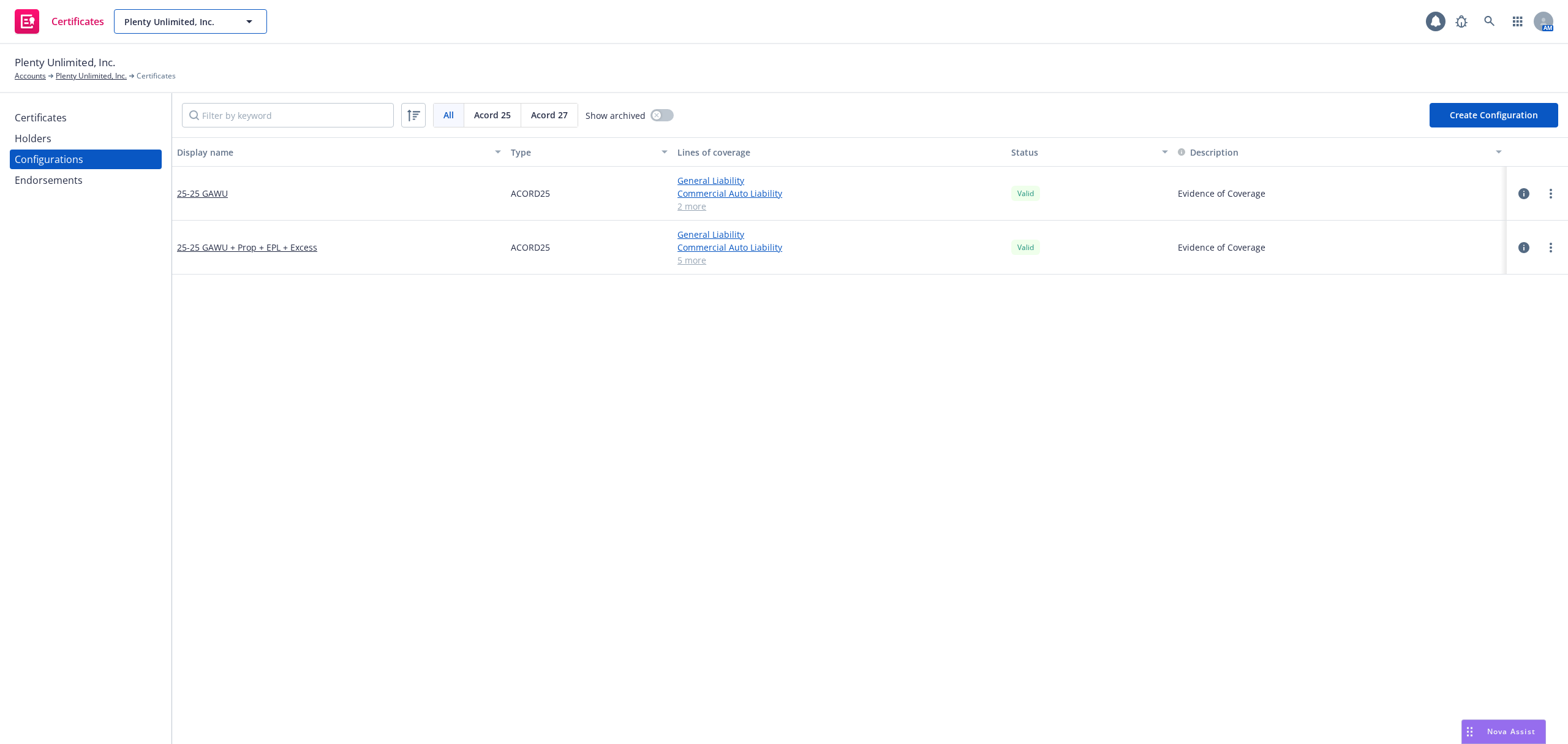
click at [212, 28] on span "Plenty Unlimited, Inc." at bounding box center [177, 21] width 106 height 12
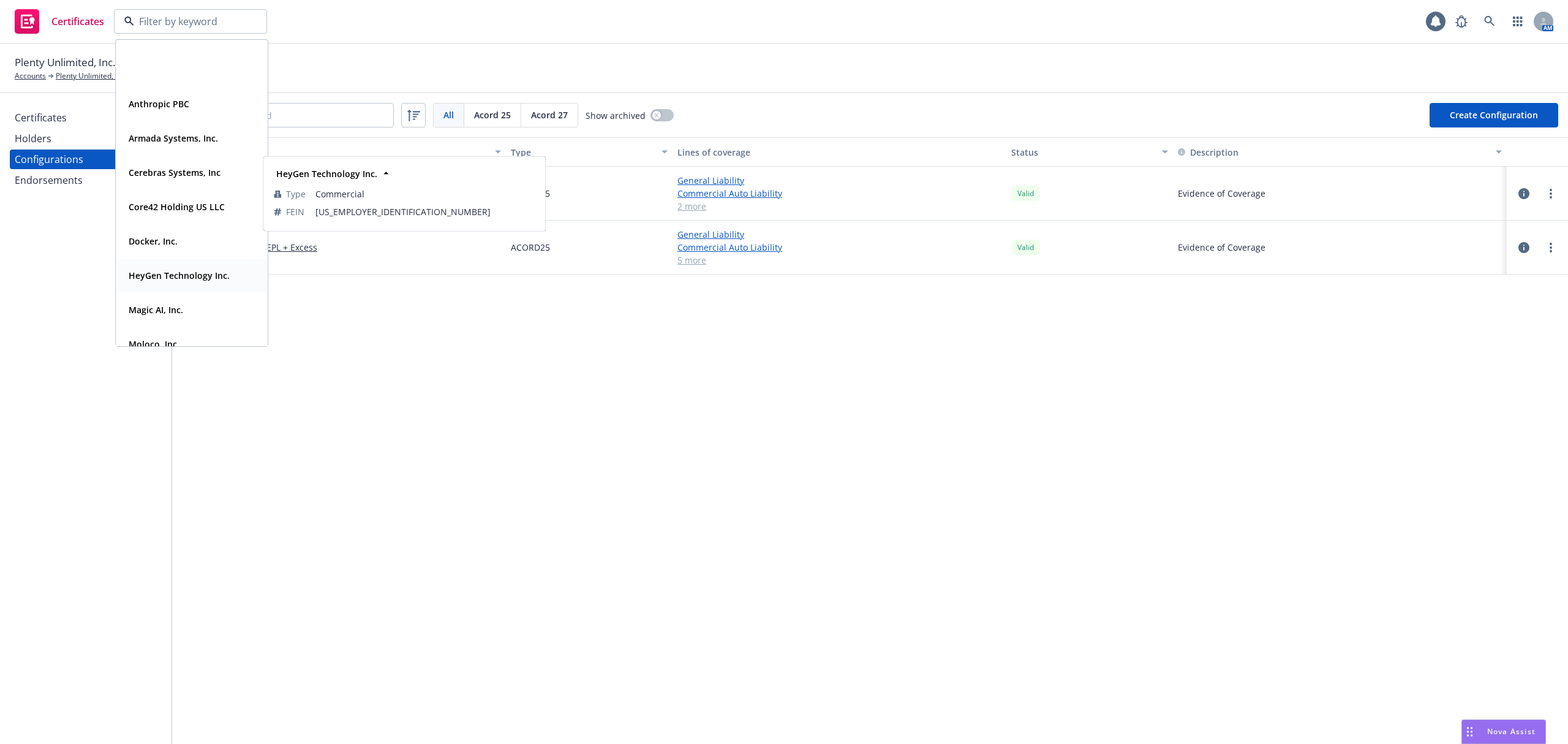
scroll to position [82, 0]
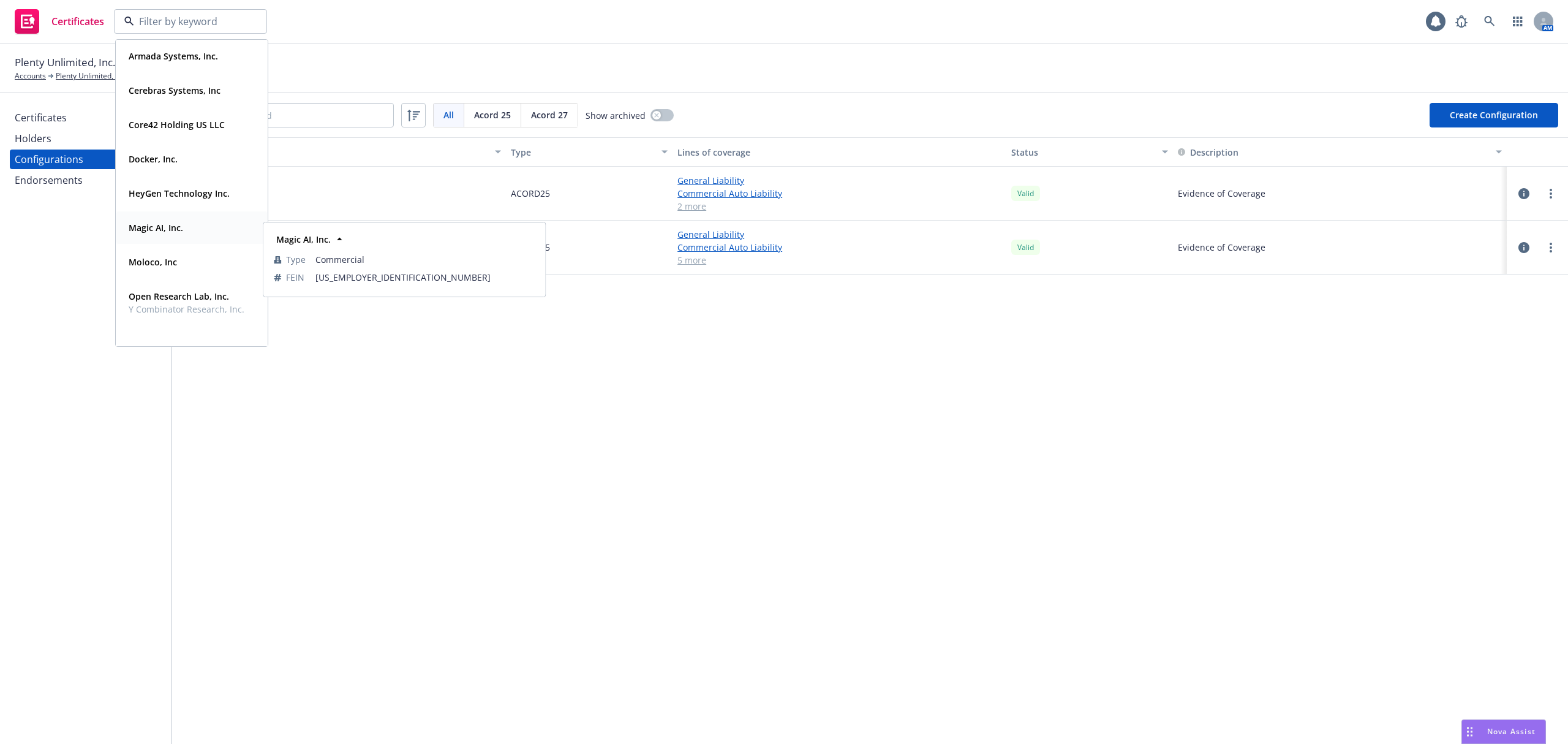
click at [187, 243] on div "Magic AI, Inc. Type Commercial FEIN 88-1321920" at bounding box center [192, 228] width 151 height 33
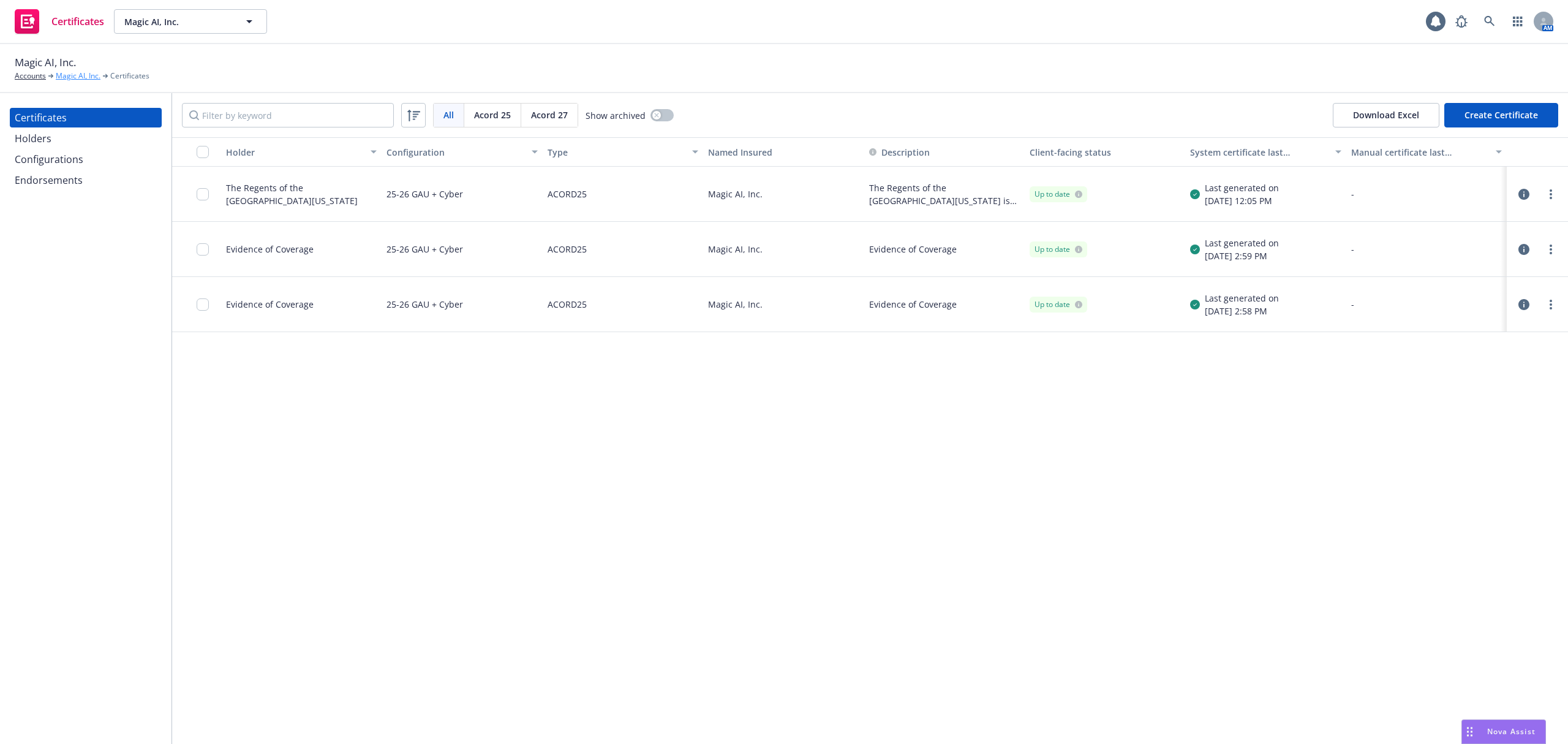
click at [81, 76] on link "Magic AI, Inc." at bounding box center [78, 76] width 44 height 11
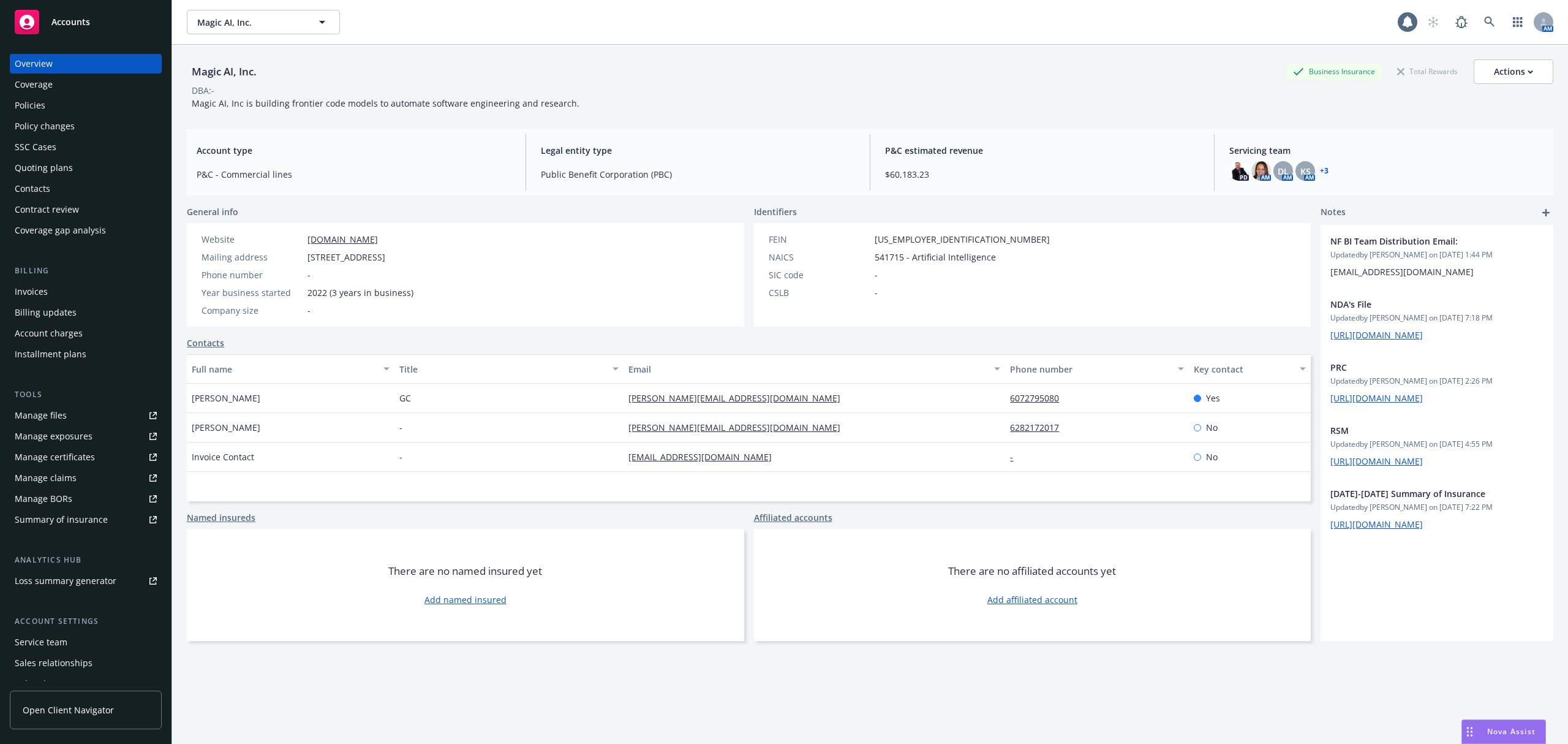
click at [86, 111] on div "Policies" at bounding box center [86, 106] width 142 height 20
